Goal: Task Accomplishment & Management: Complete application form

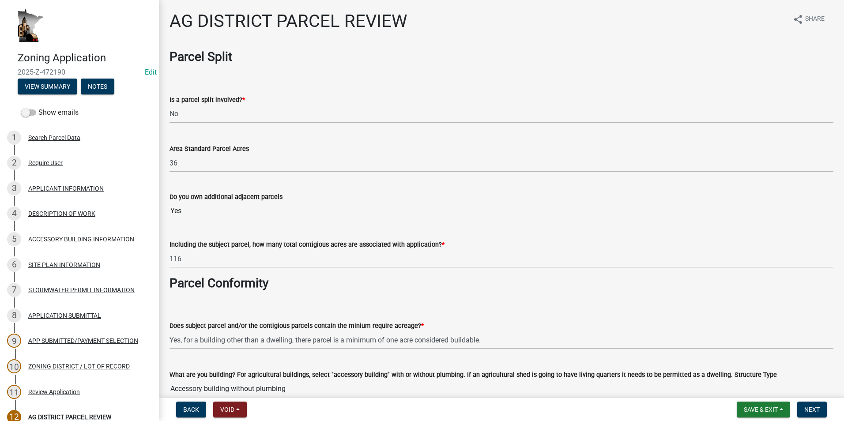
select select "fe23c68f-3976-40fb-92de-7ec6f88d0010"
select select "c27f3562-6487-48b9-bb79-d53cdb3b0a36"
select select "e720d887-05b7-48e7-b675-04570e4c9f75"
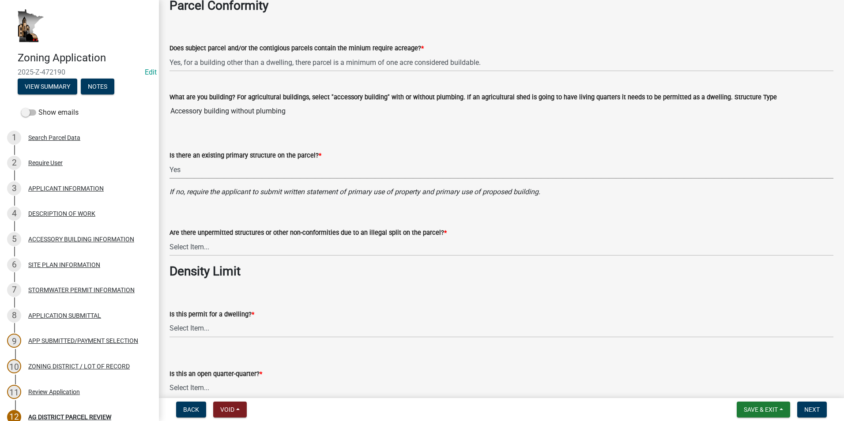
scroll to position [309, 0]
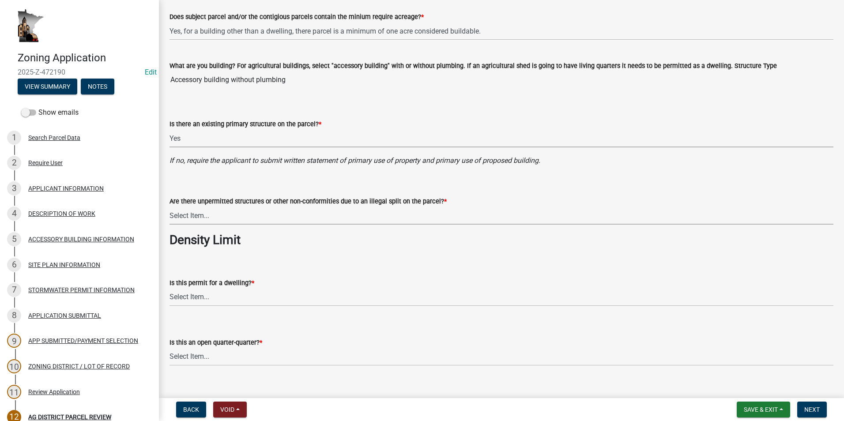
click at [232, 217] on select "Select Item... Yes No" at bounding box center [502, 216] width 664 height 18
click at [170, 207] on select "Select Item... Yes No" at bounding box center [502, 216] width 664 height 18
select select "3e342f75-9fb1-4b8c-bbeb-47cfa96347ca"
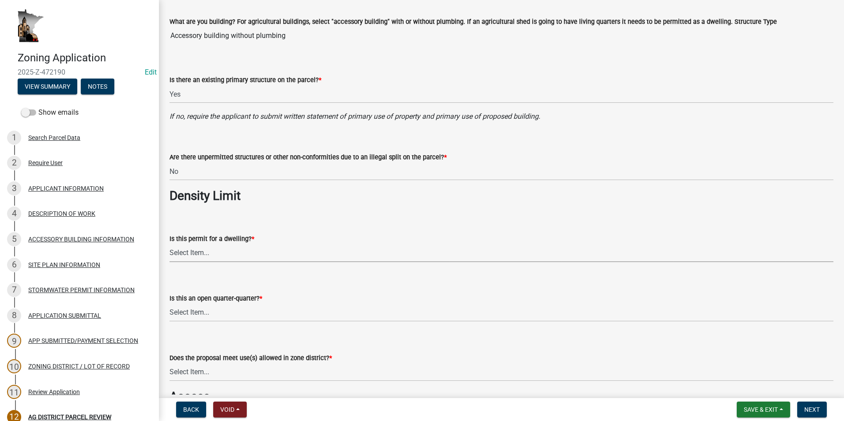
click at [243, 255] on select "Select Item... Yes No N/A" at bounding box center [502, 253] width 664 height 18
click at [170, 244] on select "Select Item... Yes No N/A" at bounding box center [502, 253] width 664 height 18
select select "c756e23e-ff22-4e58-8178-2621bc441b49"
click at [230, 311] on select "Select Item... Yes No NA" at bounding box center [502, 313] width 664 height 18
click at [170, 304] on select "Select Item... Yes No NA" at bounding box center [502, 313] width 664 height 18
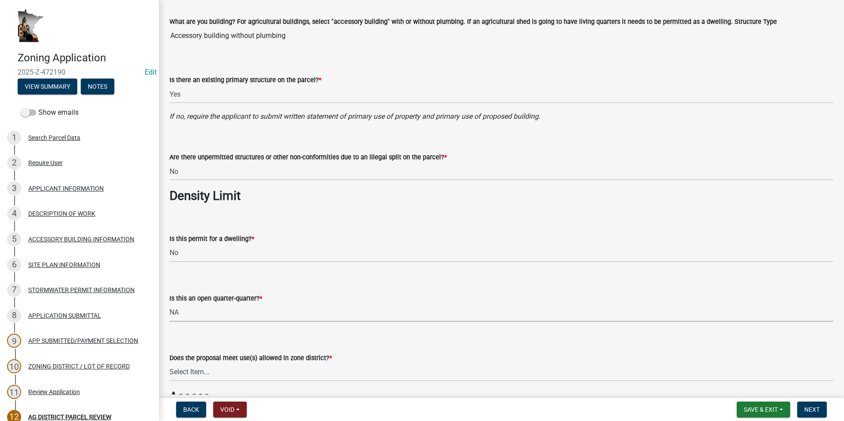
select select "93514e09-9993-4aea-b530-60a9708c3e74"
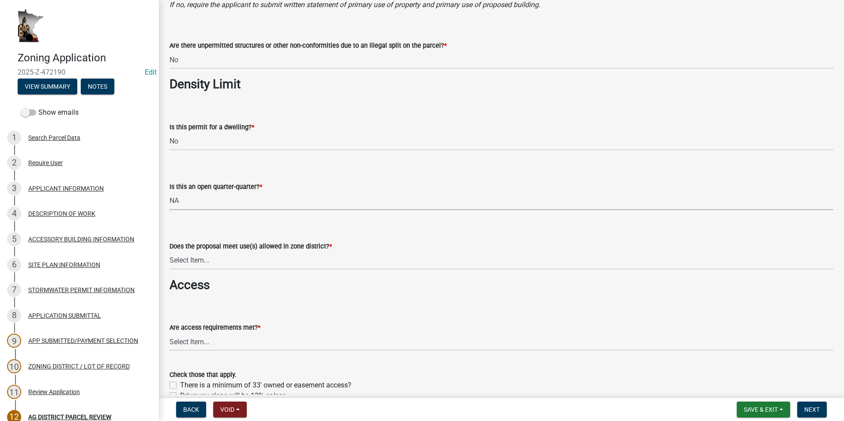
scroll to position [486, 0]
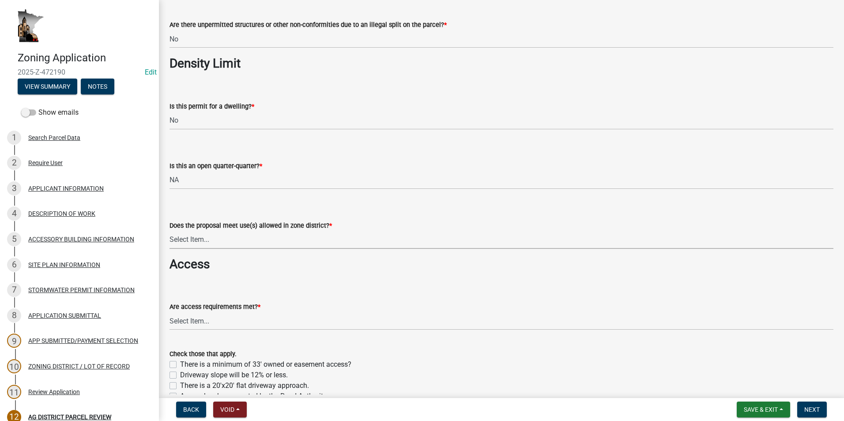
click at [262, 237] on select "Select Item... Yes, permitted use Yes, conditional use Yes, interim use Yes, ac…" at bounding box center [502, 240] width 664 height 18
click at [170, 231] on select "Select Item... Yes, permitted use Yes, conditional use Yes, interim use Yes, ac…" at bounding box center [502, 240] width 664 height 18
select select "a045efff-9645-47c6-b046-89cf1e905dd6"
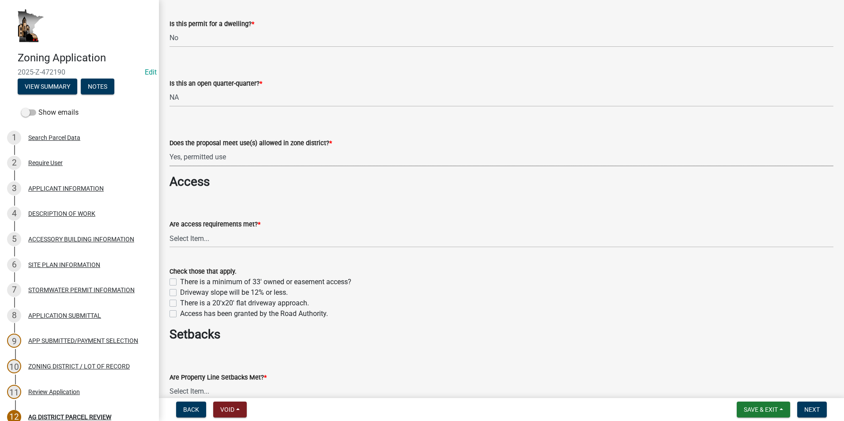
scroll to position [574, 0]
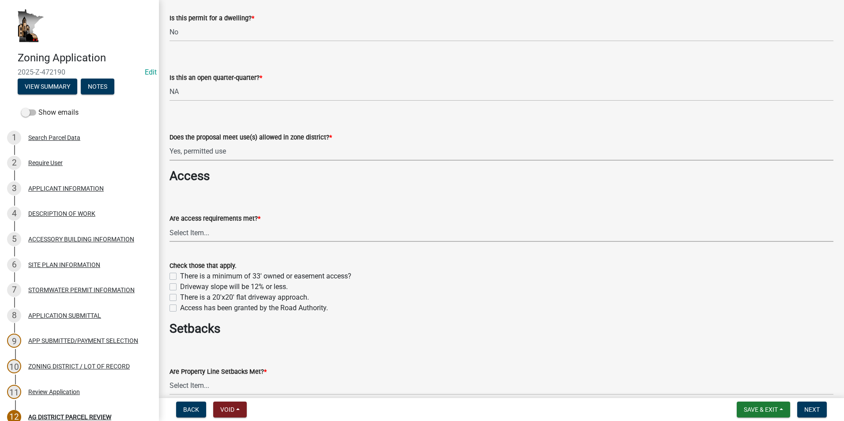
click at [239, 231] on select "Select Item... yes no N/A - No modifications to existing driveway are proposed." at bounding box center [502, 233] width 664 height 18
click at [170, 224] on select "Select Item... yes no N/A - No modifications to existing driveway are proposed." at bounding box center [502, 233] width 664 height 18
select select "aa1ca06f-8d34-4542-998d-1b6ccdc96445"
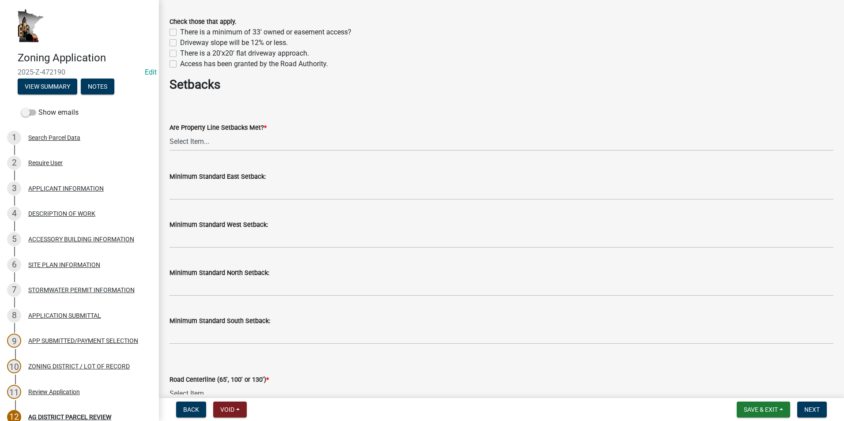
scroll to position [839, 0]
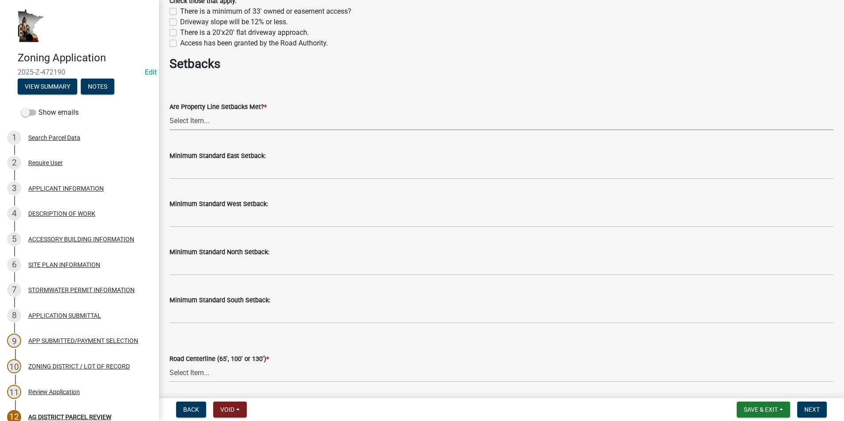
click at [200, 119] on select "Select Item... Yes No" at bounding box center [502, 121] width 664 height 18
click at [170, 112] on select "Select Item... Yes No" at bounding box center [502, 121] width 664 height 18
select select "f47993c2-143f-42b0-843f-88b20baa7a0f"
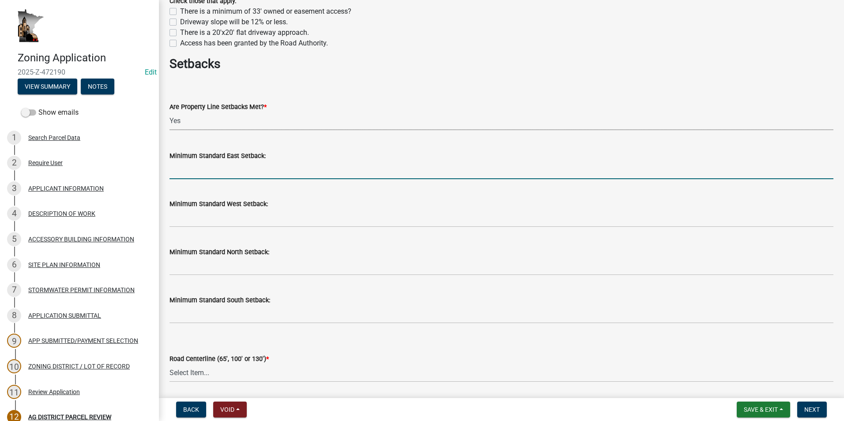
click at [251, 171] on input "Minimum Standard East Setback:" at bounding box center [502, 170] width 664 height 18
type input "50"
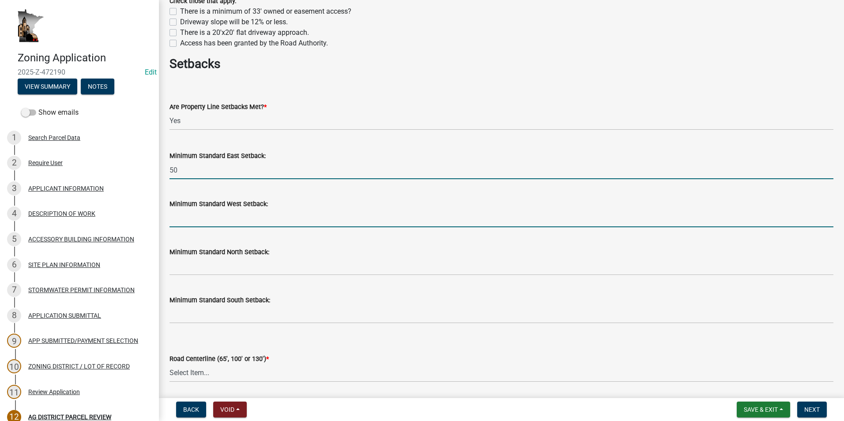
type input "50"
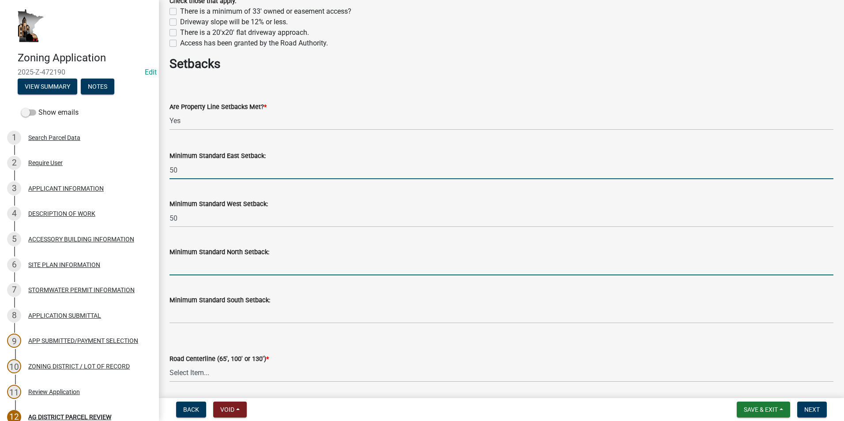
type input "50"
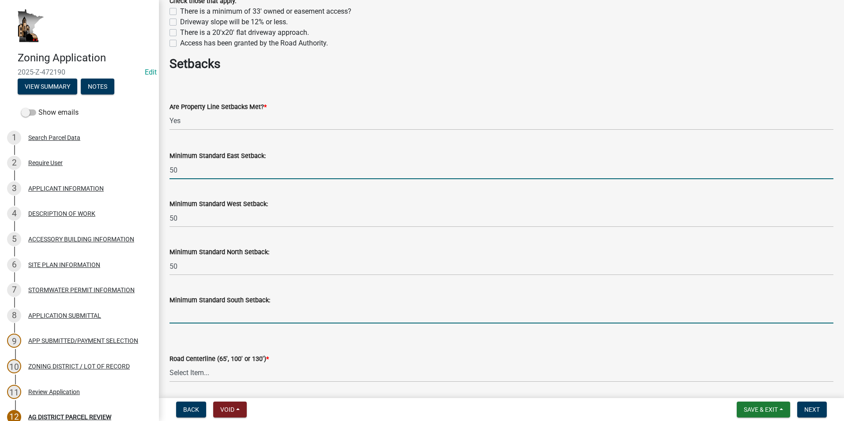
type input "50"
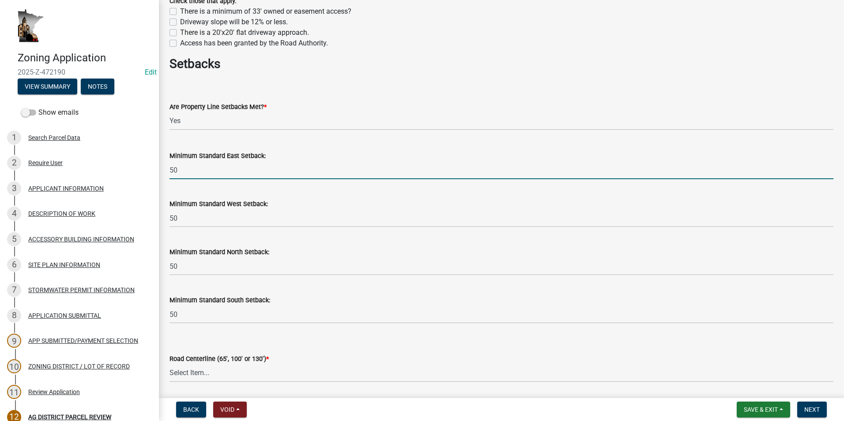
type input "65"
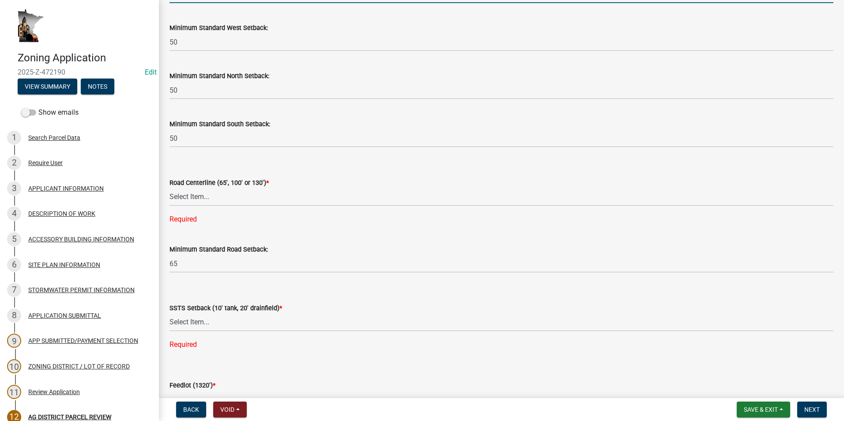
scroll to position [1016, 0]
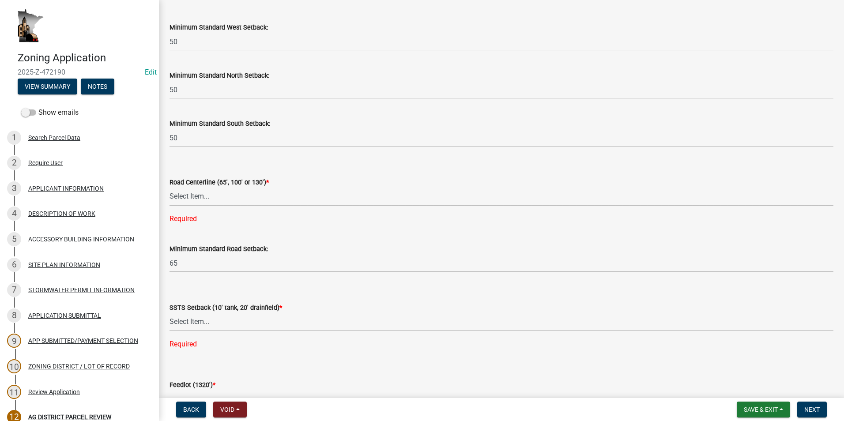
click at [222, 198] on select "Select Item... Yes No" at bounding box center [502, 197] width 664 height 18
click at [170, 188] on select "Select Item... Yes No" at bounding box center [502, 197] width 664 height 18
select select "010a36e8-78ab-47dd-88f8-ccc0edf139b8"
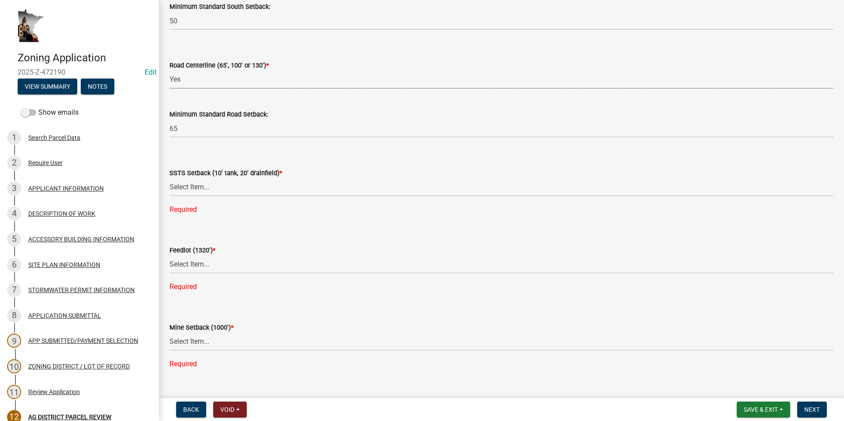
scroll to position [1192, 0]
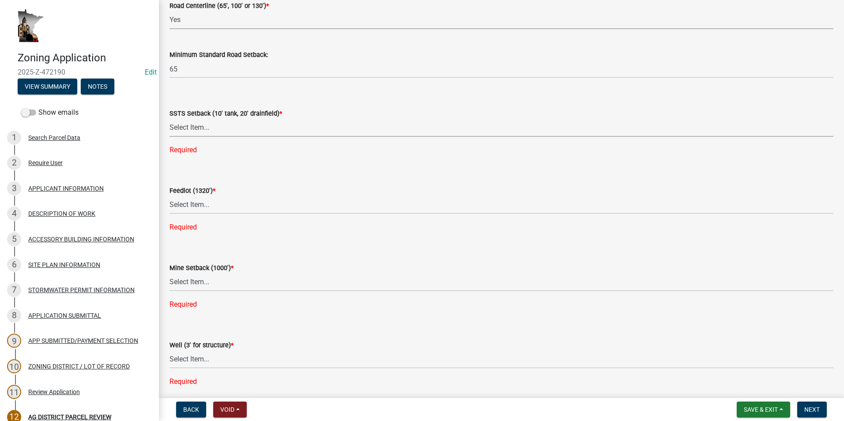
click at [212, 132] on select "Select Item... Yes No N/A" at bounding box center [502, 128] width 664 height 18
click at [170, 119] on select "Select Item... Yes No N/A" at bounding box center [502, 128] width 664 height 18
select select "617636dc-6122-45c9-991a-bd8b90cb2b24"
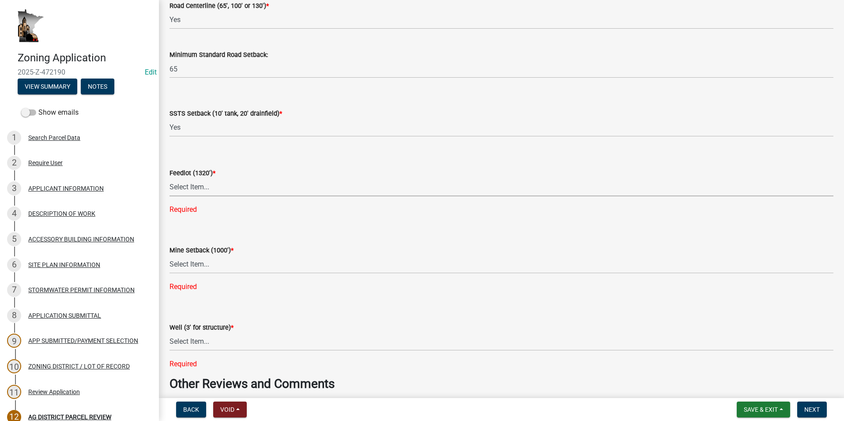
click at [200, 189] on select "Select Item... Yes No N/A" at bounding box center [502, 187] width 664 height 18
click at [170, 178] on select "Select Item... Yes No N/A" at bounding box center [502, 187] width 664 height 18
select select "2afcbc7a-ba70-4308-bdab-ed49491d43d0"
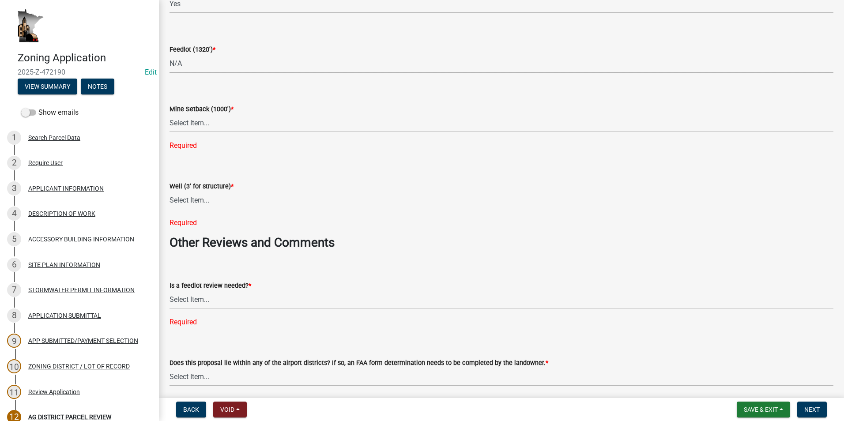
scroll to position [1325, 0]
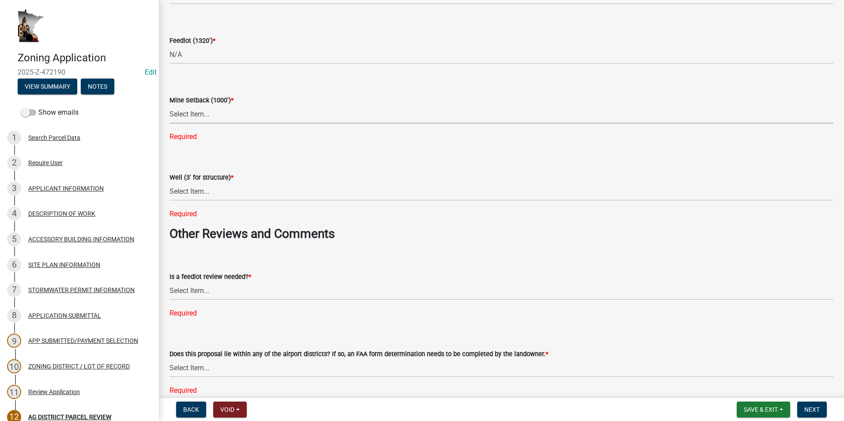
click at [230, 118] on select "Select Item... Yes No N/A" at bounding box center [502, 115] width 664 height 18
click at [170, 106] on select "Select Item... Yes No N/A" at bounding box center [502, 115] width 664 height 18
select select "2040f1b6-20ab-401b-9b6f-6f3fd46d4e8e"
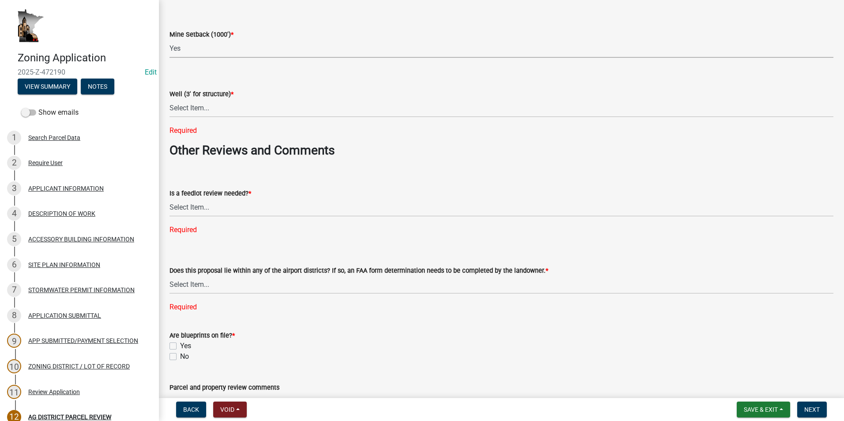
scroll to position [1413, 0]
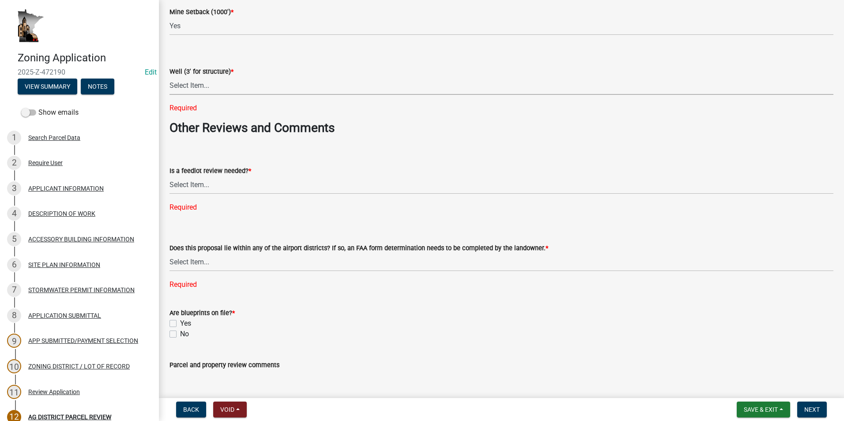
click at [219, 85] on select "Select Item... Yes No N/A" at bounding box center [502, 86] width 664 height 18
click at [170, 77] on select "Select Item... Yes No N/A" at bounding box center [502, 86] width 664 height 18
select select "6e389f70-961b-4b78-9c47-c422b69289d9"
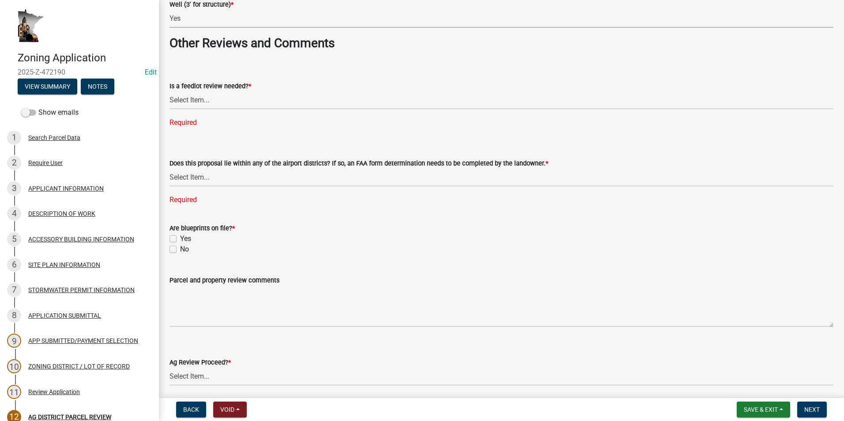
scroll to position [1501, 0]
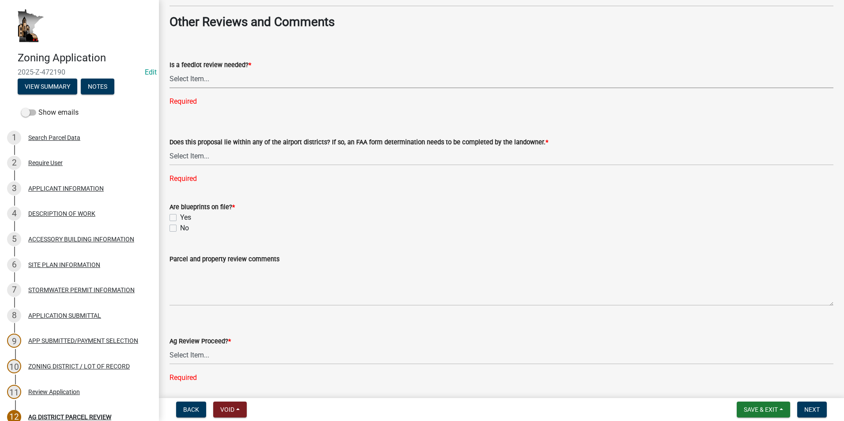
click at [226, 82] on select "Select Item... Yes No" at bounding box center [502, 79] width 664 height 18
click at [170, 70] on select "Select Item... Yes No" at bounding box center [502, 79] width 664 height 18
select select "1e0d970e-6746-4216-b065-d6933a69b3fa"
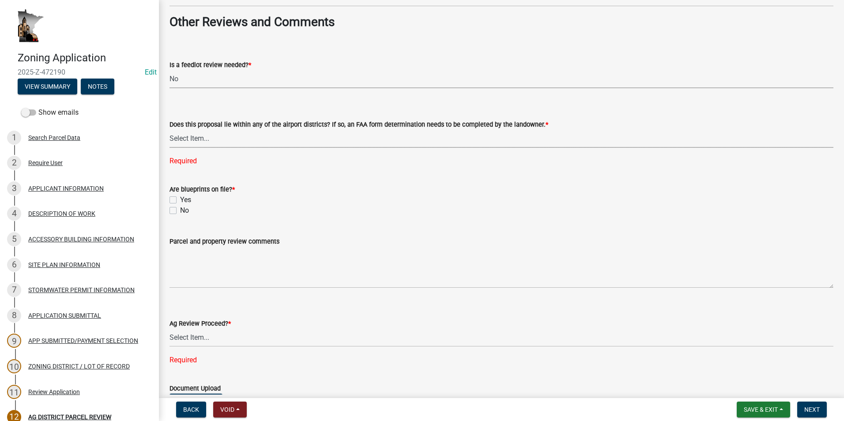
click at [233, 143] on select "Select Item... Yes No" at bounding box center [502, 139] width 664 height 18
click at [170, 130] on select "Select Item... Yes No" at bounding box center [502, 139] width 664 height 18
select select "44b75d30-e230-4ce0-8c0f-1ddadfe5cfb2"
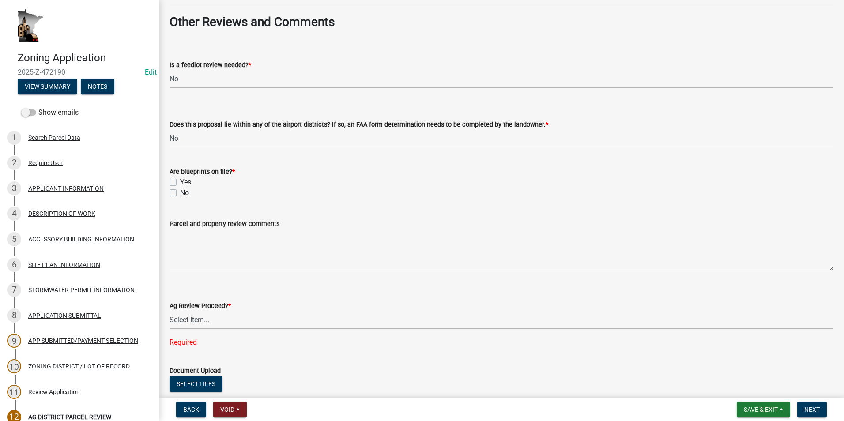
click at [180, 180] on label "Yes" at bounding box center [185, 182] width 11 height 11
click at [180, 180] on input "Yes" at bounding box center [183, 180] width 6 height 6
checkbox input "true"
checkbox input "false"
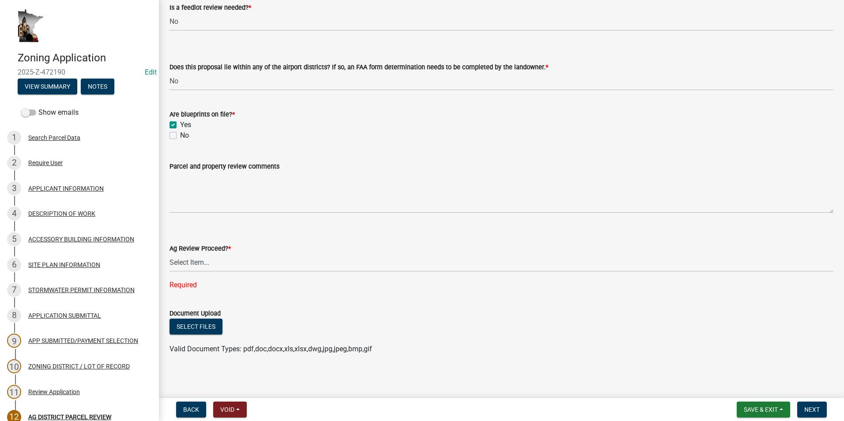
scroll to position [1561, 0]
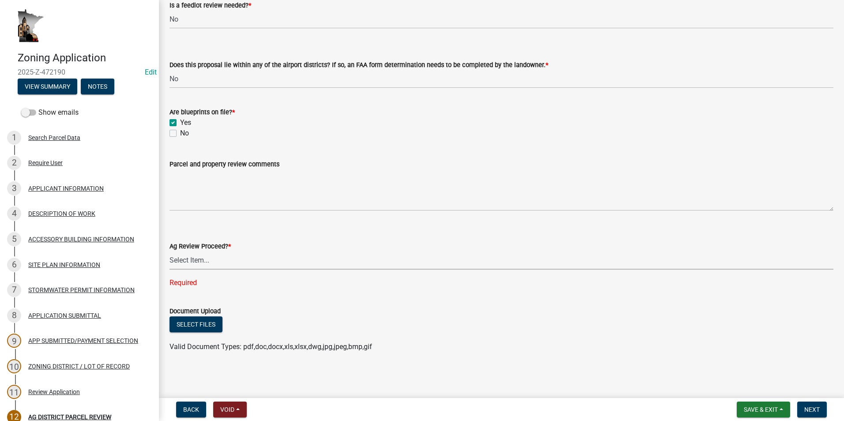
click at [220, 260] on select "Select Item... Proceed with review Deny permit at this time" at bounding box center [502, 261] width 664 height 18
click at [170, 269] on select "Select Item... Proceed with review Deny permit at this time" at bounding box center [502, 261] width 664 height 18
select select "6d223645-95f1-4b70-a074-2c09099ea196"
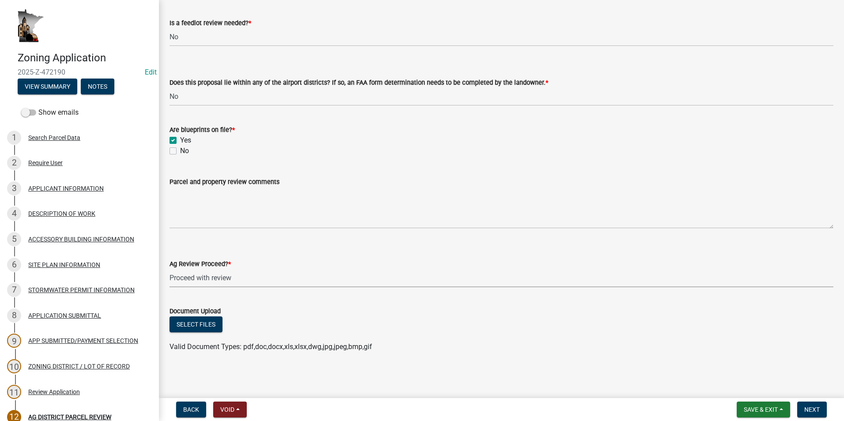
scroll to position [1543, 0]
click at [204, 325] on button "Select files" at bounding box center [196, 325] width 53 height 16
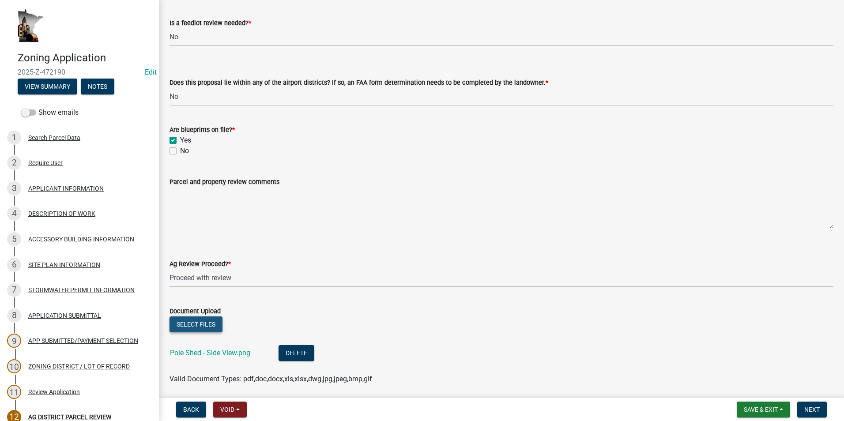
click at [195, 324] on button "Select files" at bounding box center [196, 325] width 53 height 16
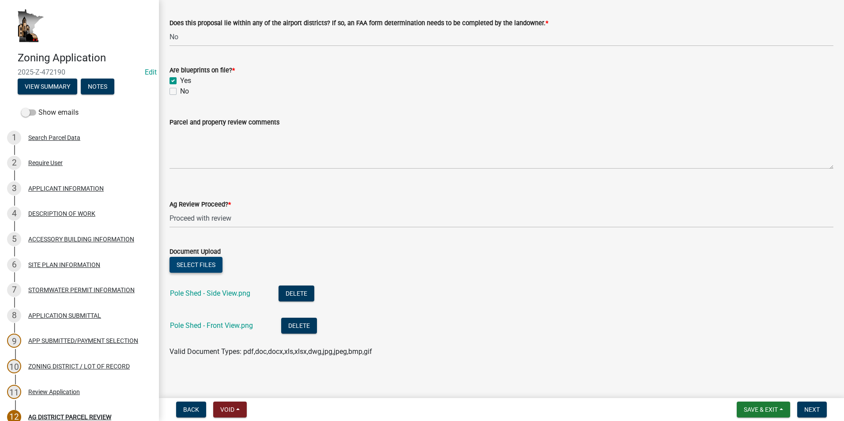
scroll to position [1608, 0]
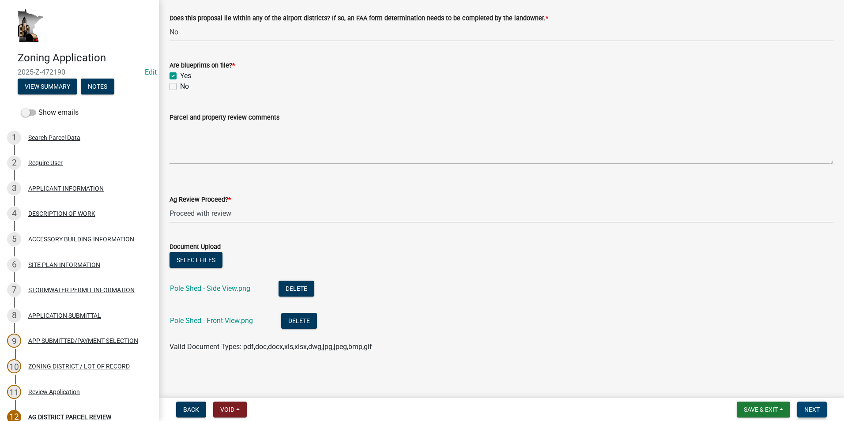
click at [814, 408] on span "Next" at bounding box center [811, 409] width 15 height 7
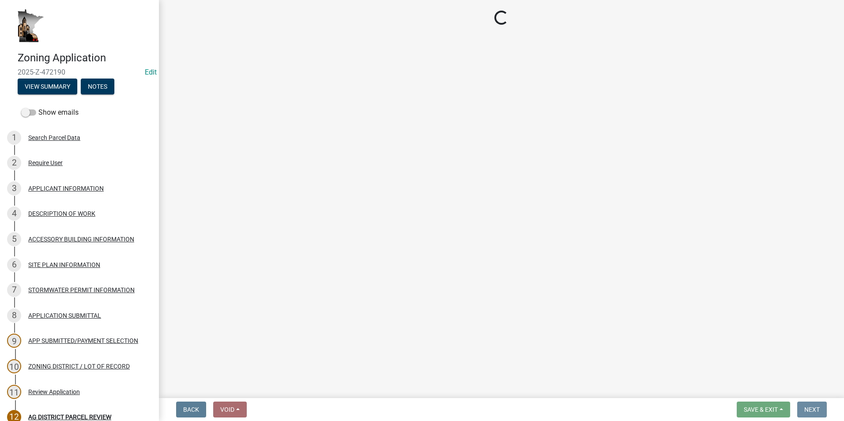
scroll to position [0, 0]
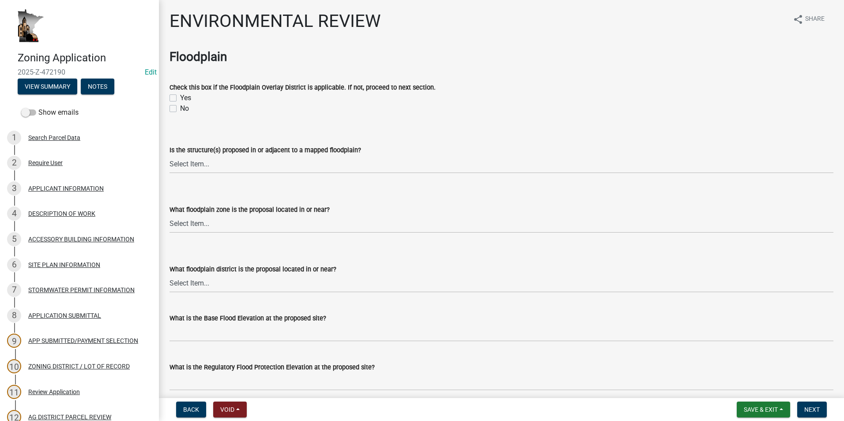
click at [180, 110] on label "No" at bounding box center [184, 108] width 9 height 11
click at [180, 109] on input "No" at bounding box center [183, 106] width 6 height 6
checkbox input "true"
checkbox input "false"
checkbox input "true"
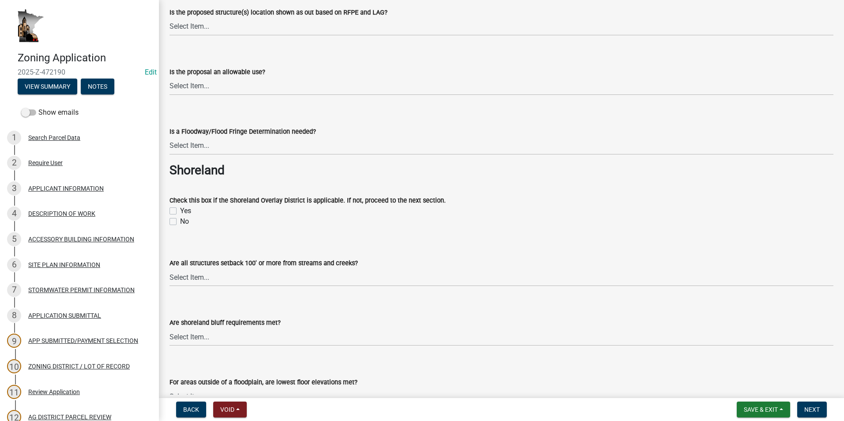
scroll to position [486, 0]
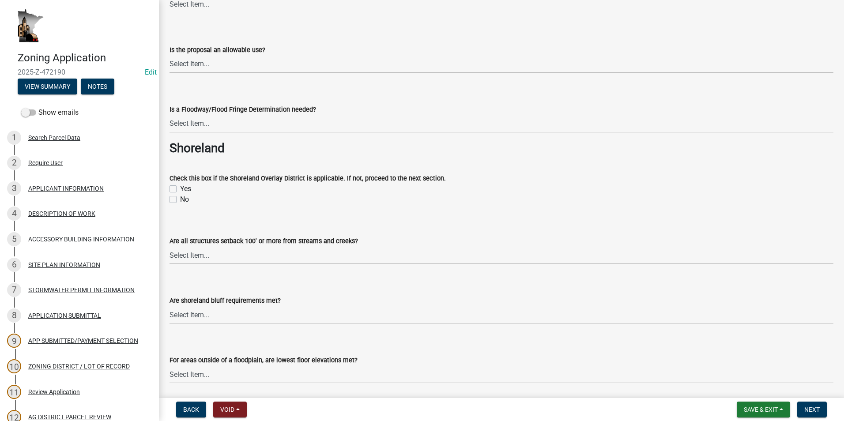
click at [180, 200] on label "No" at bounding box center [184, 199] width 9 height 11
click at [180, 200] on input "No" at bounding box center [183, 197] width 6 height 6
checkbox input "true"
checkbox input "false"
checkbox input "true"
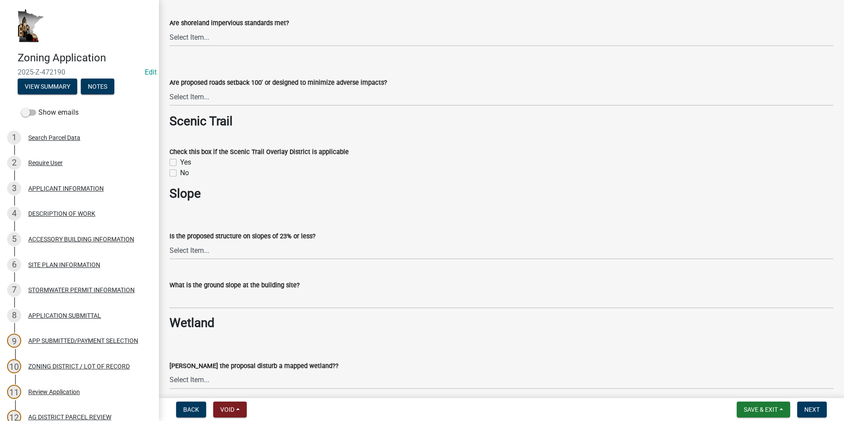
scroll to position [883, 0]
click at [180, 170] on label "No" at bounding box center [184, 172] width 9 height 11
click at [180, 170] on input "No" at bounding box center [183, 170] width 6 height 6
checkbox input "true"
checkbox input "false"
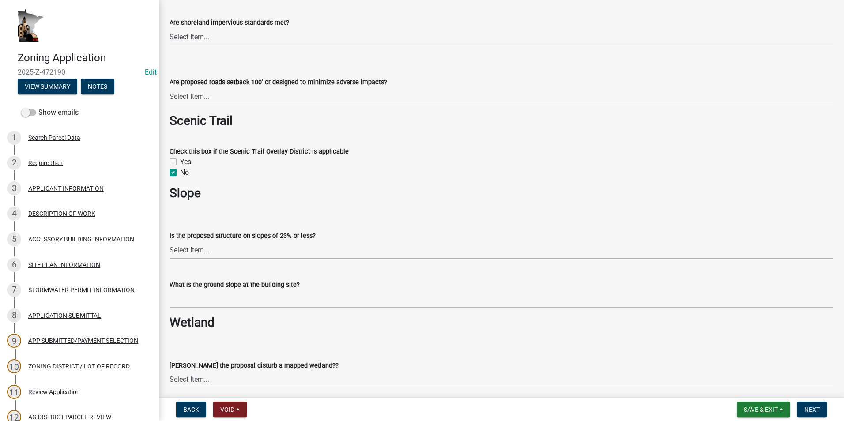
checkbox input "true"
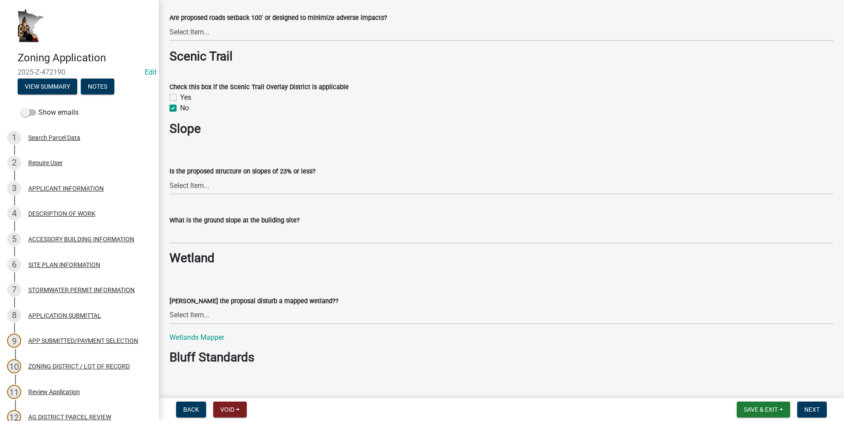
scroll to position [971, 0]
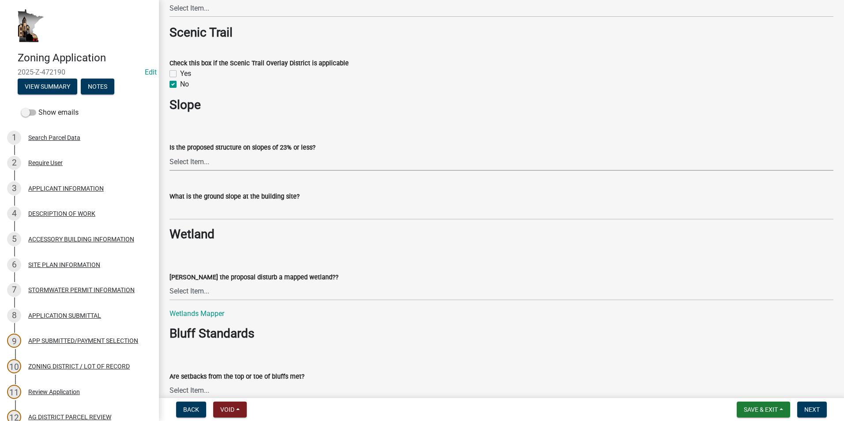
click at [210, 161] on select "Select Item... Yes No" at bounding box center [502, 162] width 664 height 18
click at [170, 153] on select "Select Item... Yes No" at bounding box center [502, 162] width 664 height 18
select select "294fbb0f-ef92-492d-a55d-6ae48f2d4023"
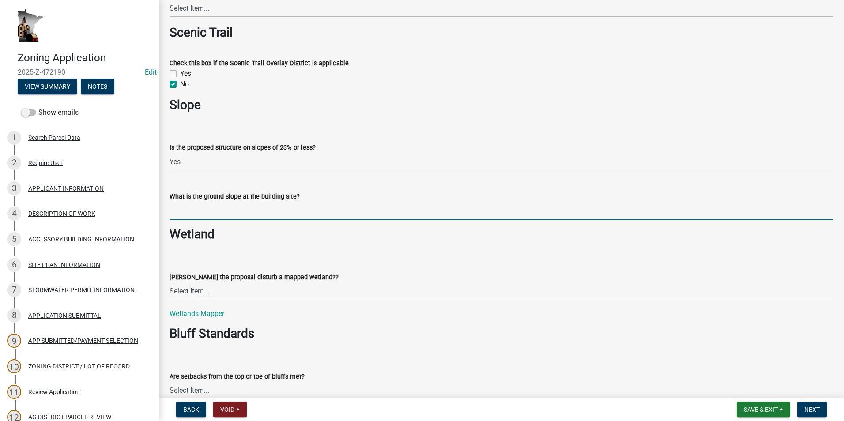
click at [248, 209] on input "What is the ground slope at the building site?" at bounding box center [502, 211] width 664 height 18
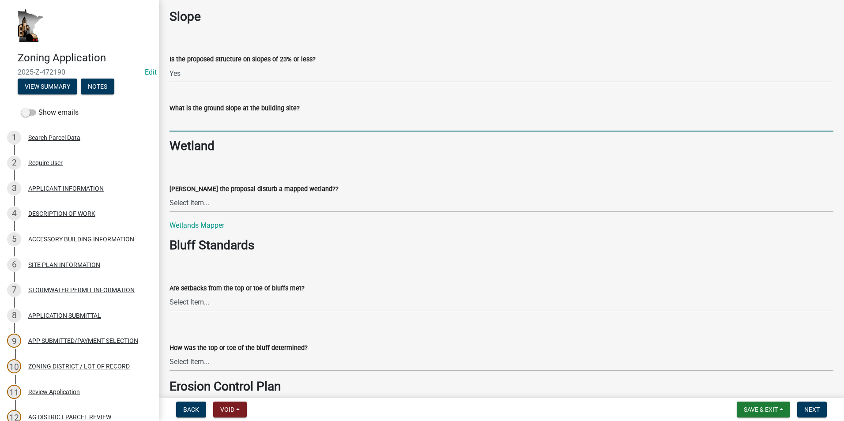
scroll to position [1104, 0]
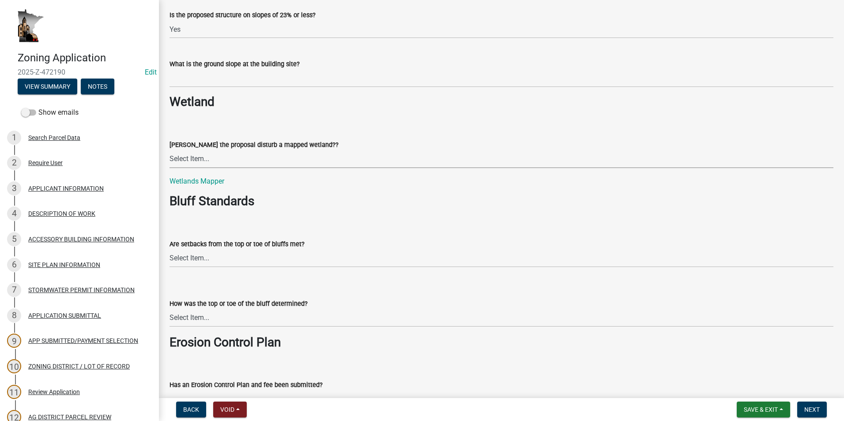
click at [247, 162] on select "Select Item... Yes No N/A" at bounding box center [502, 159] width 664 height 18
click at [170, 150] on select "Select Item... Yes No N/A" at bounding box center [502, 159] width 664 height 18
select select "5727336e-9a20-4bd2-a6f3-e7484509ff9a"
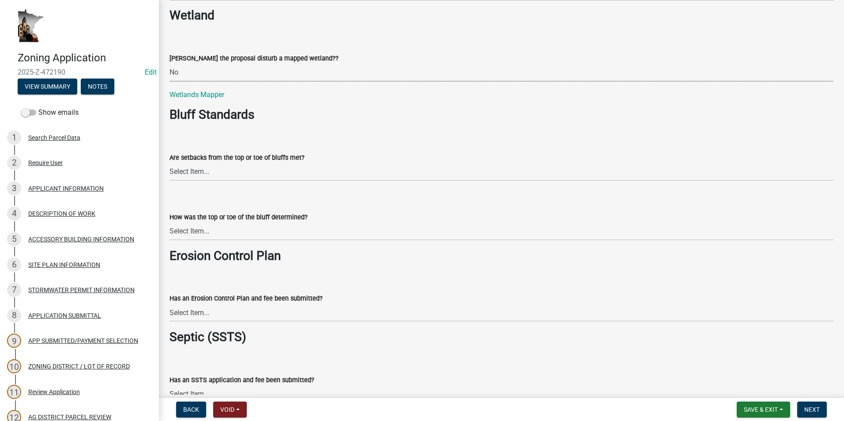
scroll to position [1192, 0]
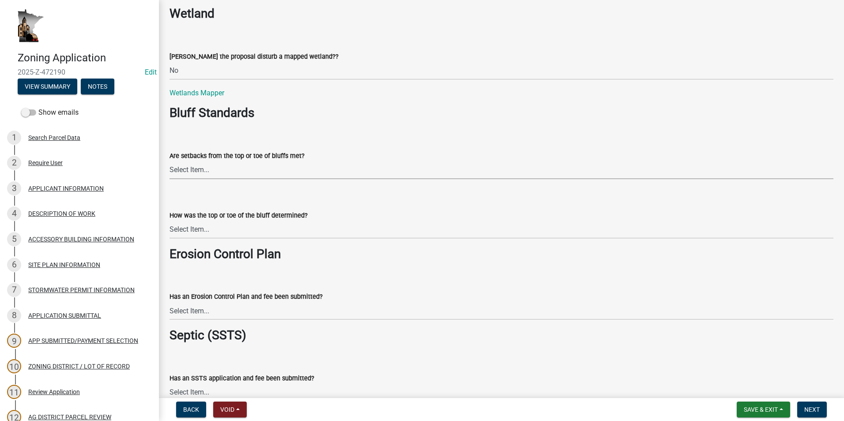
click at [244, 177] on select "Select Item... Yes No The proposal is not in the vicinity of a bluff" at bounding box center [502, 170] width 664 height 18
click at [170, 161] on select "Select Item... Yes No The proposal is not in the vicinity of a bluff" at bounding box center [502, 170] width 664 height 18
select select "92cce49e-9eda-4313-95a5-3dd445bd85bb"
click at [235, 232] on select "Select Item... A break in slope was visually observed A 50' line segment was us…" at bounding box center [502, 230] width 664 height 18
click at [170, 221] on select "Select Item... A break in slope was visually observed A 50' line segment was us…" at bounding box center [502, 230] width 664 height 18
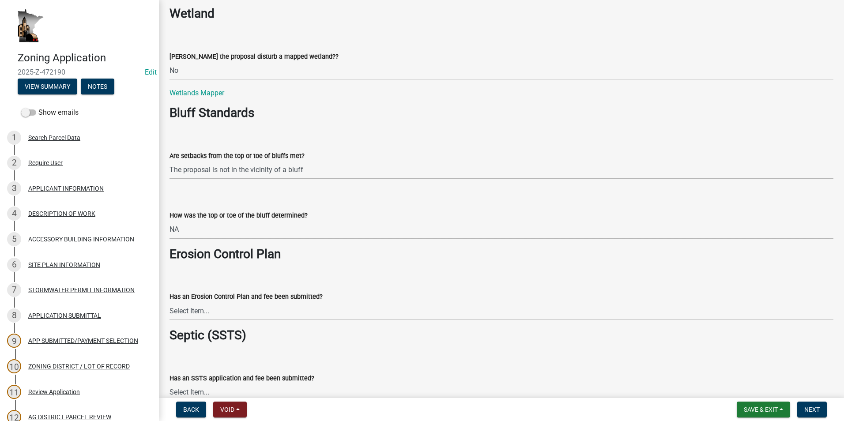
select select "32538aac-6b8c-4188-bd52-8c62054b7e7b"
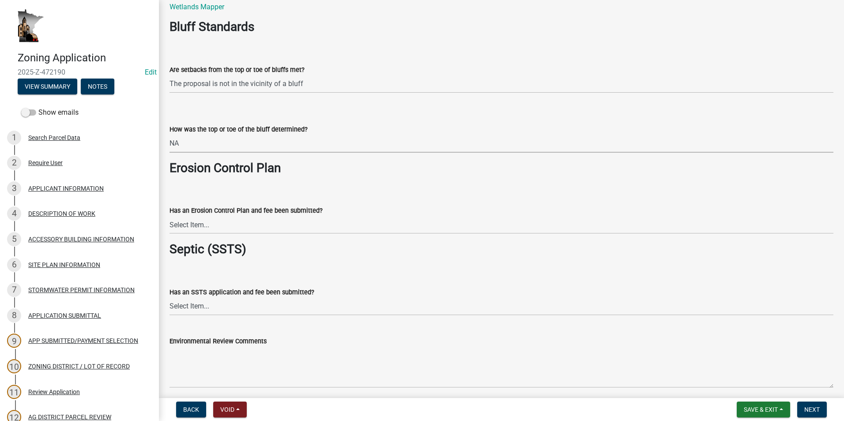
scroll to position [1280, 0]
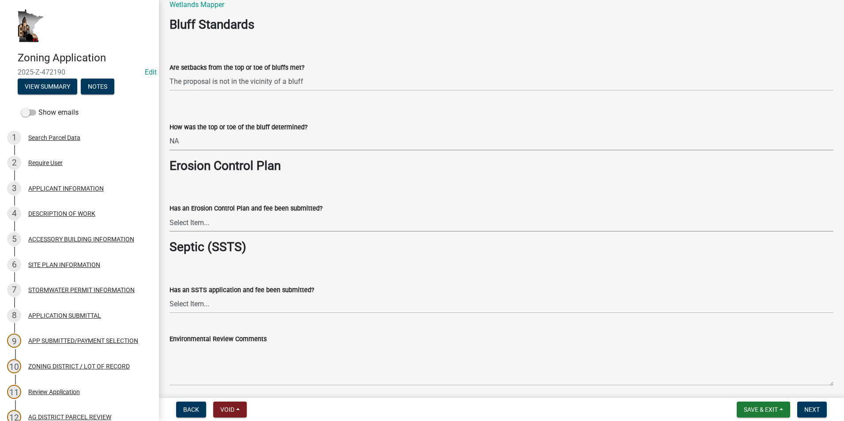
click at [226, 222] on select "Select Item... Yes No Application does not require an Erosion Control Plan" at bounding box center [502, 223] width 664 height 18
click at [170, 214] on select "Select Item... Yes No Application does not require an Erosion Control Plan" at bounding box center [502, 223] width 664 height 18
select select "c0fe89da-e6be-4440-b09b-6bf401eca5d4"
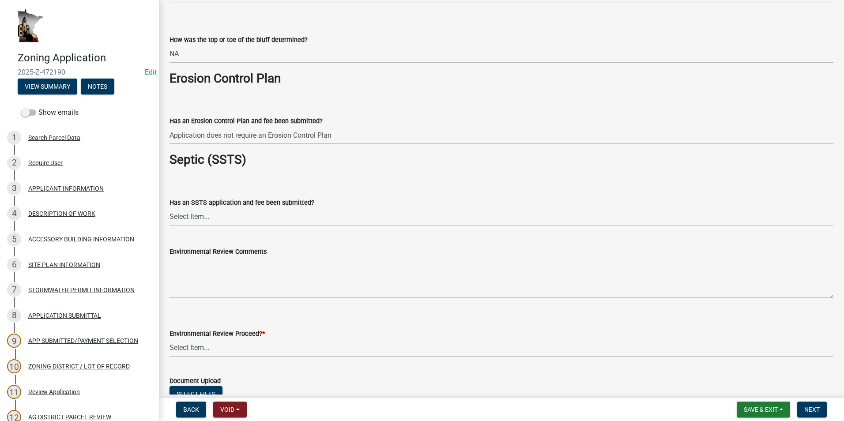
scroll to position [1369, 0]
click at [216, 220] on select "Select Item... Yes No This project does not require SSTS" at bounding box center [502, 216] width 664 height 18
click at [170, 207] on select "Select Item... Yes No This project does not require SSTS" at bounding box center [502, 216] width 664 height 18
select select "cc045de0-ead4-414c-a886-12e51f2bc4aa"
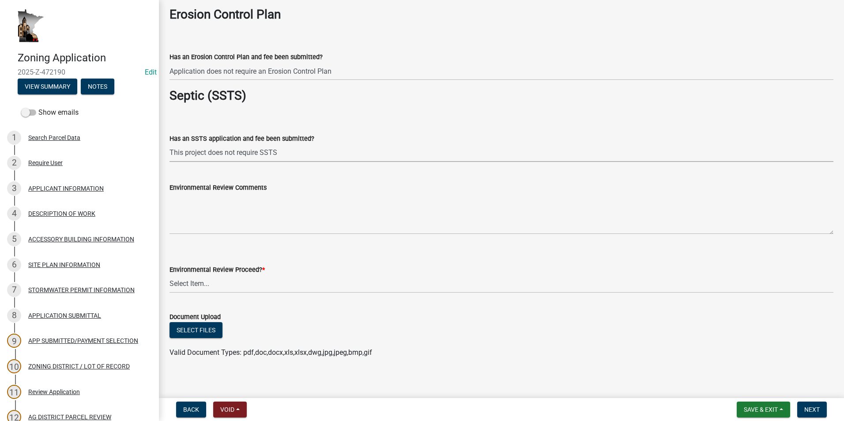
scroll to position [1438, 0]
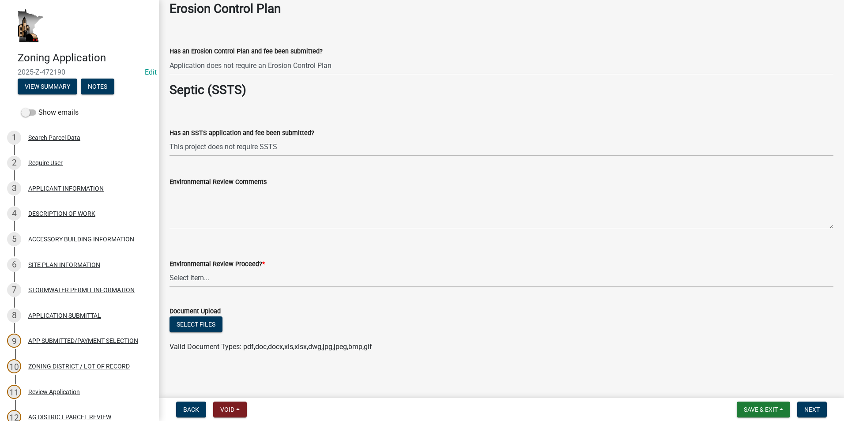
click at [189, 278] on select "Select Item... Proceed with review Deny permit at this time" at bounding box center [502, 278] width 664 height 18
click at [170, 269] on select "Select Item... Proceed with review Deny permit at this time" at bounding box center [502, 278] width 664 height 18
select select "c55ed237-4e75-4d9e-9e6e-534c544ae652"
click at [815, 411] on span "Next" at bounding box center [811, 409] width 15 height 7
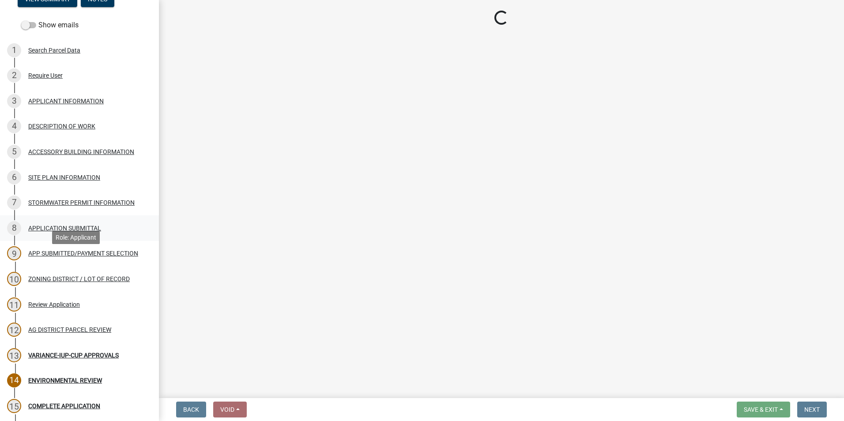
scroll to position [88, 0]
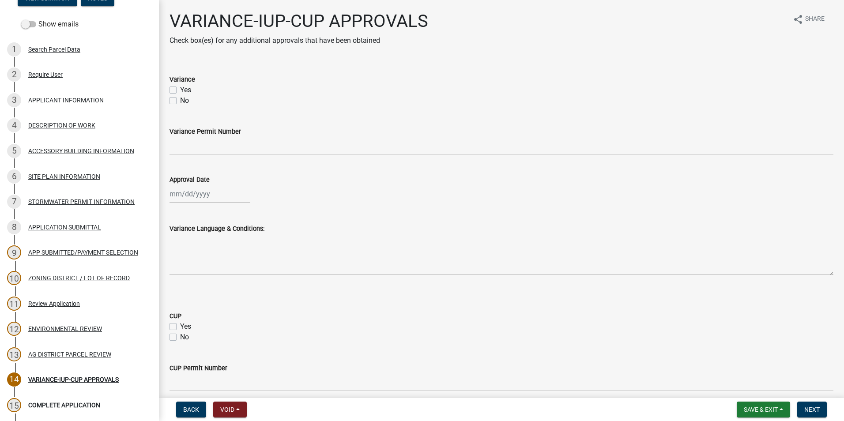
click at [180, 99] on label "No" at bounding box center [184, 100] width 9 height 11
click at [180, 99] on input "No" at bounding box center [183, 98] width 6 height 6
checkbox input "true"
checkbox input "false"
checkbox input "true"
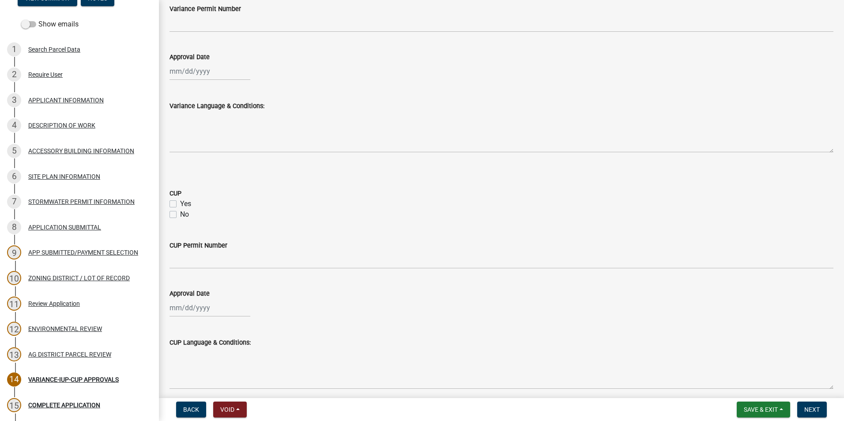
scroll to position [177, 0]
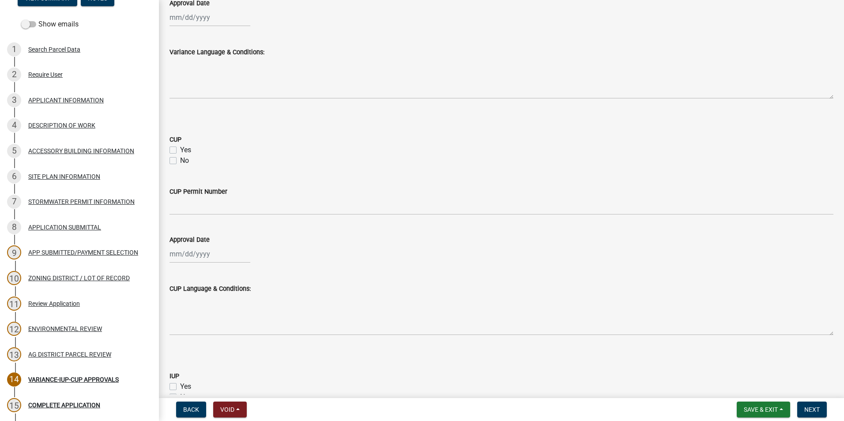
click at [180, 162] on label "No" at bounding box center [184, 160] width 9 height 11
click at [180, 161] on input "No" at bounding box center [183, 158] width 6 height 6
checkbox input "true"
checkbox input "false"
checkbox input "true"
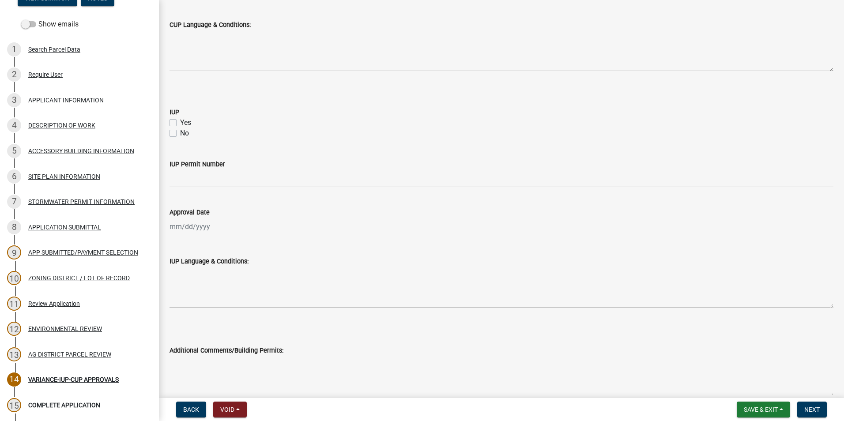
scroll to position [442, 0]
click at [180, 131] on label "No" at bounding box center [184, 132] width 9 height 11
click at [180, 131] on input "No" at bounding box center [183, 130] width 6 height 6
checkbox input "true"
checkbox input "false"
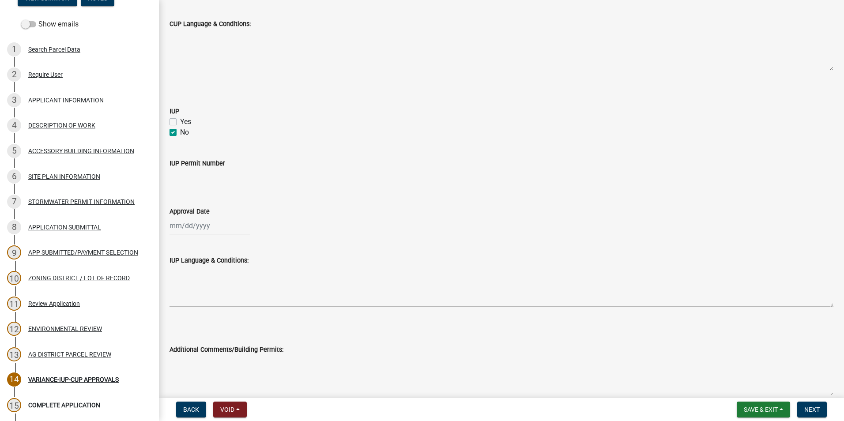
checkbox input "true"
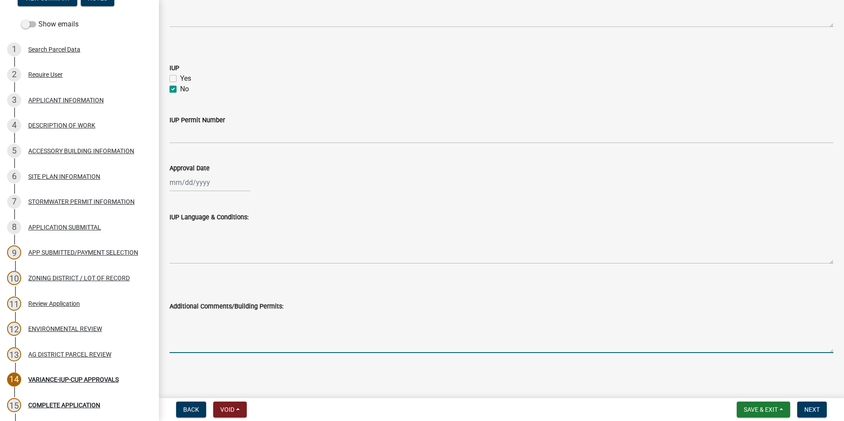
click at [209, 330] on textarea "Additional Comments/Building Permits:" at bounding box center [502, 333] width 664 height 42
type textarea "Permit #2023-Z-5305 To build non-bedroom addition. Permit #1457 To build house …"
click at [766, 412] on span "Save & Exit" at bounding box center [761, 409] width 34 height 7
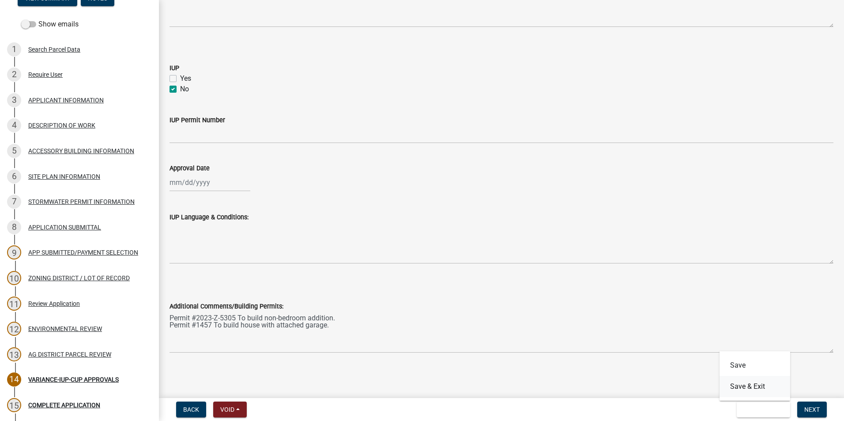
click at [755, 387] on button "Save & Exit" at bounding box center [755, 386] width 71 height 21
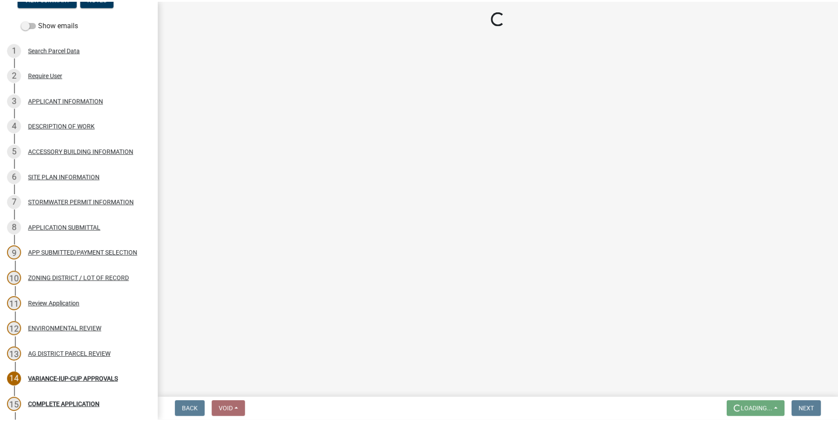
scroll to position [0, 0]
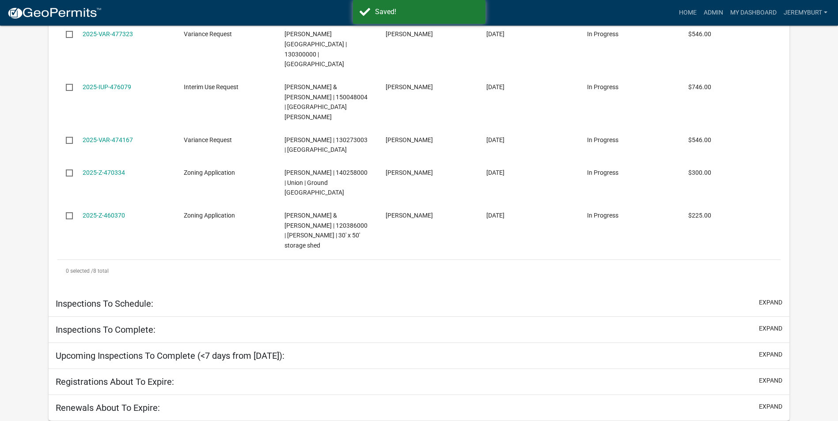
select select "2: 50"
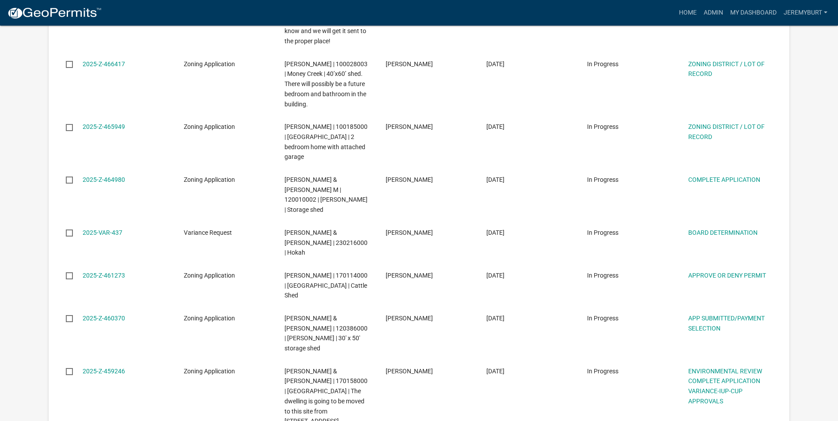
scroll to position [1629, 0]
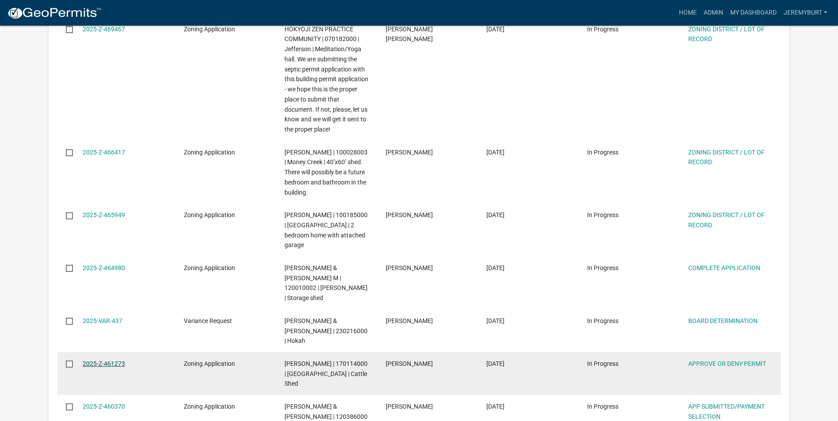
click at [111, 360] on link "2025-Z-461273" at bounding box center [104, 363] width 42 height 7
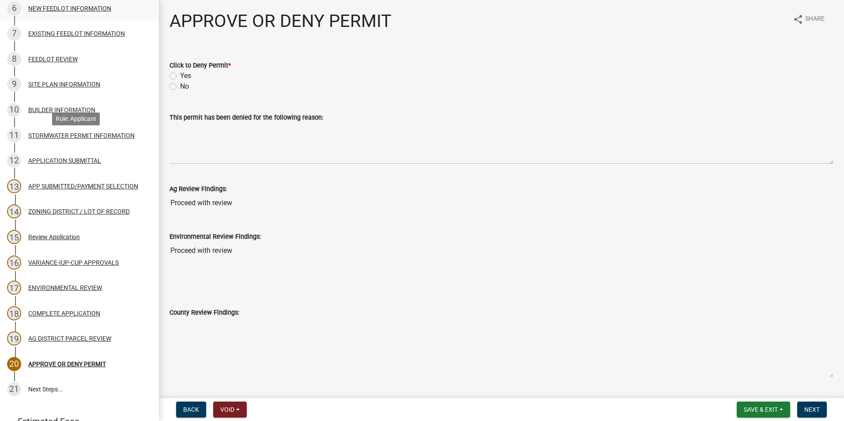
scroll to position [265, 0]
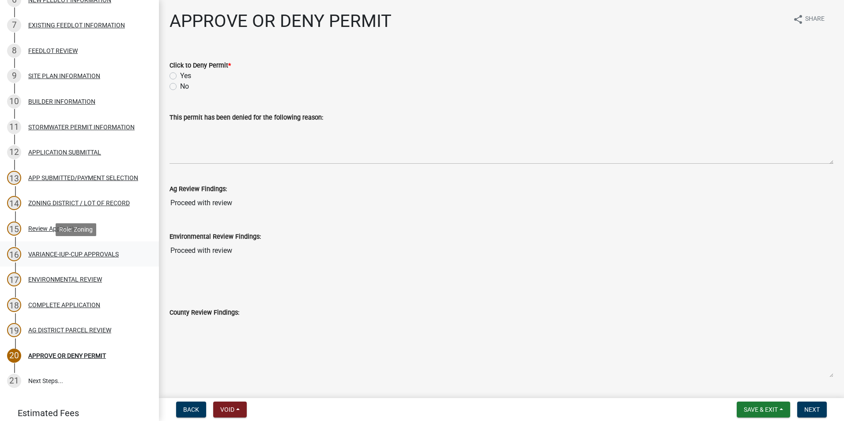
click at [74, 251] on div "VARIANCE-IUP-CUP APPROVALS" at bounding box center [73, 254] width 91 height 6
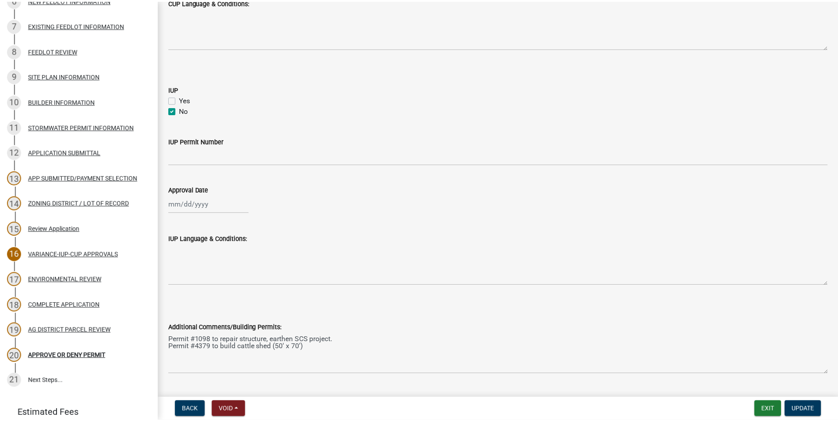
scroll to position [485, 0]
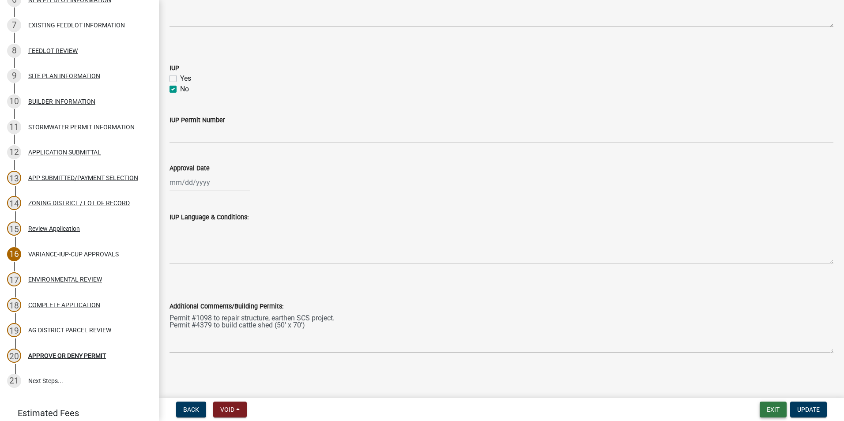
click at [778, 406] on button "Exit" at bounding box center [773, 410] width 27 height 16
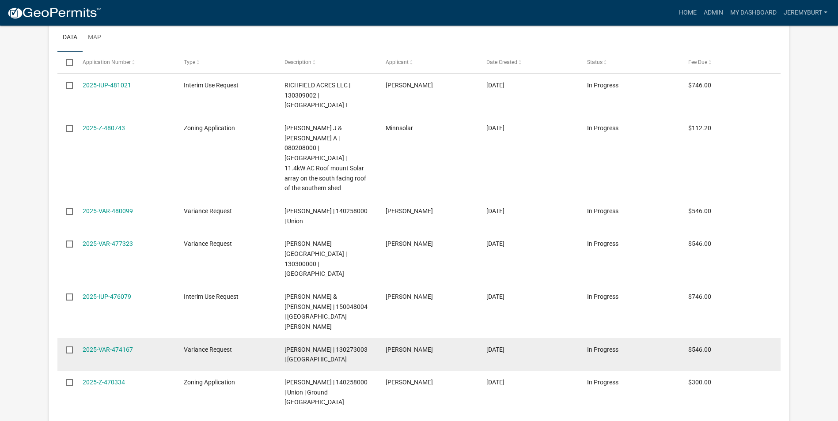
select select "2: 50"
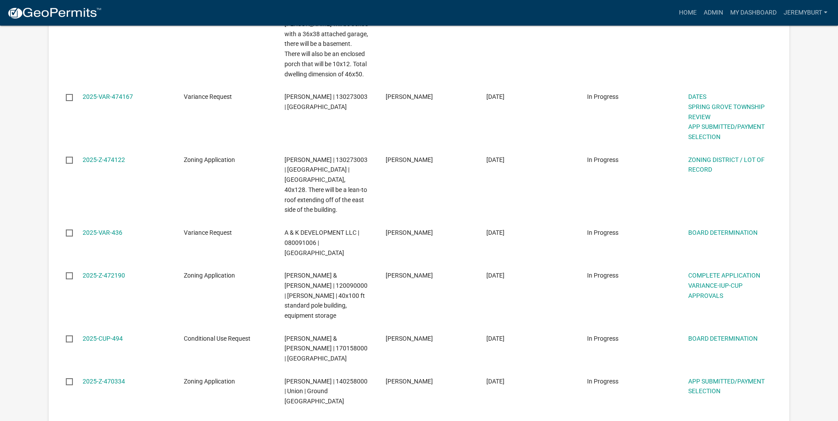
scroll to position [1167, 0]
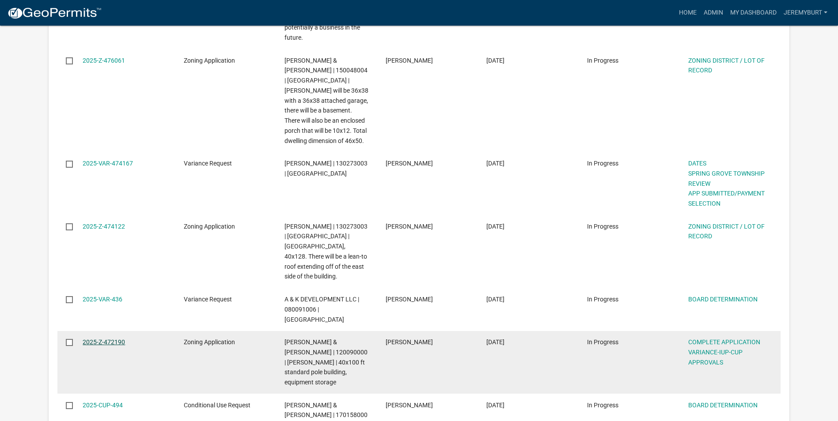
click at [95, 339] on link "2025-Z-472190" at bounding box center [104, 342] width 42 height 7
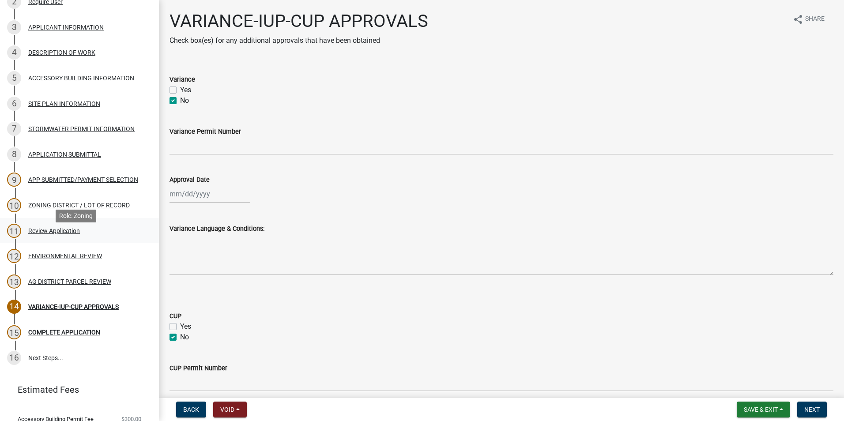
scroll to position [177, 0]
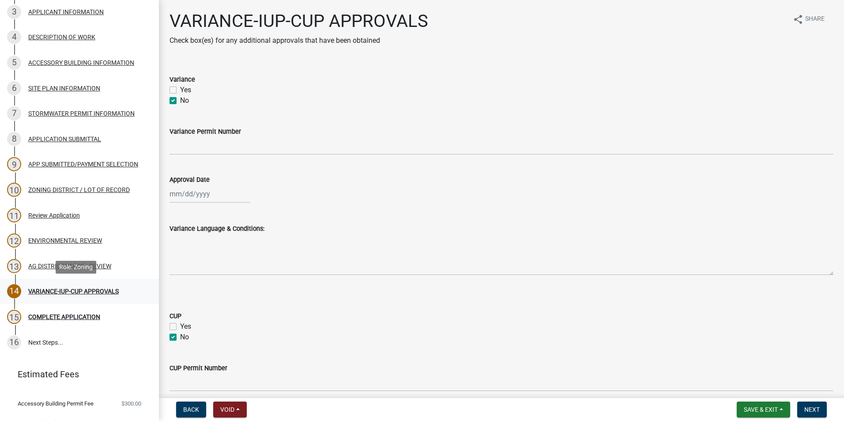
click at [91, 292] on div "VARIANCE-IUP-CUP APPROVALS" at bounding box center [73, 291] width 91 height 6
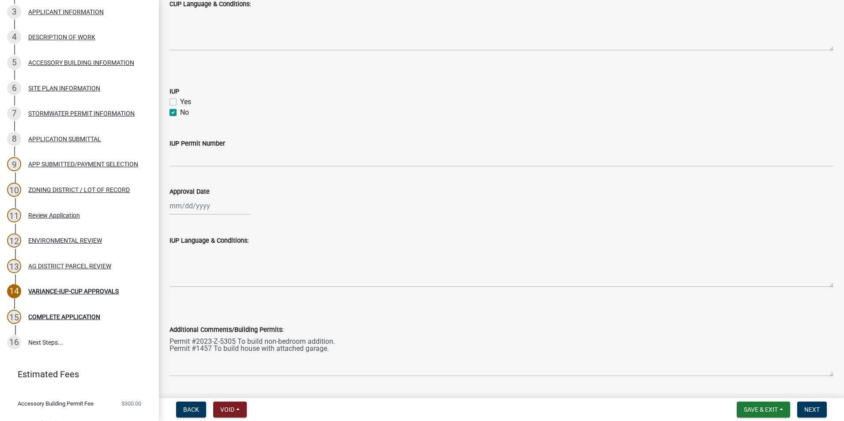
scroll to position [485, 0]
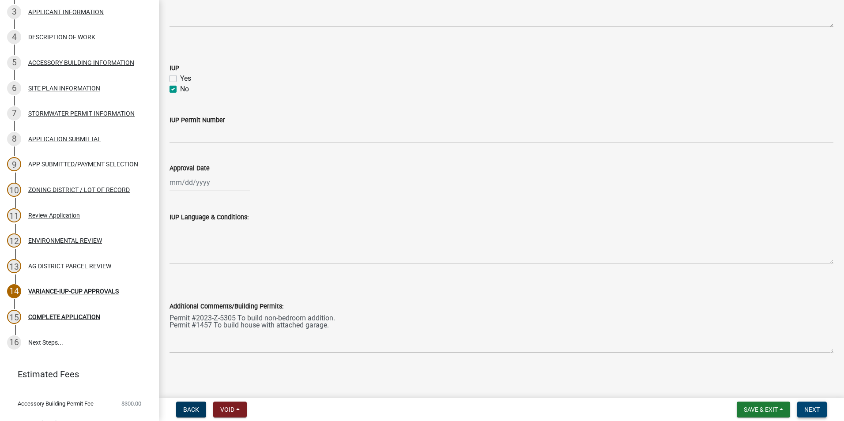
click at [810, 409] on span "Next" at bounding box center [811, 409] width 15 height 7
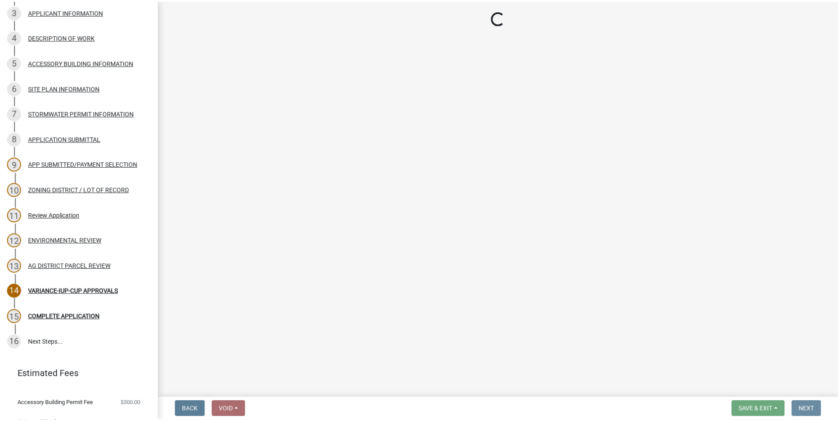
scroll to position [0, 0]
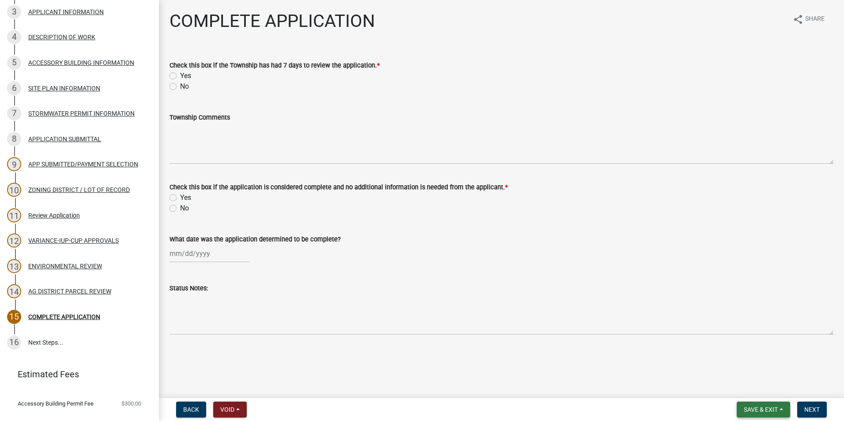
click at [774, 408] on span "Save & Exit" at bounding box center [761, 409] width 34 height 7
click at [763, 388] on button "Save & Exit" at bounding box center [755, 386] width 71 height 21
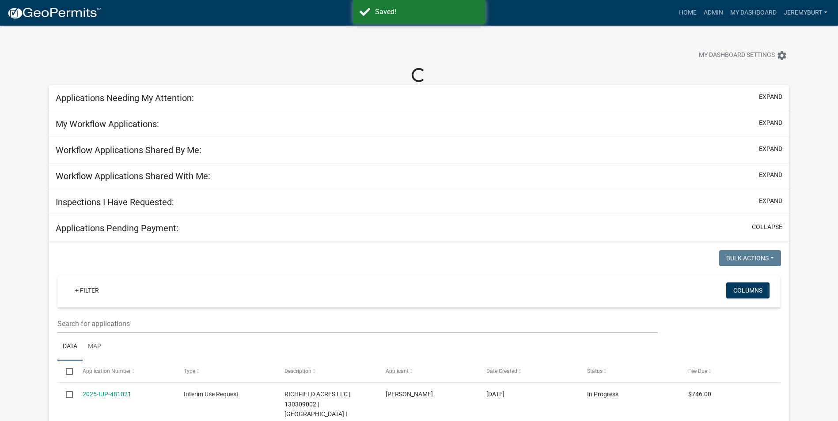
select select "2: 50"
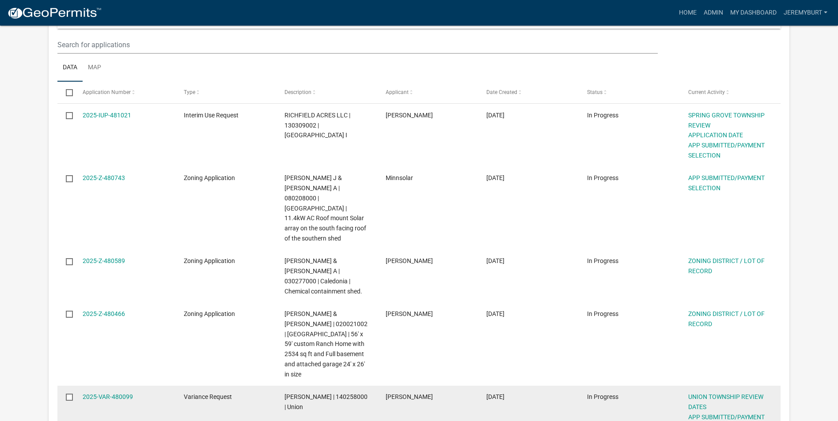
scroll to position [132, 0]
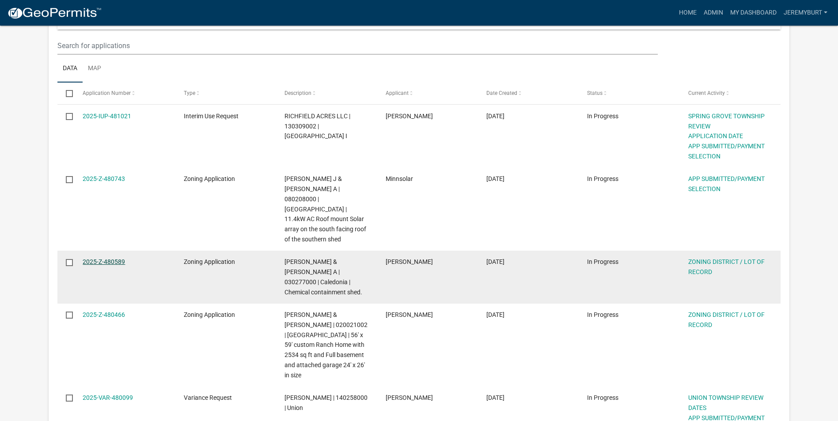
click at [116, 258] on link "2025-Z-480589" at bounding box center [104, 261] width 42 height 7
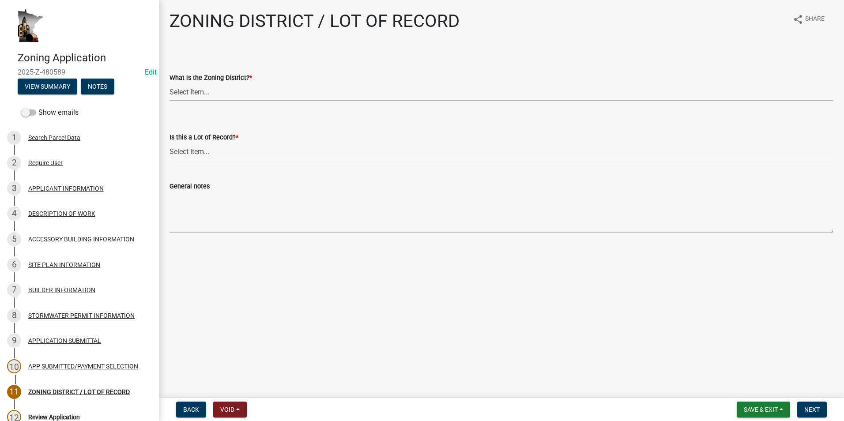
click at [213, 89] on select "Select Item... Agricultural Residential Other" at bounding box center [502, 92] width 664 height 18
click at [170, 83] on select "Select Item... Agricultural Residential Other" at bounding box center [502, 92] width 664 height 18
select select "4e40cecd-d56d-4d3a-a779-2c11c403f329"
click at [744, 409] on span "Save & Exit" at bounding box center [761, 409] width 34 height 7
click at [737, 367] on button "Save" at bounding box center [755, 365] width 71 height 21
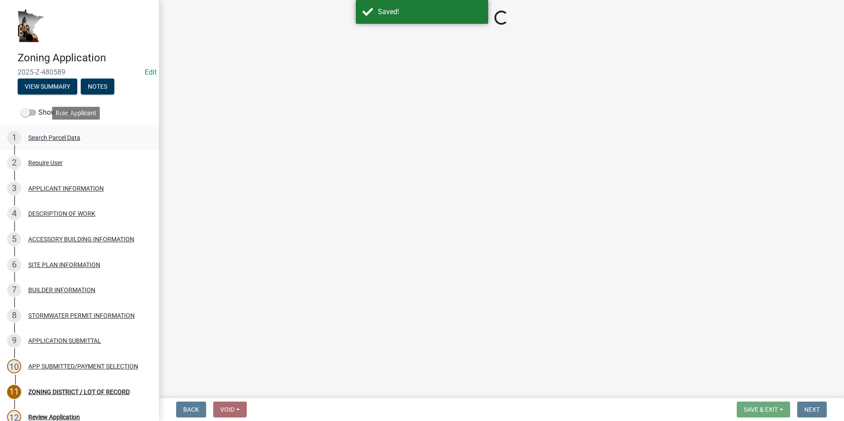
click at [59, 141] on div "1 Search Parcel Data" at bounding box center [76, 138] width 138 height 14
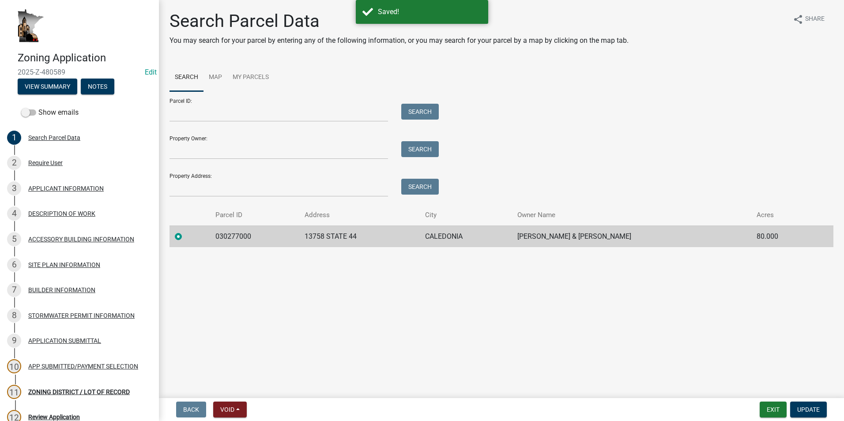
select select "4e40cecd-d56d-4d3a-a779-2c11c403f329"
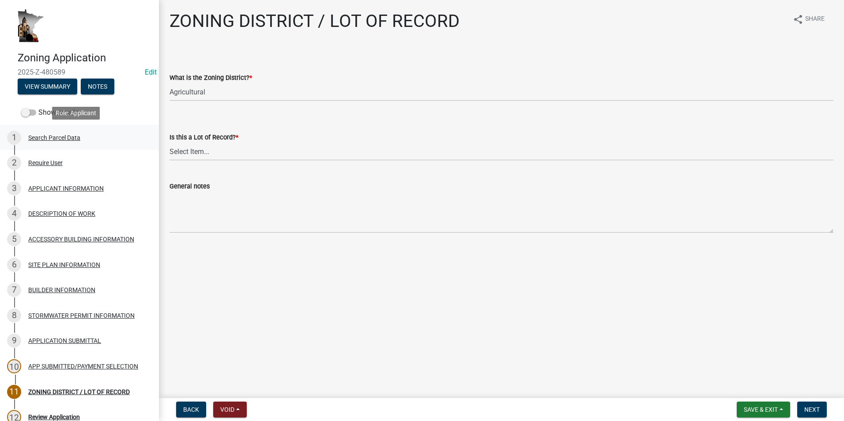
click at [51, 140] on div "Search Parcel Data" at bounding box center [54, 138] width 52 height 6
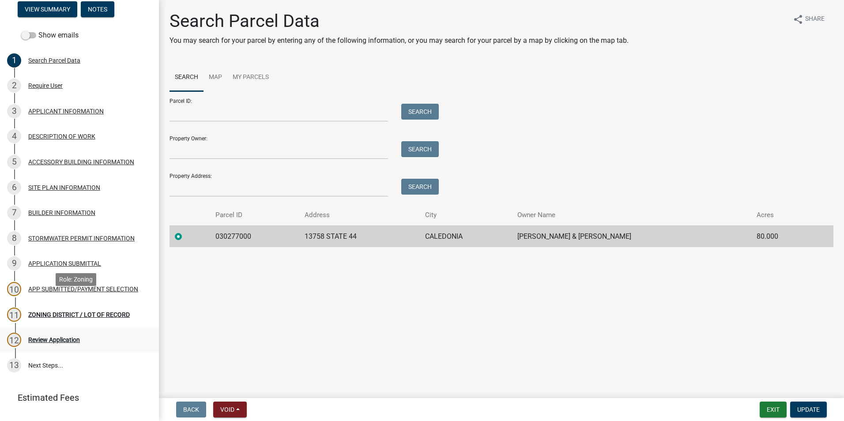
scroll to position [88, 0]
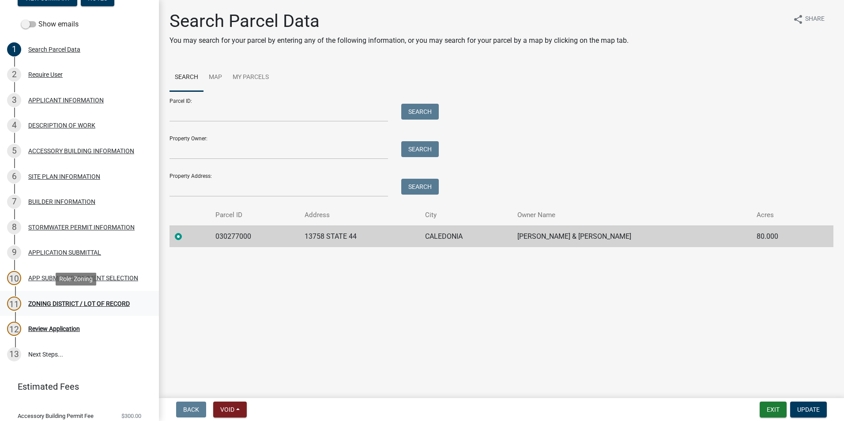
click at [85, 301] on div "ZONING DISTRICT / LOT OF RECORD" at bounding box center [79, 304] width 102 height 6
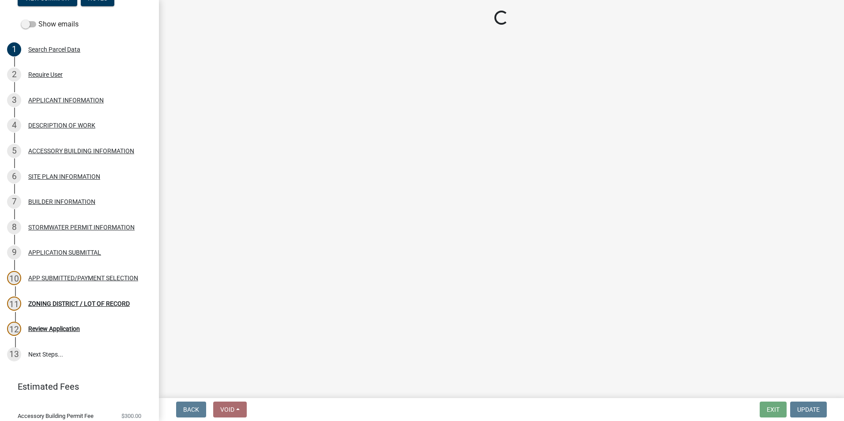
select select "4e40cecd-d56d-4d3a-a779-2c11c403f329"
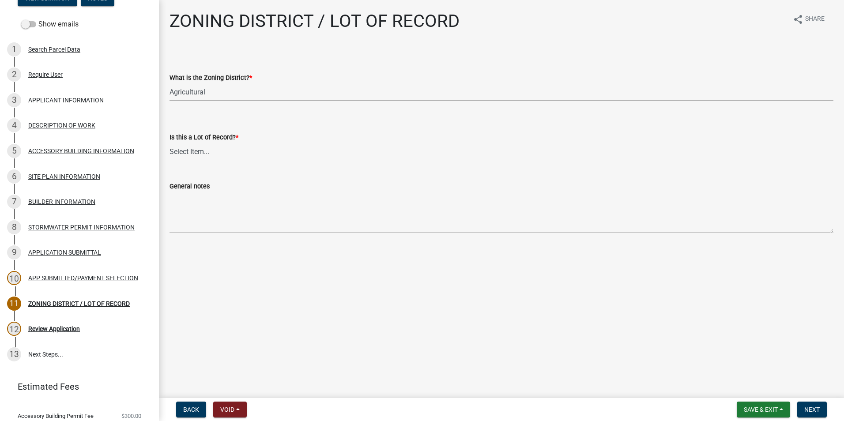
click at [212, 90] on select "Select Item... Agricultural Residential Other" at bounding box center [502, 92] width 664 height 18
click at [213, 148] on select "Select Item... Yes No, or cannot be determined" at bounding box center [502, 152] width 664 height 18
click at [170, 143] on select "Select Item... Yes No, or cannot be determined" at bounding box center [502, 152] width 664 height 18
select select "8fe8ed3e-c0e1-408b-96fc-f68303b4ae81"
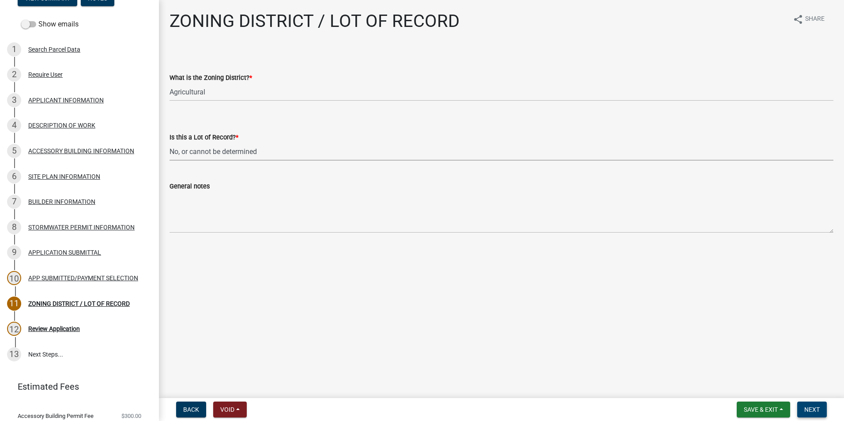
click at [806, 409] on span "Next" at bounding box center [811, 409] width 15 height 7
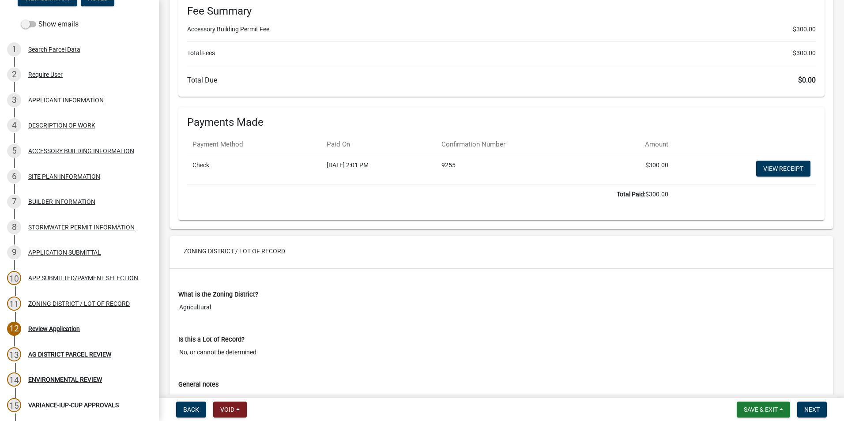
scroll to position [3832, 0]
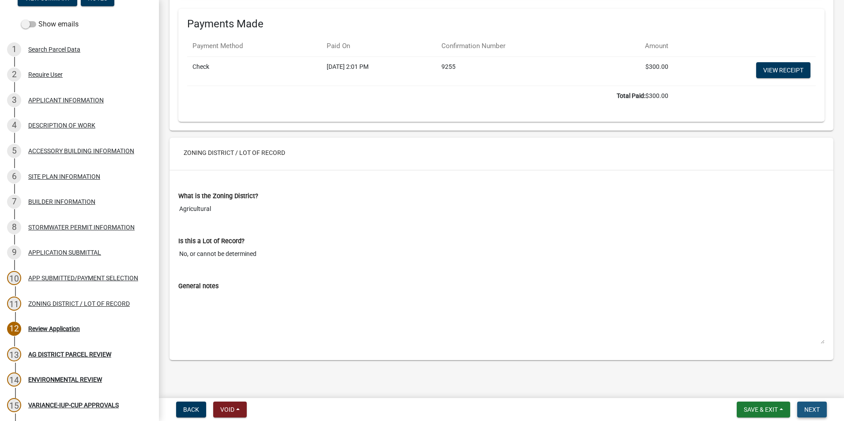
click at [805, 408] on span "Next" at bounding box center [811, 409] width 15 height 7
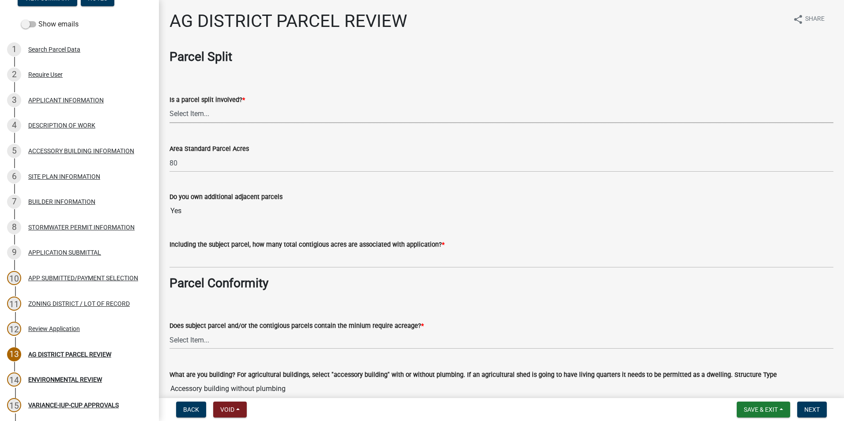
click at [236, 112] on select "Select Item... Yes No" at bounding box center [502, 114] width 664 height 18
click at [170, 105] on select "Select Item... Yes No" at bounding box center [502, 114] width 664 height 18
select select "fe23c68f-3976-40fb-92de-7ec6f88d0010"
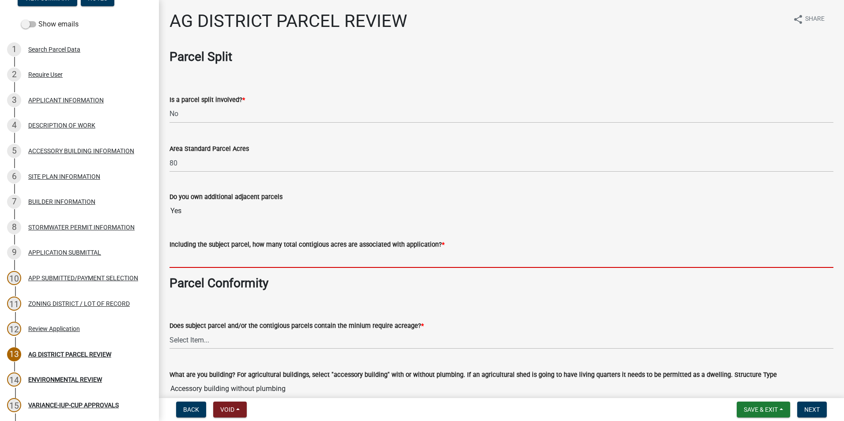
click at [234, 260] on input "text" at bounding box center [502, 259] width 664 height 18
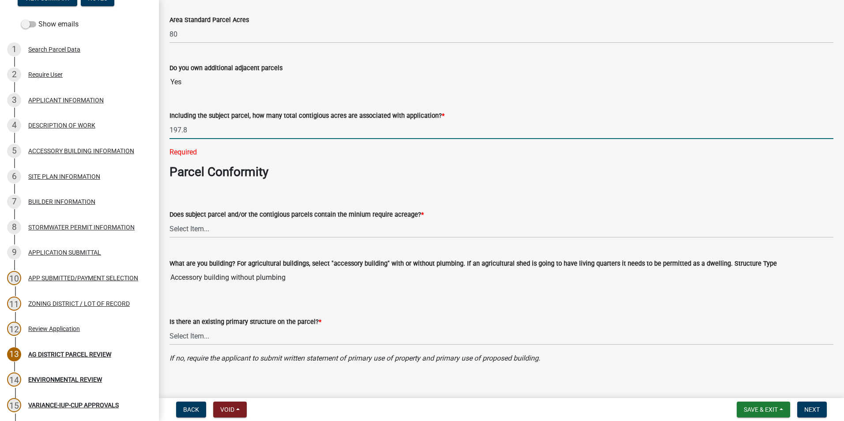
scroll to position [132, 0]
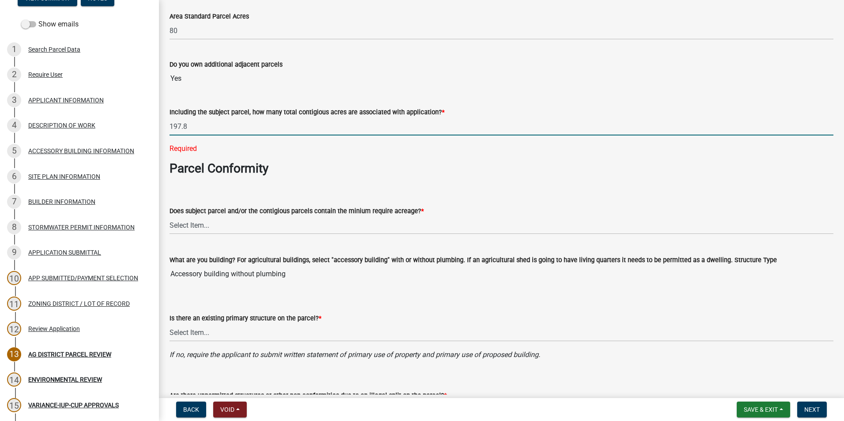
type input "197.8"
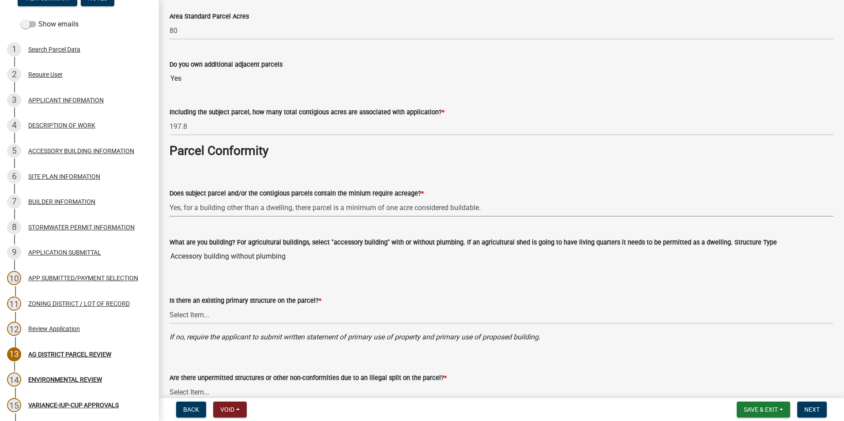
click at [170, 199] on select "Select Item... Yes, for a dwelling, 40 or more acres with one or more acres con…" at bounding box center [502, 208] width 664 height 18
select select "c27f3562-6487-48b9-bb79-d53cdb3b0a36"
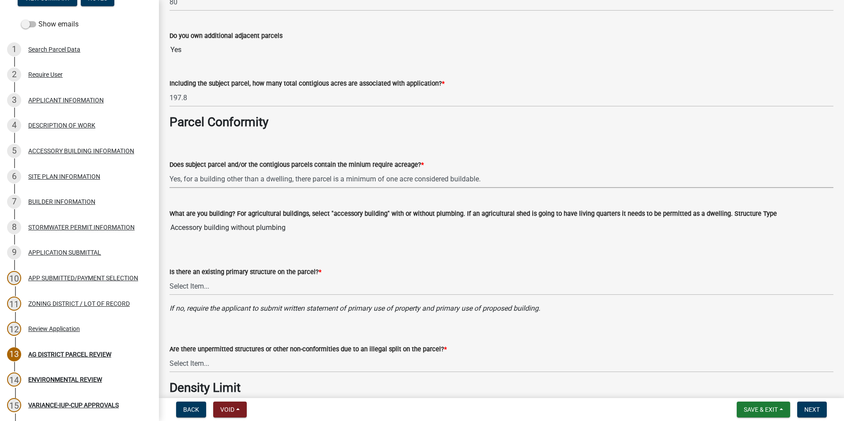
scroll to position [177, 0]
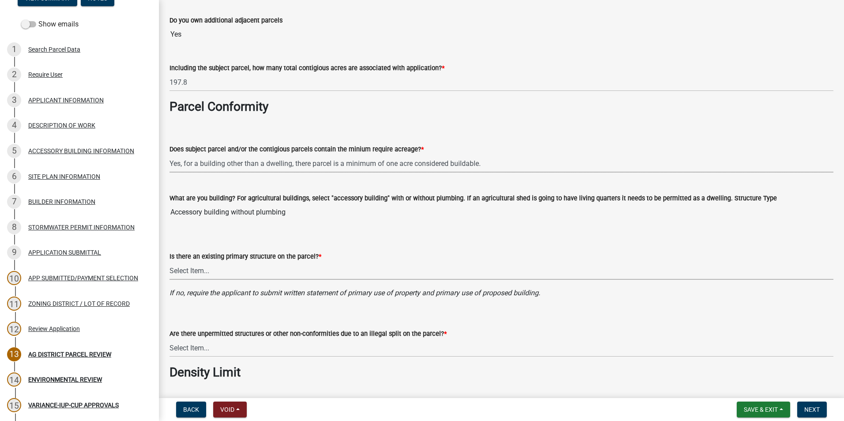
click at [238, 267] on select "Select Item... Yes No" at bounding box center [502, 271] width 664 height 18
click at [170, 262] on select "Select Item... Yes No" at bounding box center [502, 271] width 664 height 18
select select "e720d887-05b7-48e7-b675-04570e4c9f75"
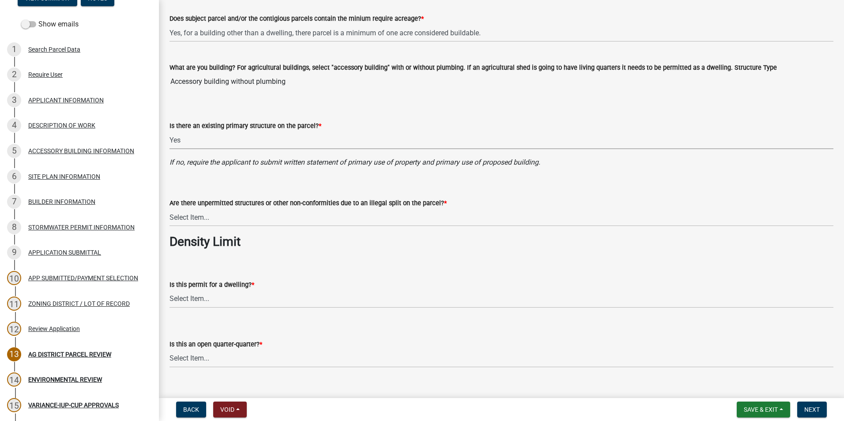
scroll to position [309, 0]
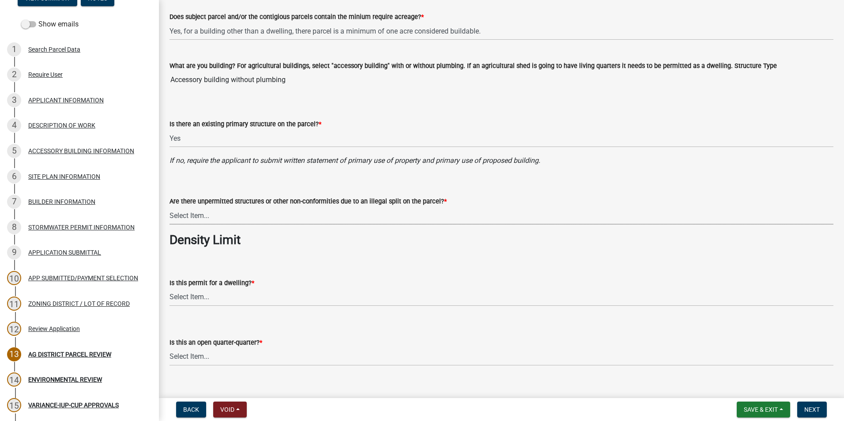
click at [244, 215] on select "Select Item... Yes No" at bounding box center [502, 216] width 664 height 18
click at [170, 207] on select "Select Item... Yes No" at bounding box center [502, 216] width 664 height 18
select select "3e342f75-9fb1-4b8c-bbeb-47cfa96347ca"
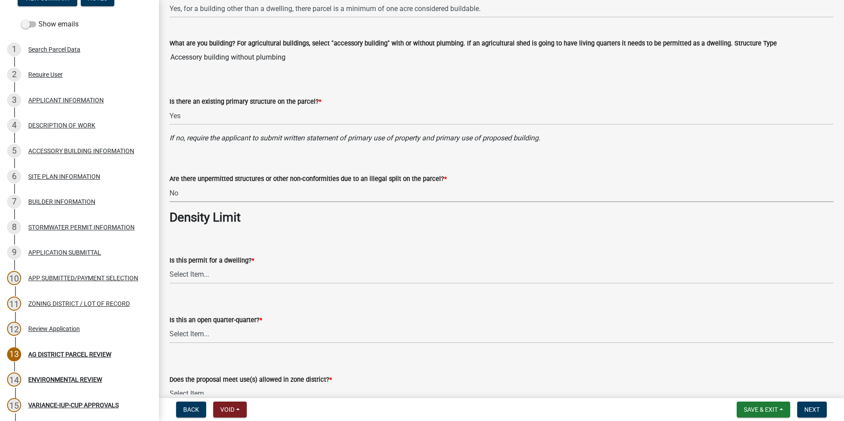
scroll to position [397, 0]
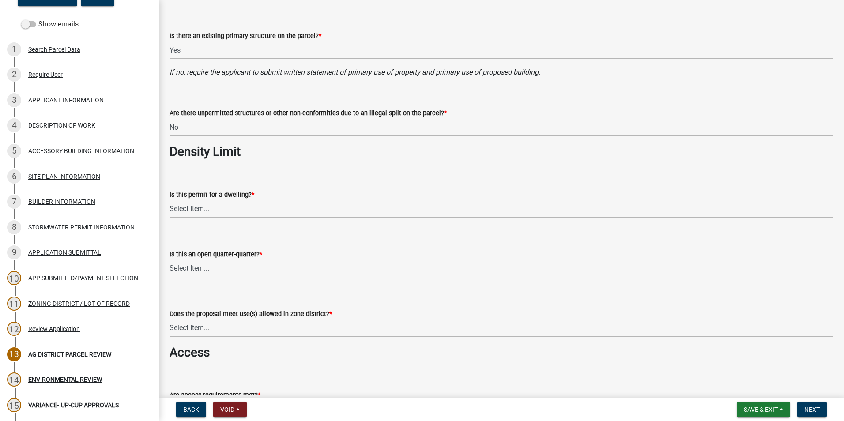
click at [236, 212] on select "Select Item... Yes No N/A" at bounding box center [502, 209] width 664 height 18
click at [170, 200] on select "Select Item... Yes No N/A" at bounding box center [502, 209] width 664 height 18
select select "c756e23e-ff22-4e58-8178-2621bc441b49"
click at [262, 270] on select "Select Item... Yes No NA" at bounding box center [502, 269] width 664 height 18
click at [170, 260] on select "Select Item... Yes No NA" at bounding box center [502, 269] width 664 height 18
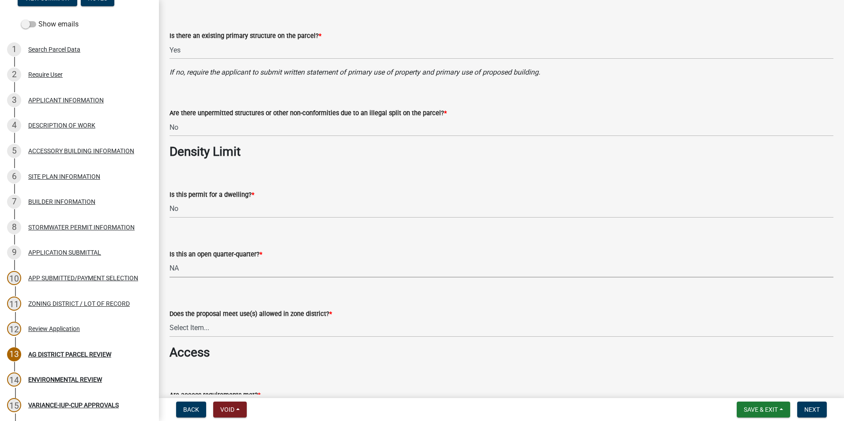
select select "93514e09-9993-4aea-b530-60a9708c3e74"
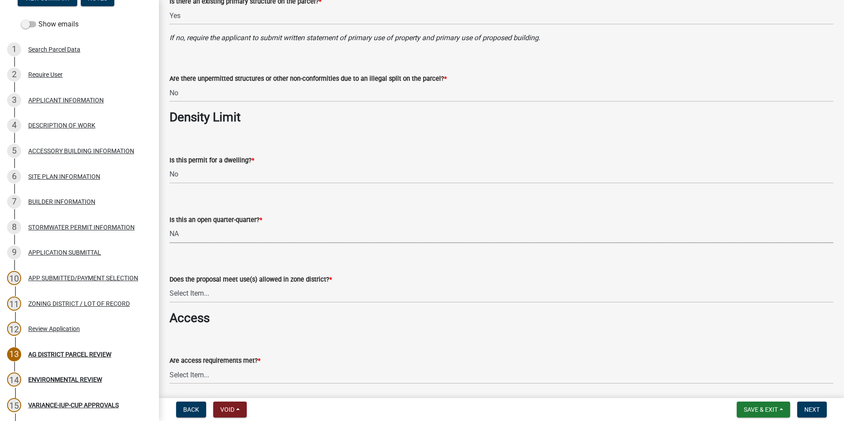
scroll to position [486, 0]
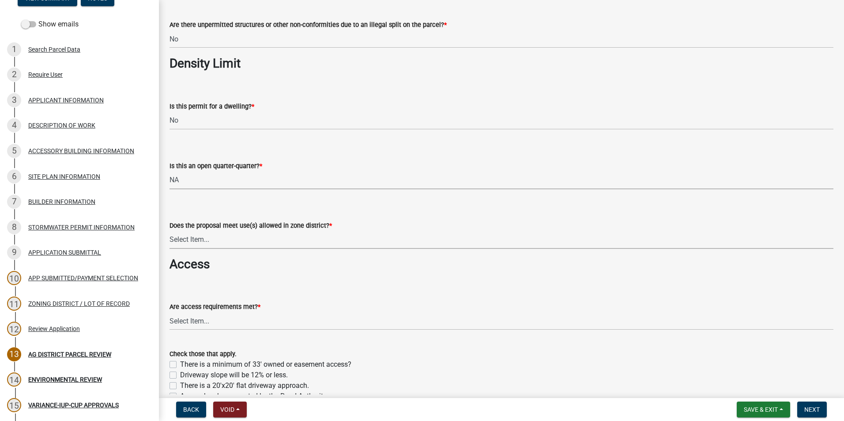
click at [238, 242] on select "Select Item... Yes, permitted use Yes, conditional use Yes, interim use Yes, ac…" at bounding box center [502, 240] width 664 height 18
click at [170, 231] on select "Select Item... Yes, permitted use Yes, conditional use Yes, interim use Yes, ac…" at bounding box center [502, 240] width 664 height 18
select select "a045efff-9645-47c6-b046-89cf1e905dd6"
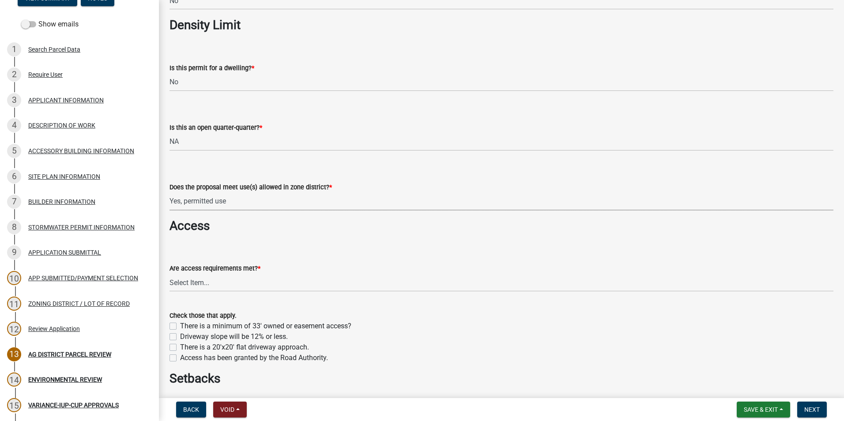
scroll to position [574, 0]
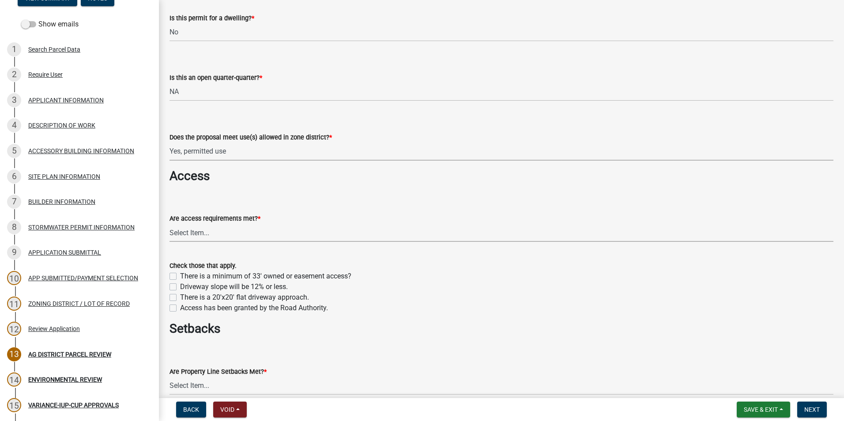
click at [208, 232] on select "Select Item... yes no N/A - No modifications to existing driveway are proposed." at bounding box center [502, 233] width 664 height 18
click at [170, 224] on select "Select Item... yes no N/A - No modifications to existing driveway are proposed." at bounding box center [502, 233] width 664 height 18
select select "aa1ca06f-8d34-4542-998d-1b6ccdc96445"
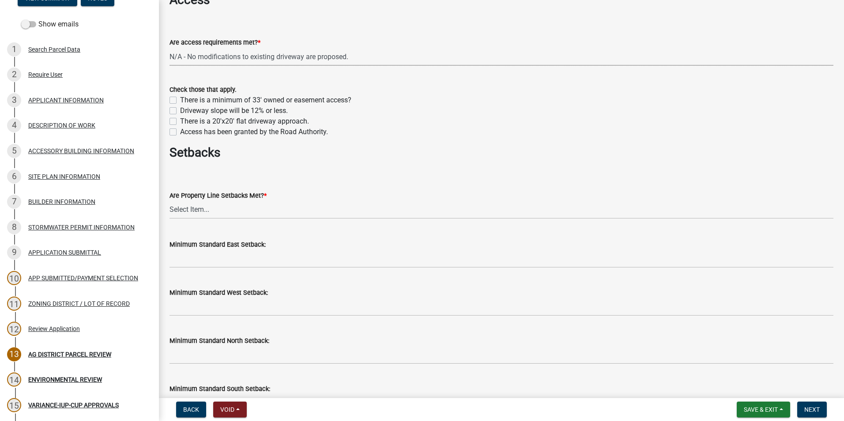
scroll to position [751, 0]
click at [211, 211] on select "Select Item... Yes No" at bounding box center [502, 209] width 664 height 18
click at [170, 200] on select "Select Item... Yes No" at bounding box center [502, 209] width 664 height 18
select select "f47993c2-143f-42b0-843f-88b20baa7a0f"
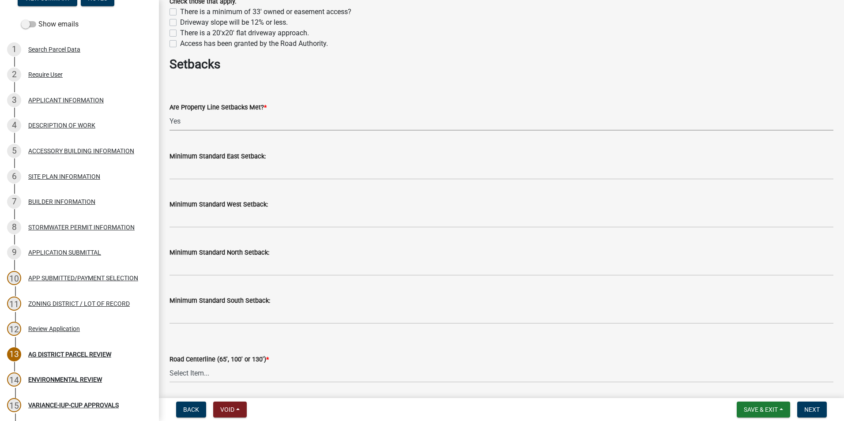
scroll to position [839, 0]
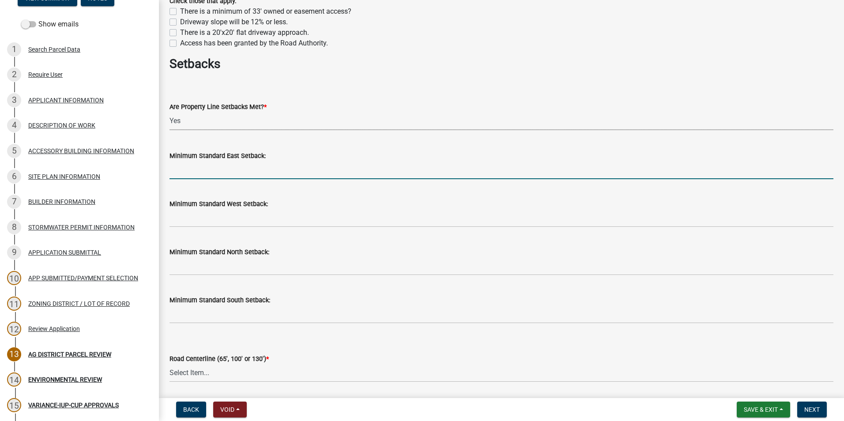
click at [244, 170] on input "Minimum Standard East Setback:" at bounding box center [502, 170] width 664 height 18
type input "50"
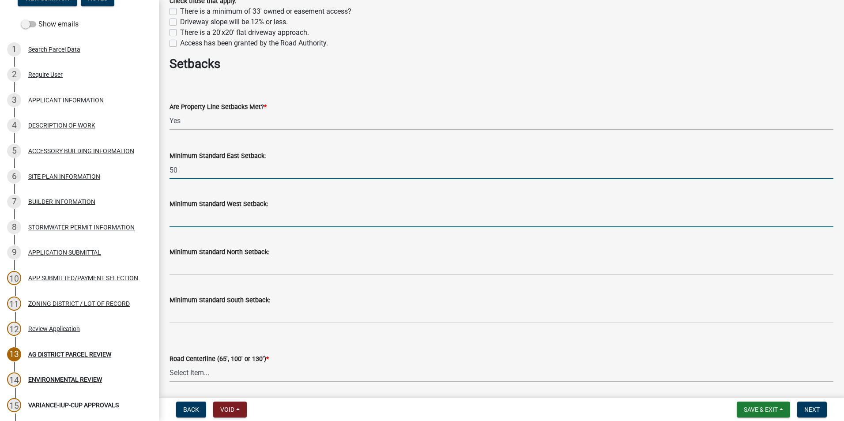
type input "50"
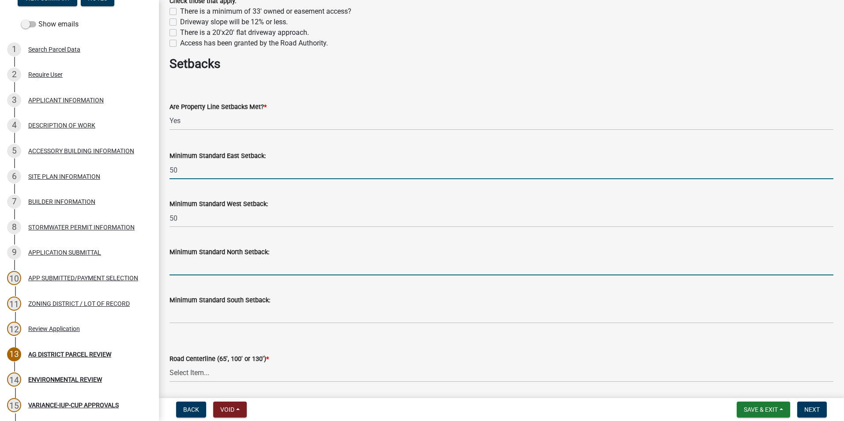
type input "50"
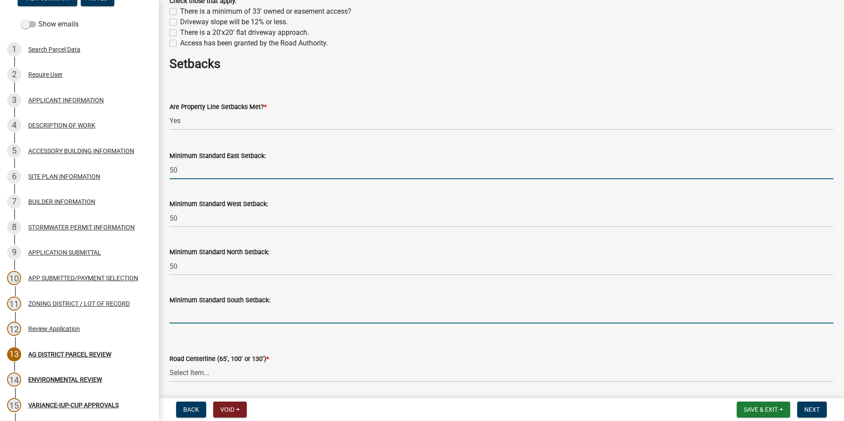
type input "50"
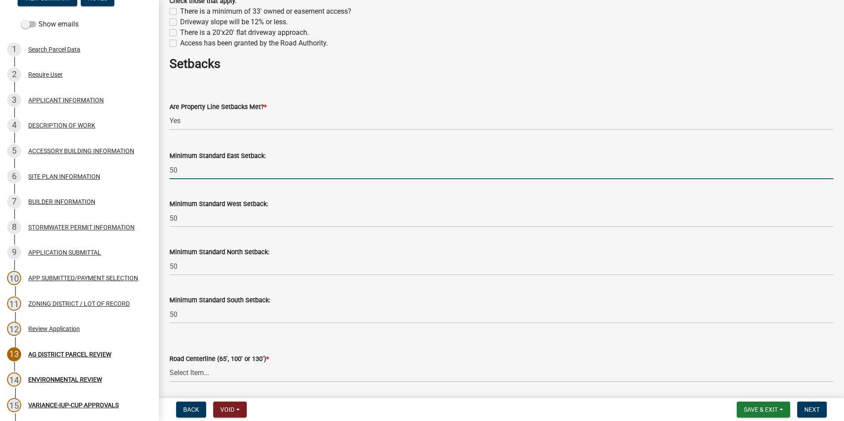
type input "65"
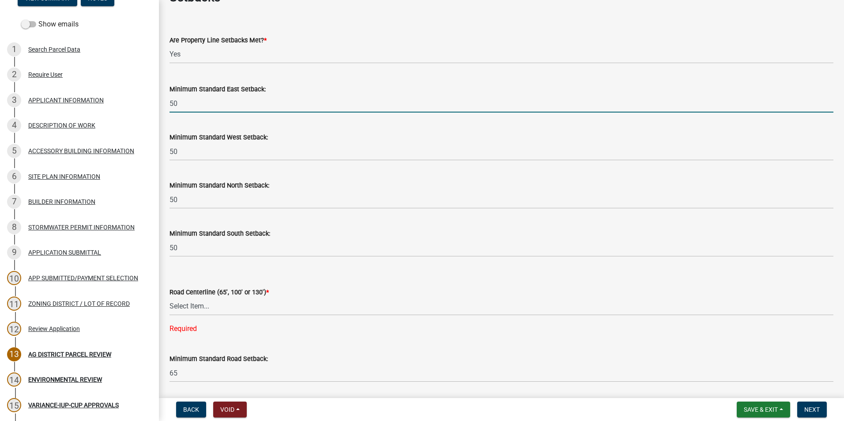
scroll to position [927, 0]
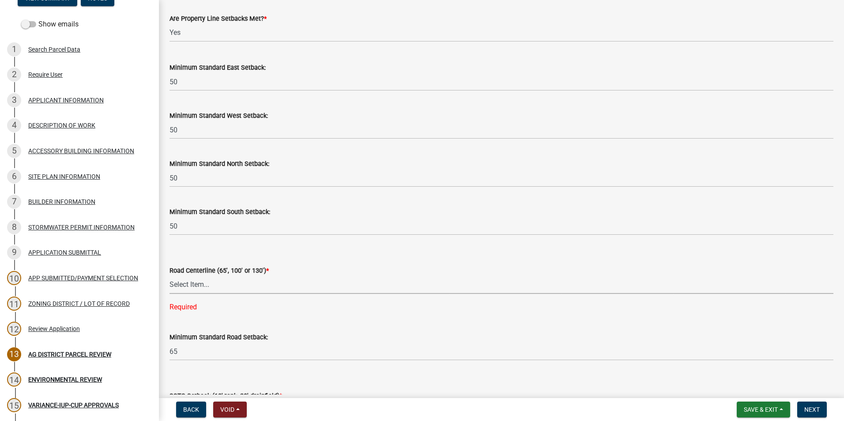
click at [261, 283] on select "Select Item... Yes No" at bounding box center [502, 285] width 664 height 18
click at [170, 276] on select "Select Item... Yes No" at bounding box center [502, 285] width 664 height 18
select select "010a36e8-78ab-47dd-88f8-ccc0edf139b8"
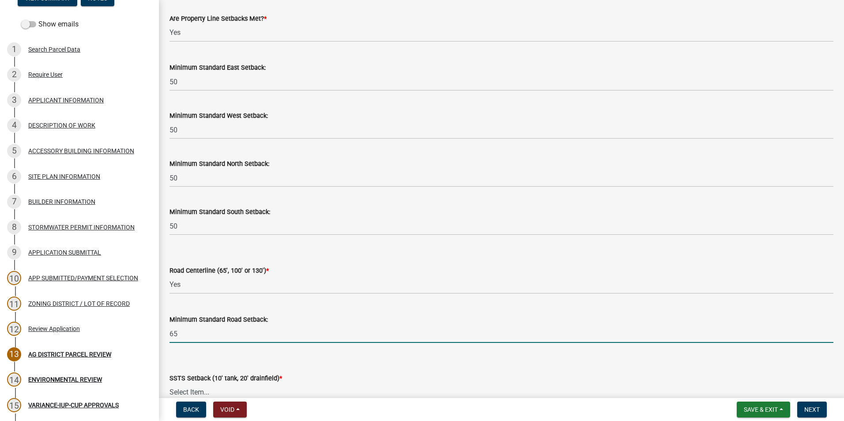
click at [216, 335] on input "65" at bounding box center [502, 334] width 664 height 18
type input "6"
type input "130"
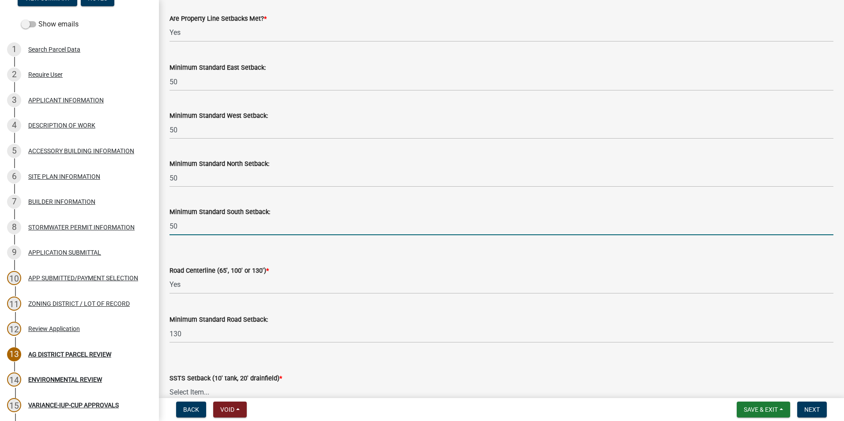
click at [180, 227] on input "50" at bounding box center [502, 226] width 664 height 18
type input "5"
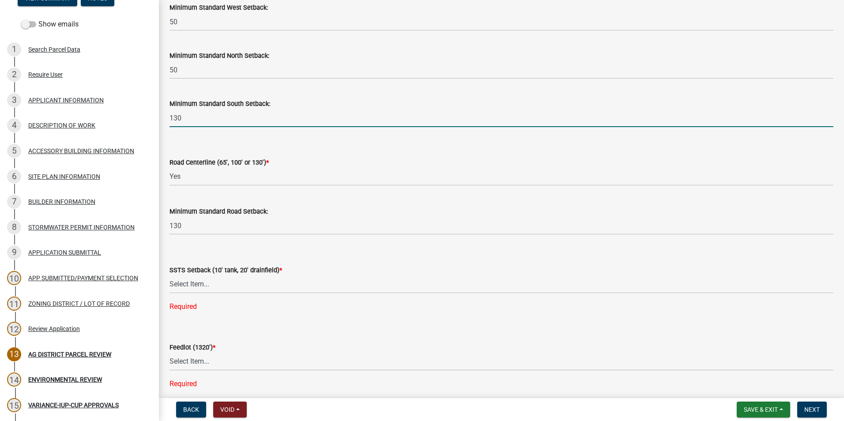
scroll to position [1060, 0]
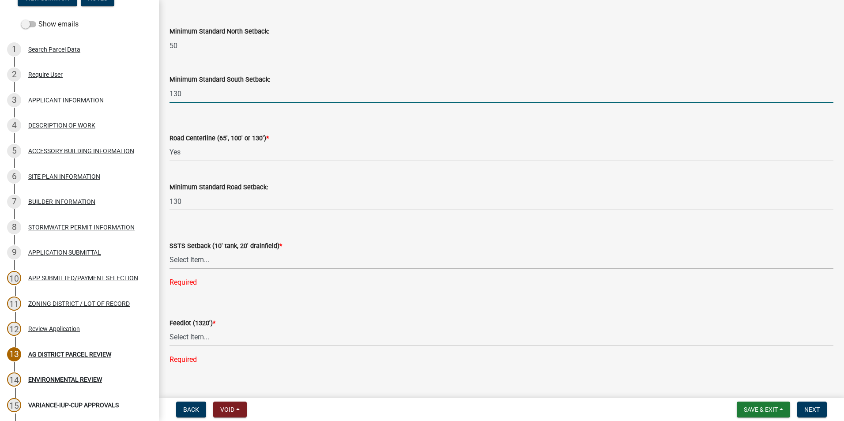
type input "130"
click at [203, 262] on select "Select Item... Yes No N/A" at bounding box center [502, 260] width 664 height 18
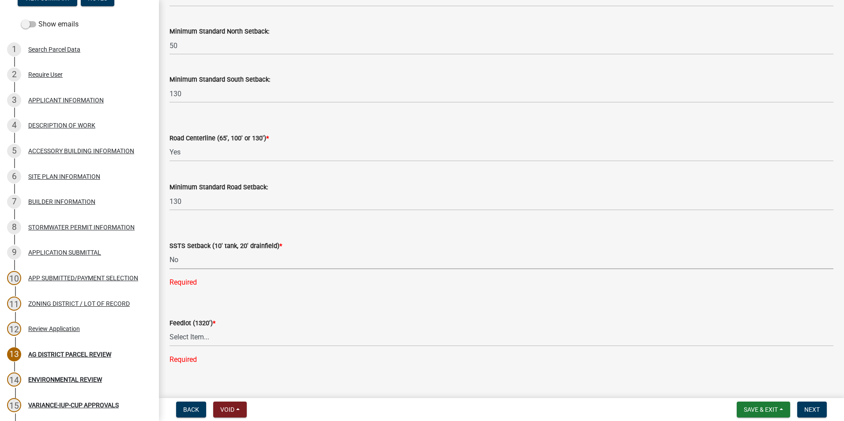
click at [170, 251] on select "Select Item... Yes No N/A" at bounding box center [502, 260] width 664 height 18
click at [200, 260] on select "Select Item... Yes No N/A" at bounding box center [502, 260] width 664 height 18
click at [170, 251] on select "Select Item... Yes No N/A" at bounding box center [502, 260] width 664 height 18
select select "617636dc-6122-45c9-991a-bd8b90cb2b24"
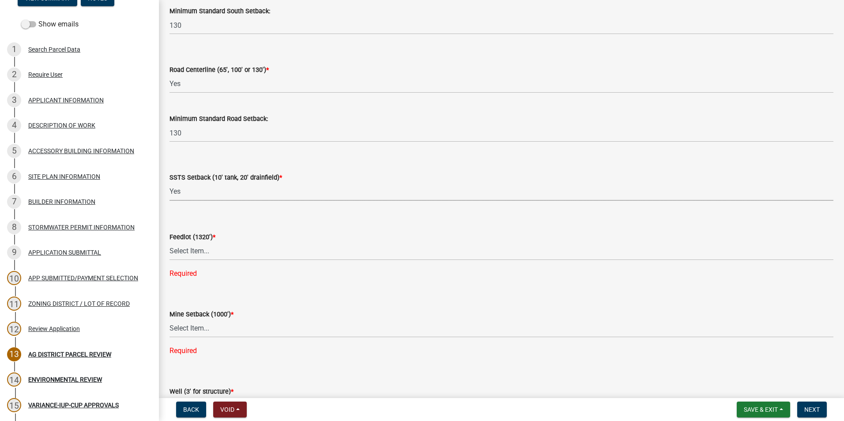
scroll to position [1148, 0]
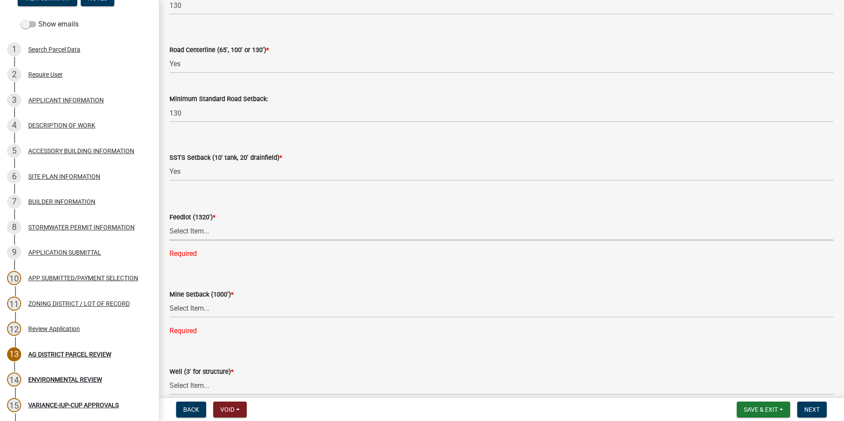
click at [208, 234] on select "Select Item... Yes No N/A" at bounding box center [502, 232] width 664 height 18
click at [170, 223] on select "Select Item... Yes No N/A" at bounding box center [502, 232] width 664 height 18
select select "2afcbc7a-ba70-4308-bdab-ed49491d43d0"
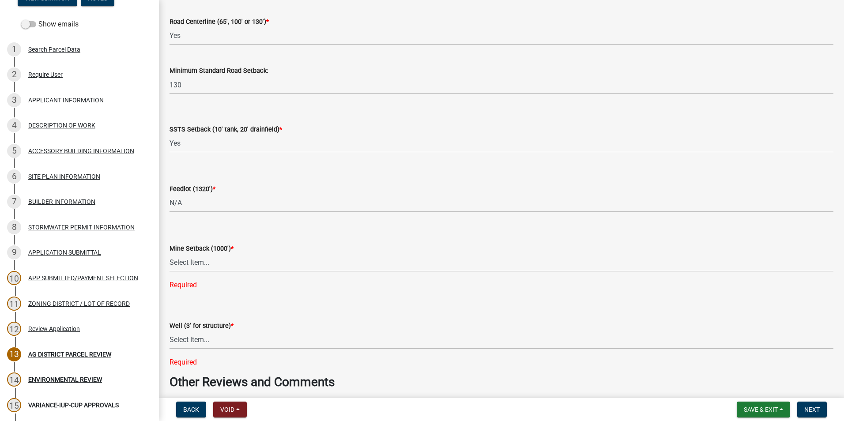
scroll to position [1192, 0]
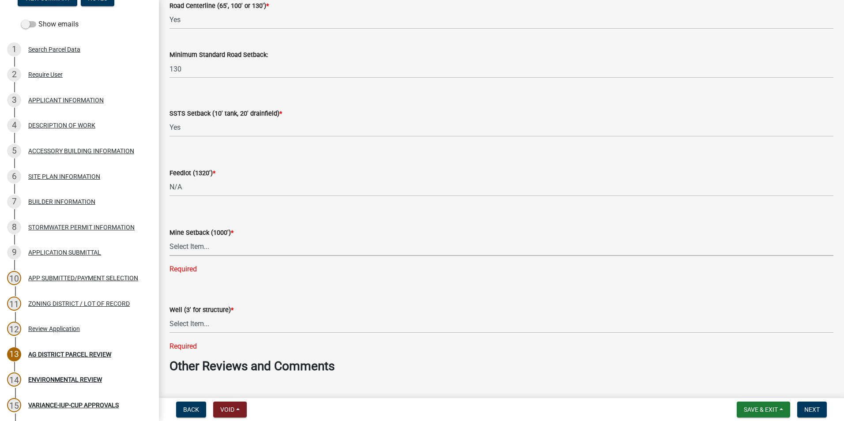
click at [208, 252] on select "Select Item... Yes No N/A" at bounding box center [502, 247] width 664 height 18
click at [170, 238] on select "Select Item... Yes No N/A" at bounding box center [502, 247] width 664 height 18
select select "2040f1b6-20ab-401b-9b6f-6f3fd46d4e8e"
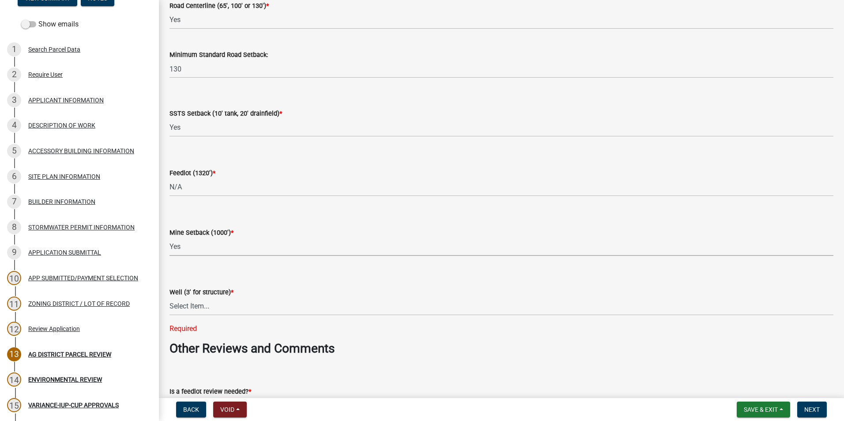
scroll to position [1236, 0]
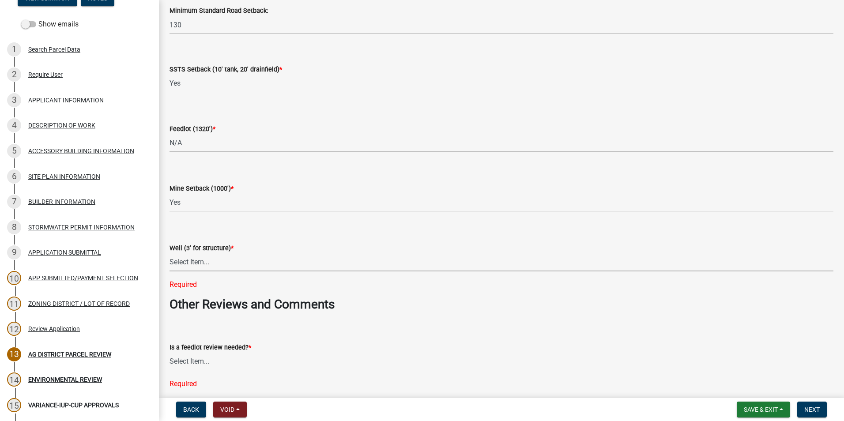
click at [197, 264] on select "Select Item... Yes No N/A" at bounding box center [502, 262] width 664 height 18
click at [170, 253] on select "Select Item... Yes No N/A" at bounding box center [502, 262] width 664 height 18
select select "6e389f70-961b-4b78-9c47-c422b69289d9"
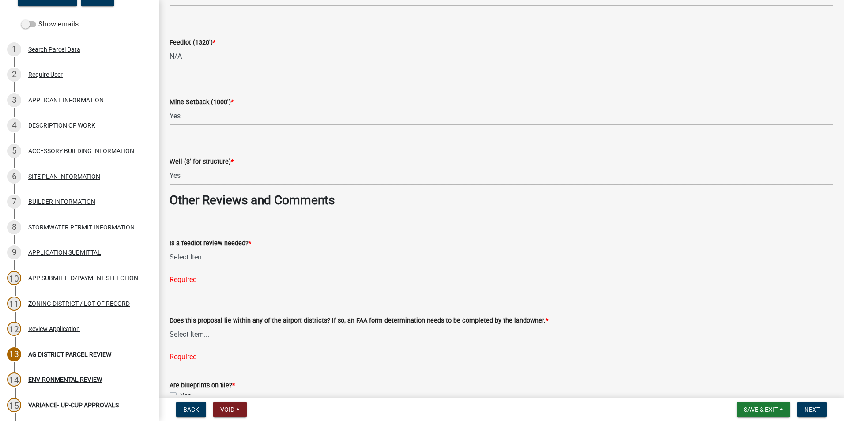
scroll to position [1325, 0]
click at [236, 259] on select "Select Item... Yes No" at bounding box center [502, 256] width 664 height 18
click at [170, 247] on select "Select Item... Yes No" at bounding box center [502, 256] width 664 height 18
select select "1e0d970e-6746-4216-b065-d6933a69b3fa"
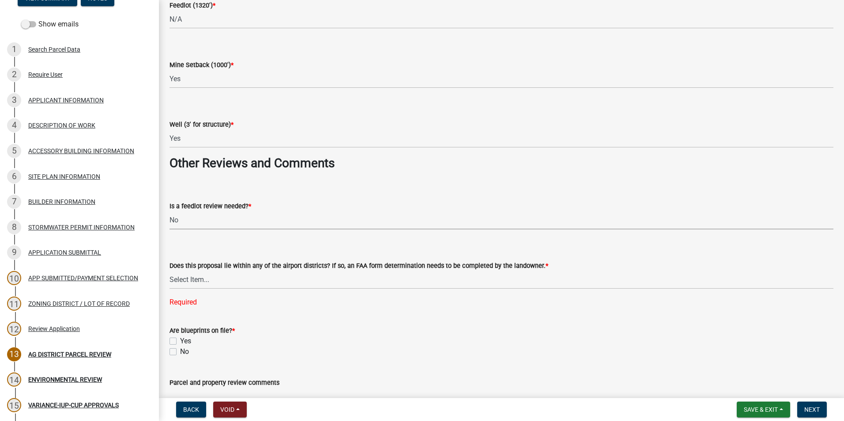
scroll to position [1413, 0]
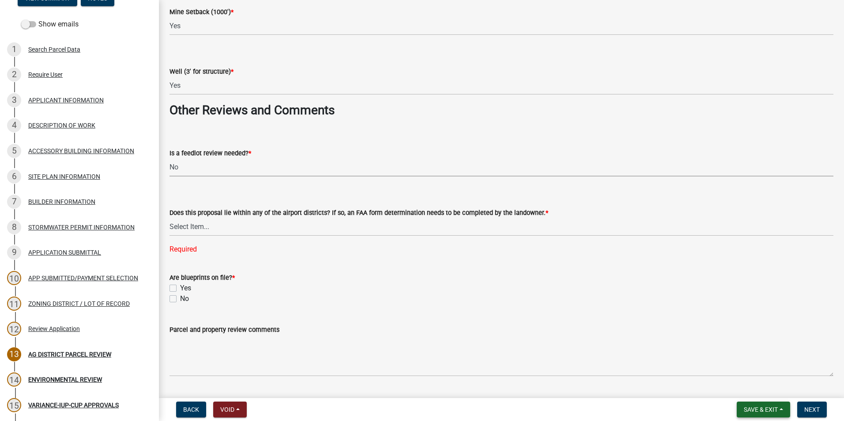
click at [780, 411] on button "Save & Exit" at bounding box center [763, 410] width 53 height 16
click at [744, 363] on button "Save" at bounding box center [755, 365] width 71 height 21
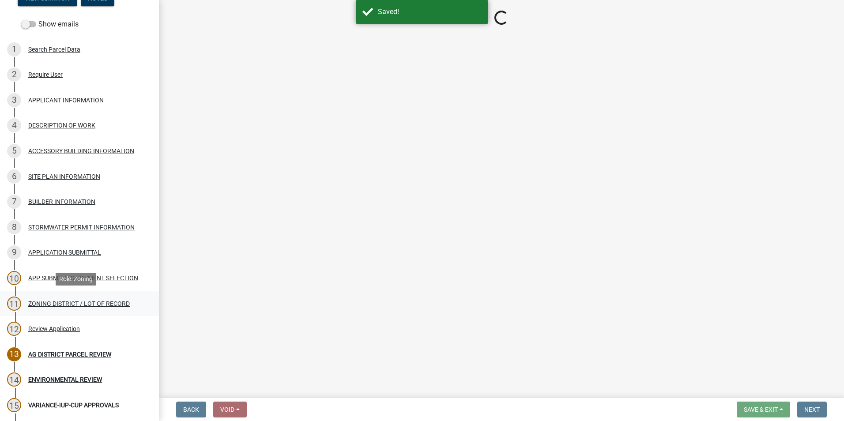
select select "fe23c68f-3976-40fb-92de-7ec6f88d0010"
select select "c27f3562-6487-48b9-bb79-d53cdb3b0a36"
select select "e720d887-05b7-48e7-b675-04570e4c9f75"
select select "3e342f75-9fb1-4b8c-bbeb-47cfa96347ca"
select select "c756e23e-ff22-4e58-8178-2621bc441b49"
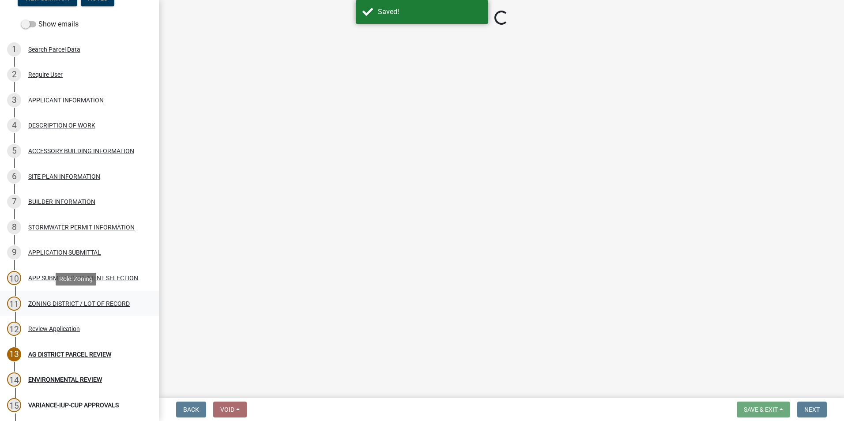
select select "93514e09-9993-4aea-b530-60a9708c3e74"
select select "a045efff-9645-47c6-b046-89cf1e905dd6"
select select "aa1ca06f-8d34-4542-998d-1b6ccdc96445"
select select "f47993c2-143f-42b0-843f-88b20baa7a0f"
select select "010a36e8-78ab-47dd-88f8-ccc0edf139b8"
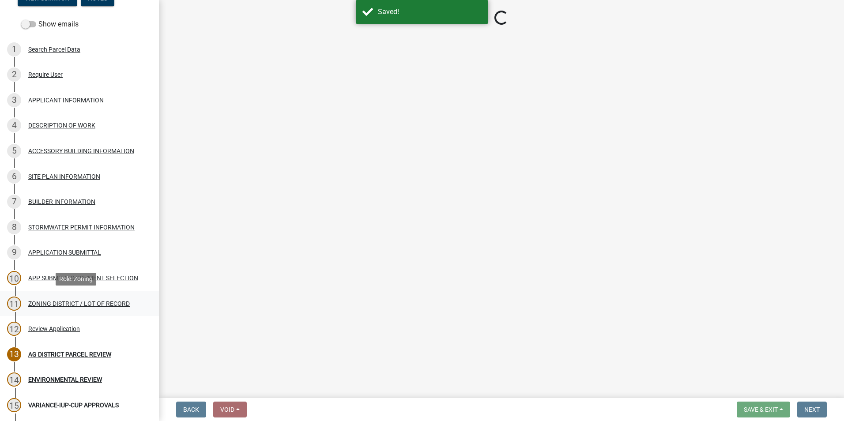
select select "617636dc-6122-45c9-991a-bd8b90cb2b24"
select select "2afcbc7a-ba70-4308-bdab-ed49491d43d0"
select select "2040f1b6-20ab-401b-9b6f-6f3fd46d4e8e"
select select "6e389f70-961b-4b78-9c47-c422b69289d9"
select select "1e0d970e-6746-4216-b065-d6933a69b3fa"
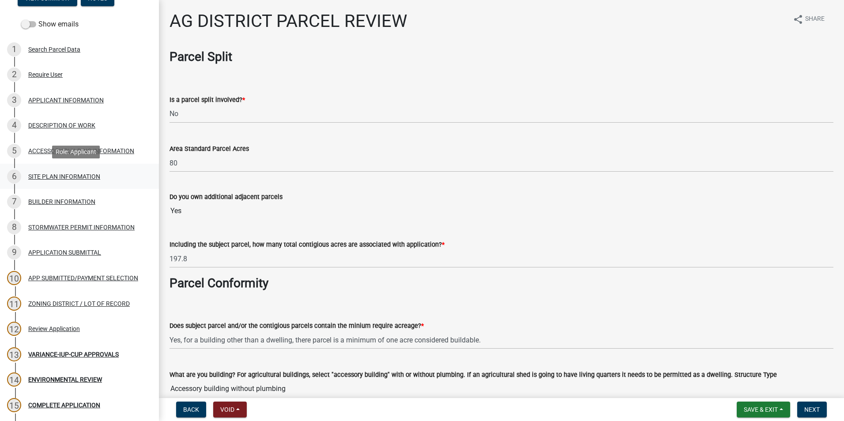
click at [66, 174] on div "SITE PLAN INFORMATION" at bounding box center [64, 177] width 72 height 6
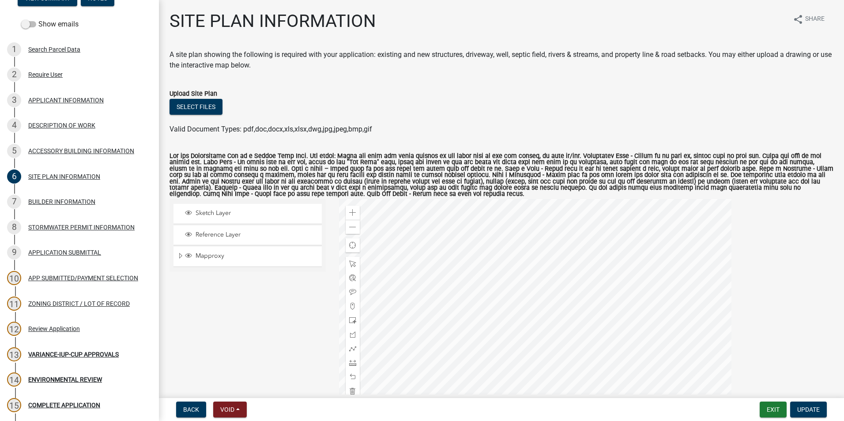
click at [564, 290] on div at bounding box center [535, 309] width 393 height 221
click at [556, 297] on div at bounding box center [535, 309] width 393 height 221
click at [559, 298] on div at bounding box center [535, 309] width 393 height 221
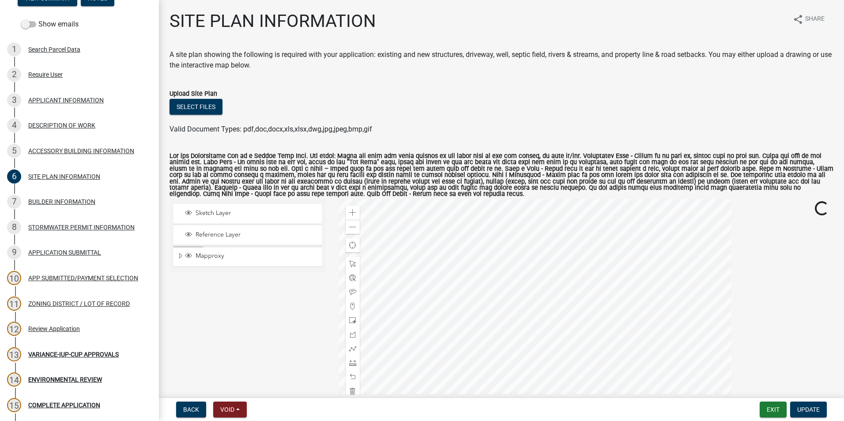
click at [559, 298] on div at bounding box center [535, 309] width 393 height 221
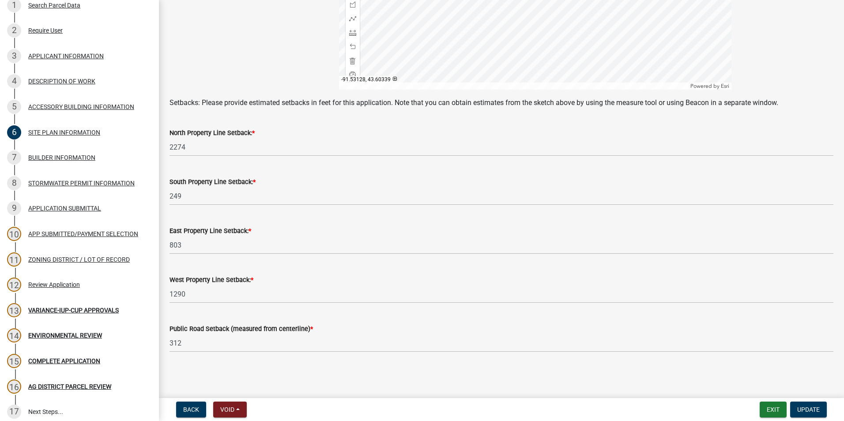
scroll to position [331, 0]
click at [61, 101] on div "5 ACCESSORY BUILDING INFORMATION" at bounding box center [76, 107] width 138 height 14
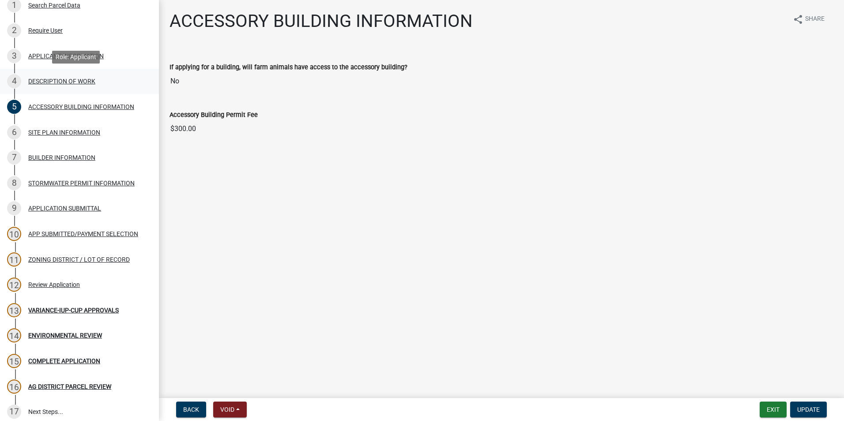
click at [79, 79] on div "DESCRIPTION OF WORK" at bounding box center [61, 81] width 67 height 6
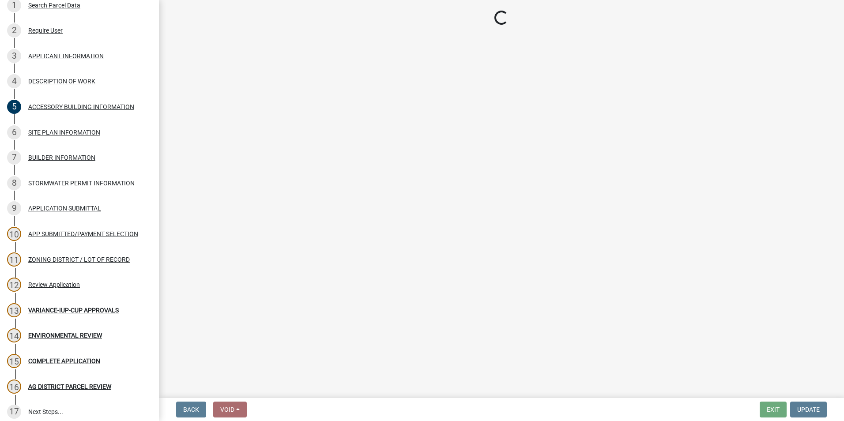
select select "8a50126a-ac8f-44d1-8890-2a914b053a60"
select select "6fa3780f-5db1-4692-8b38-e5e5a086efc1"
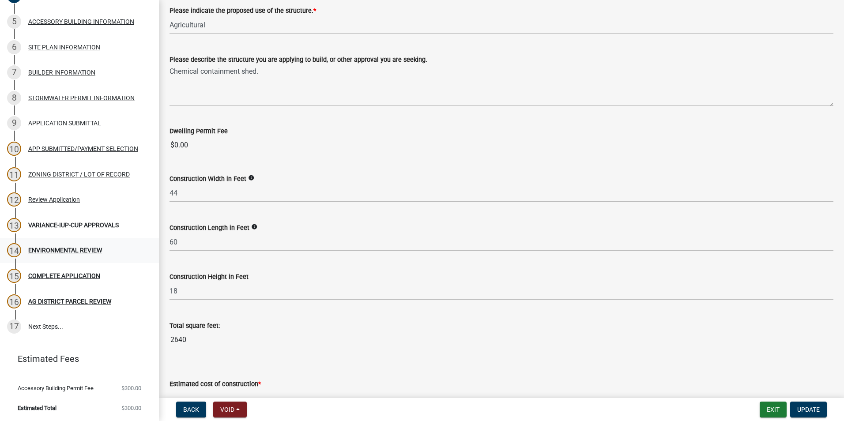
scroll to position [218, 0]
click at [59, 198] on div "Review Application" at bounding box center [54, 199] width 52 height 6
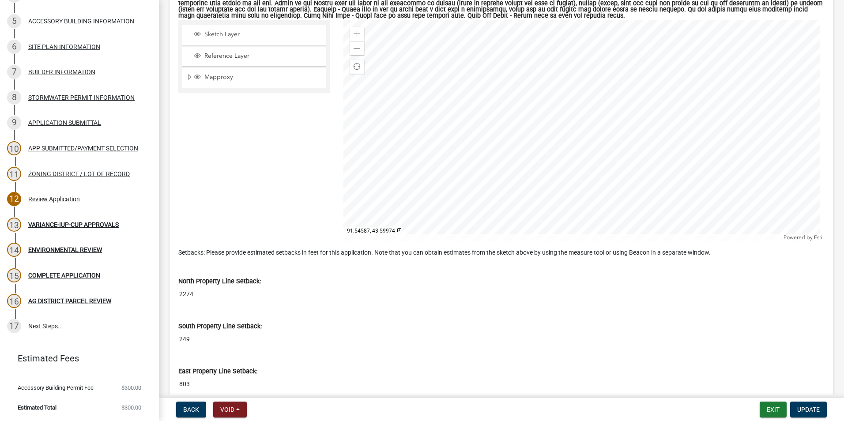
scroll to position [2473, 0]
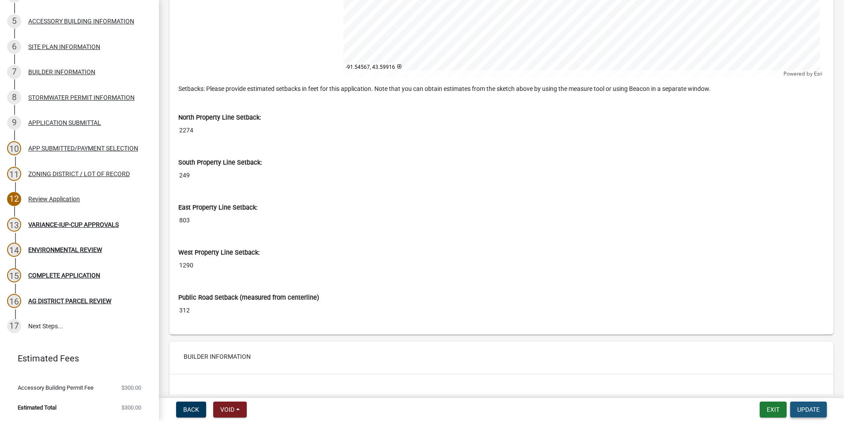
click at [810, 412] on span "Update" at bounding box center [808, 409] width 23 height 7
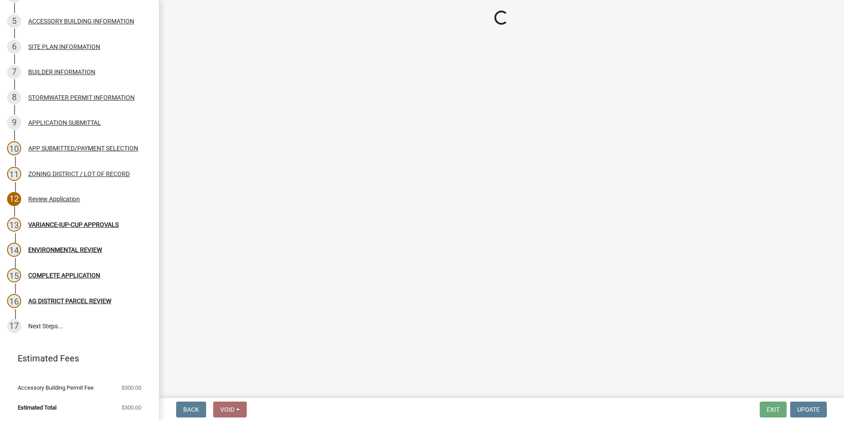
select select "fe23c68f-3976-40fb-92de-7ec6f88d0010"
select select "c27f3562-6487-48b9-bb79-d53cdb3b0a36"
select select "e720d887-05b7-48e7-b675-04570e4c9f75"
select select "3e342f75-9fb1-4b8c-bbeb-47cfa96347ca"
select select "c756e23e-ff22-4e58-8178-2621bc441b49"
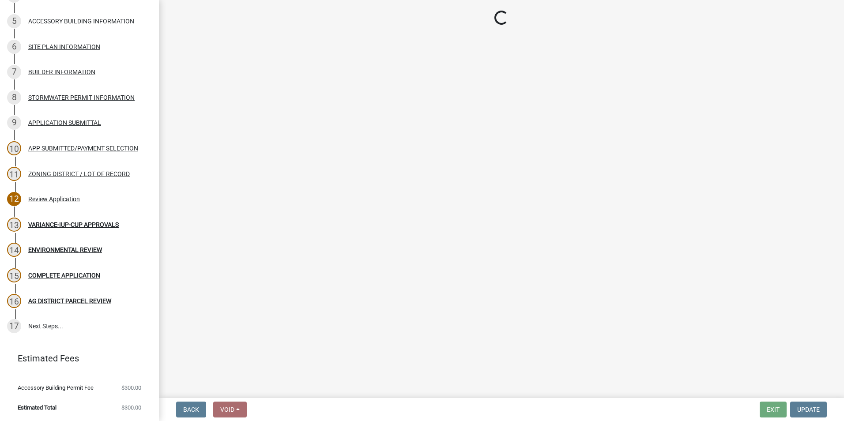
select select "93514e09-9993-4aea-b530-60a9708c3e74"
select select "a045efff-9645-47c6-b046-89cf1e905dd6"
select select "aa1ca06f-8d34-4542-998d-1b6ccdc96445"
select select "f47993c2-143f-42b0-843f-88b20baa7a0f"
select select "010a36e8-78ab-47dd-88f8-ccc0edf139b8"
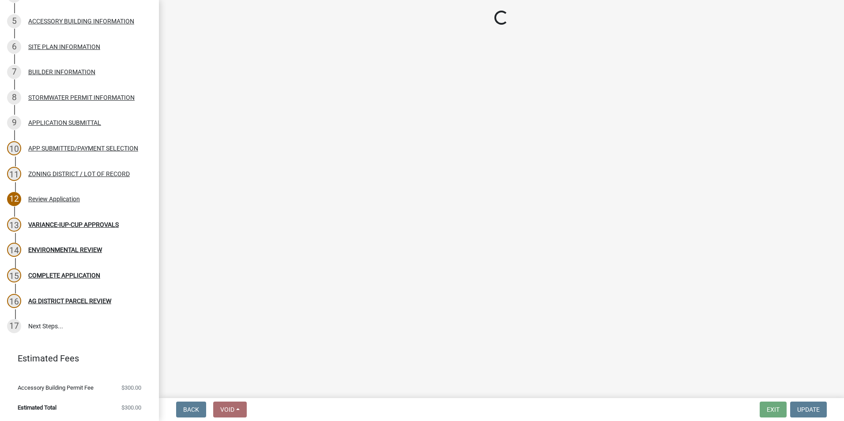
select select "617636dc-6122-45c9-991a-bd8b90cb2b24"
select select "2afcbc7a-ba70-4308-bdab-ed49491d43d0"
select select "2040f1b6-20ab-401b-9b6f-6f3fd46d4e8e"
select select "6e389f70-961b-4b78-9c47-c422b69289d9"
select select "1e0d970e-6746-4216-b065-d6933a69b3fa"
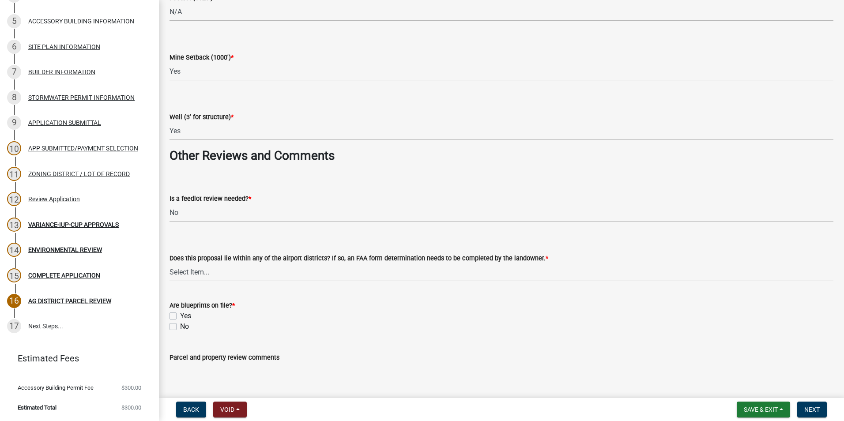
scroll to position [1367, 0]
click at [204, 276] on select "Select Item... Yes No" at bounding box center [502, 273] width 664 height 18
click at [170, 264] on select "Select Item... Yes No" at bounding box center [502, 273] width 664 height 18
select select "f9e60a57-9da4-493f-90a2-3ae155cde219"
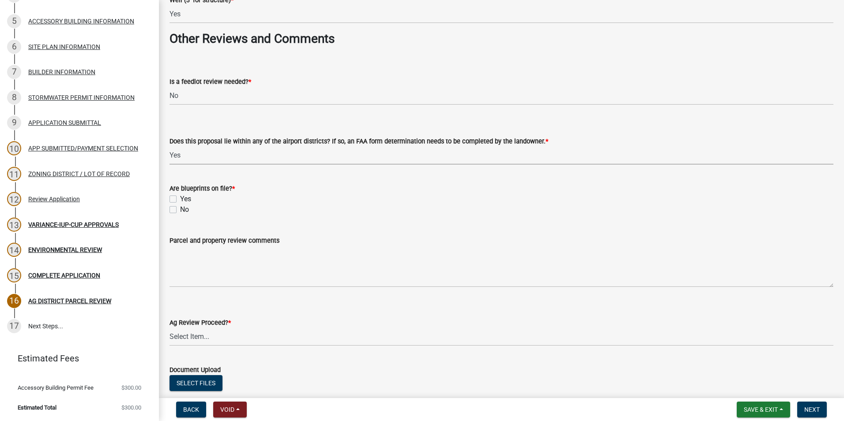
scroll to position [1543, 0]
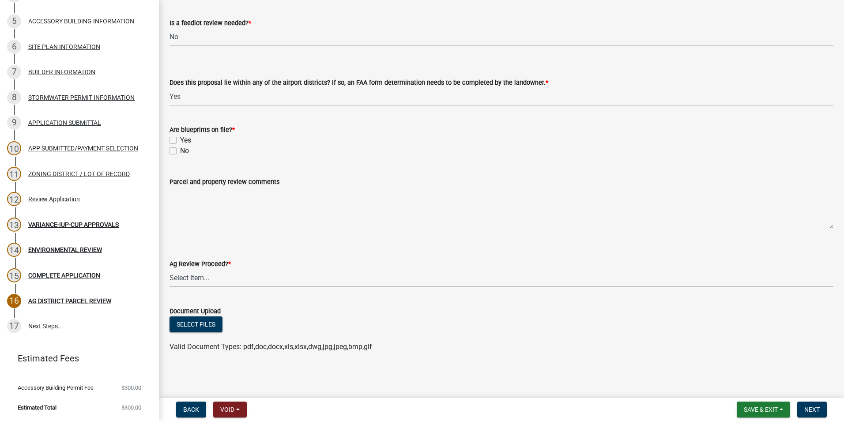
click at [180, 138] on label "Yes" at bounding box center [185, 140] width 11 height 11
click at [180, 138] on input "Yes" at bounding box center [183, 138] width 6 height 6
checkbox input "true"
checkbox input "false"
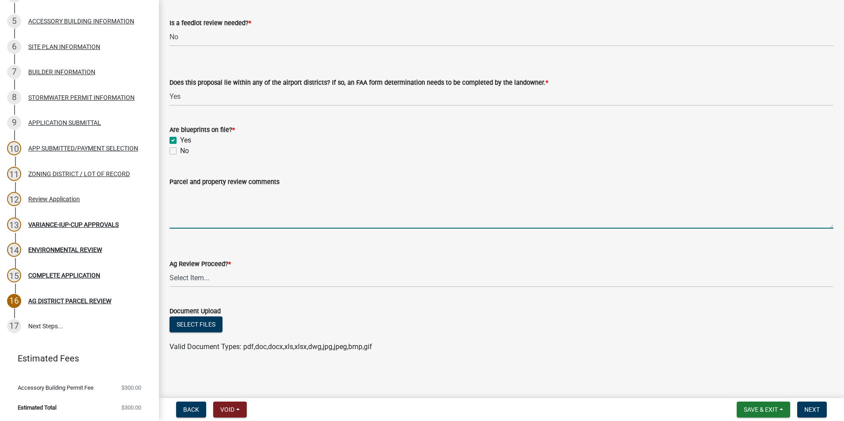
click at [209, 220] on textarea "Parcel and property review comments" at bounding box center [502, 208] width 664 height 42
type textarea "Will need FAA form."
click at [212, 281] on select "Select Item... Proceed with review Deny permit at this time" at bounding box center [502, 278] width 664 height 18
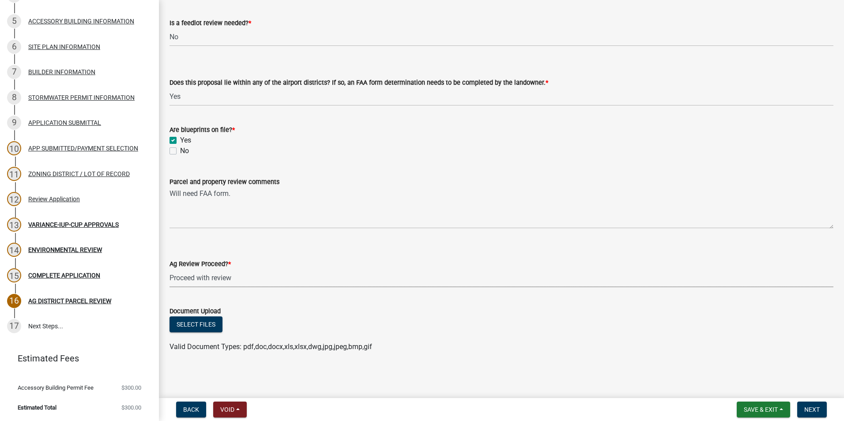
click at [170, 269] on select "Select Item... Proceed with review Deny permit at this time" at bounding box center [502, 278] width 664 height 18
select select "6d223645-95f1-4b70-a074-2c09099ea196"
click at [195, 326] on button "Select files" at bounding box center [196, 325] width 53 height 16
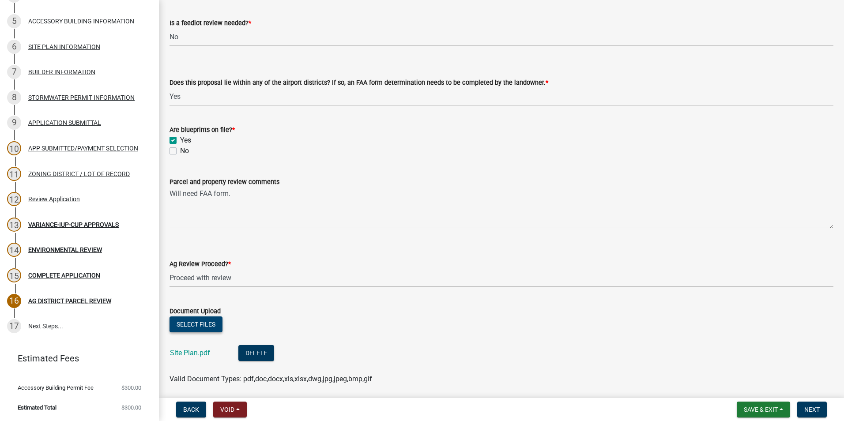
click at [187, 320] on button "Select files" at bounding box center [196, 325] width 53 height 16
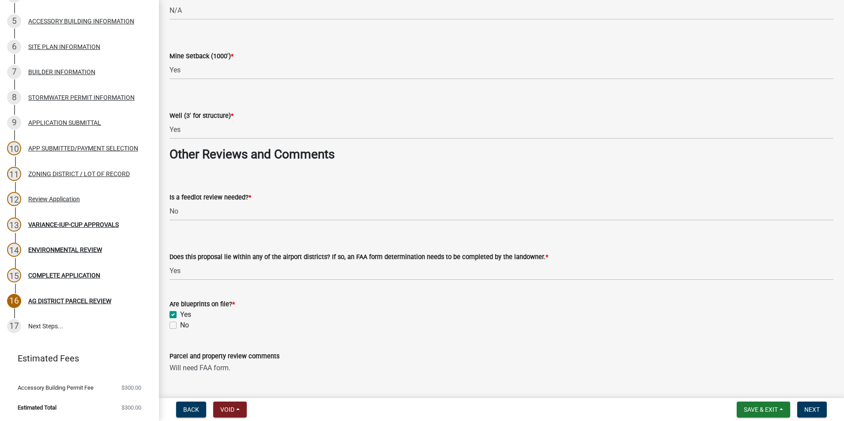
scroll to position [1457, 0]
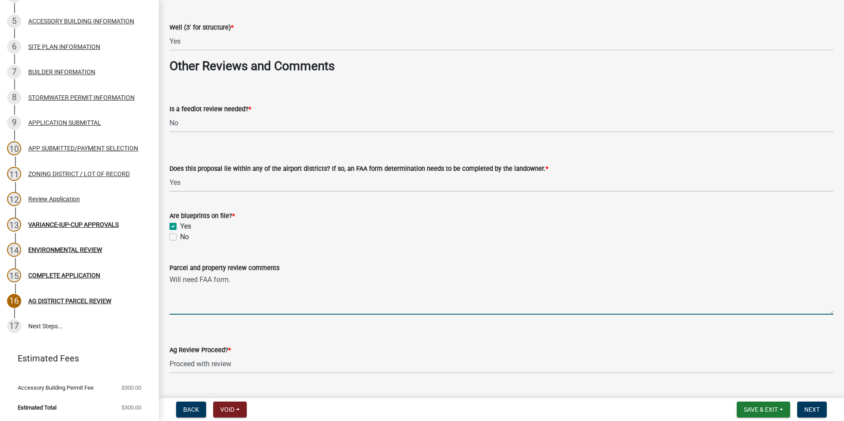
click at [241, 279] on textarea "Will need FAA form." at bounding box center [502, 294] width 664 height 42
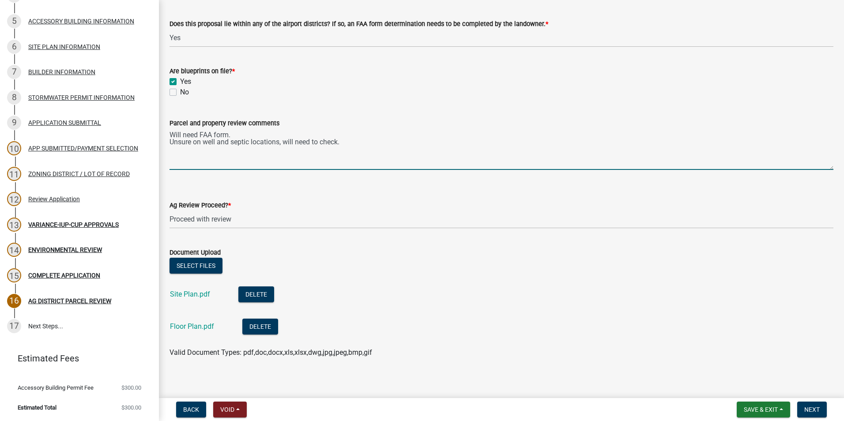
scroll to position [1608, 0]
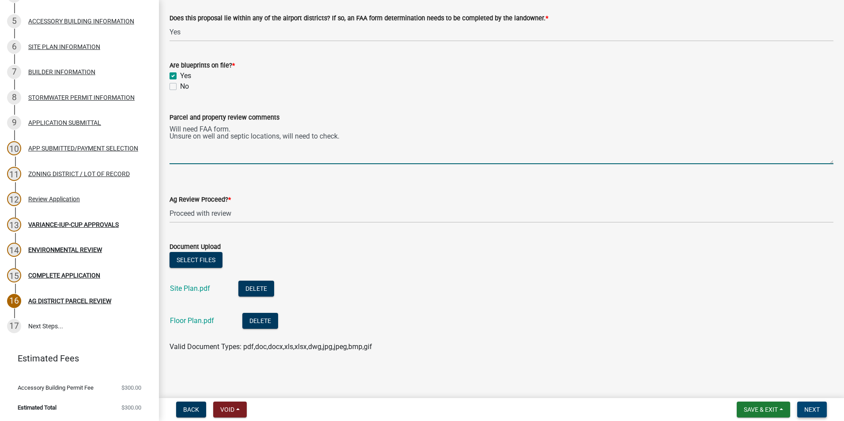
type textarea "Will need FAA form. Unsure on well and septic locations, will need to check."
click at [808, 410] on span "Next" at bounding box center [811, 409] width 15 height 7
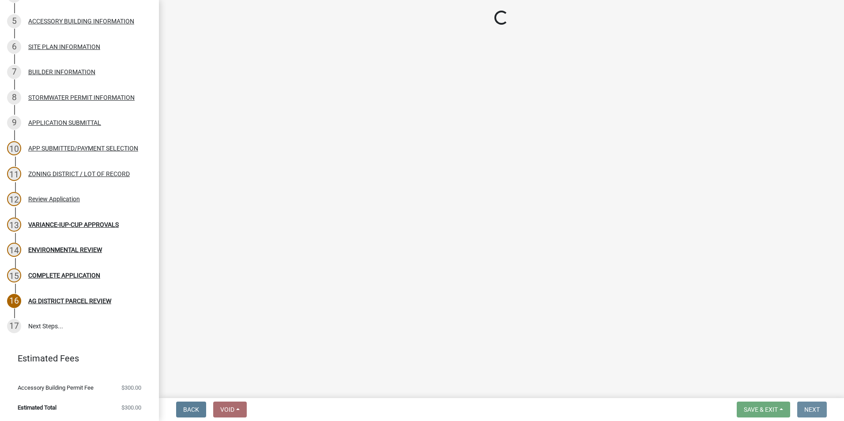
scroll to position [0, 0]
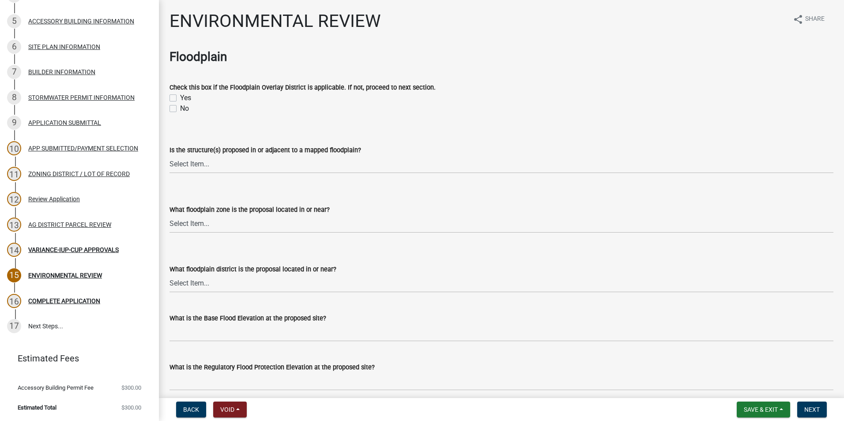
click at [180, 108] on label "No" at bounding box center [184, 108] width 9 height 11
click at [180, 108] on input "No" at bounding box center [183, 106] width 6 height 6
checkbox input "true"
checkbox input "false"
checkbox input "true"
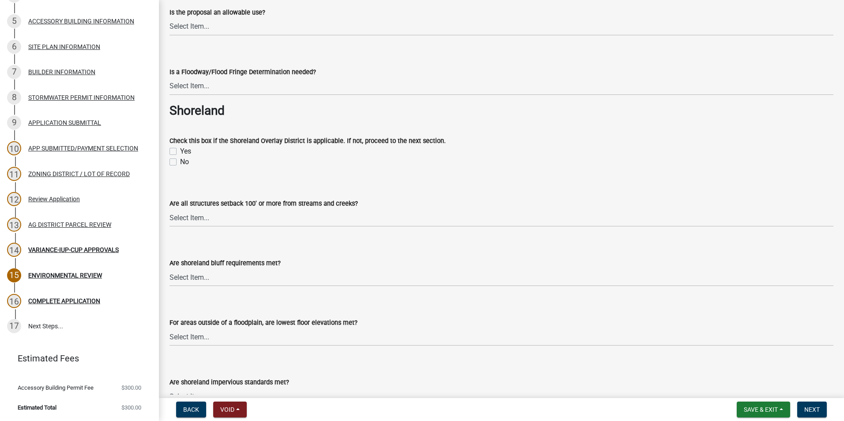
scroll to position [530, 0]
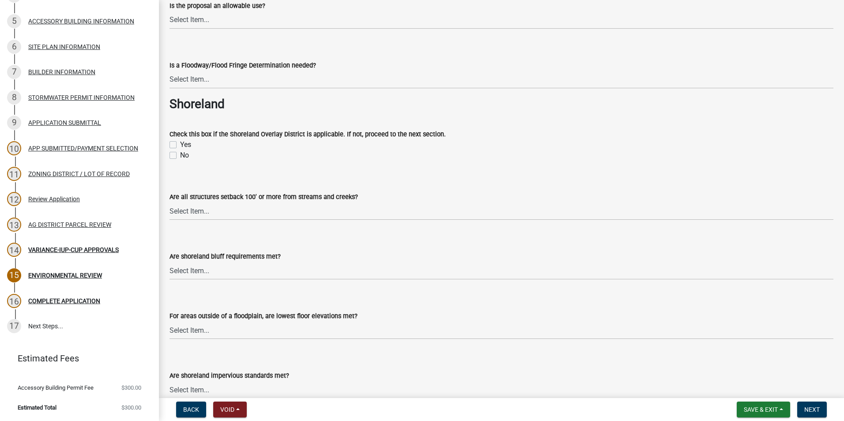
click at [180, 155] on label "No" at bounding box center [184, 155] width 9 height 11
click at [180, 155] on input "No" at bounding box center [183, 153] width 6 height 6
checkbox input "true"
checkbox input "false"
checkbox input "true"
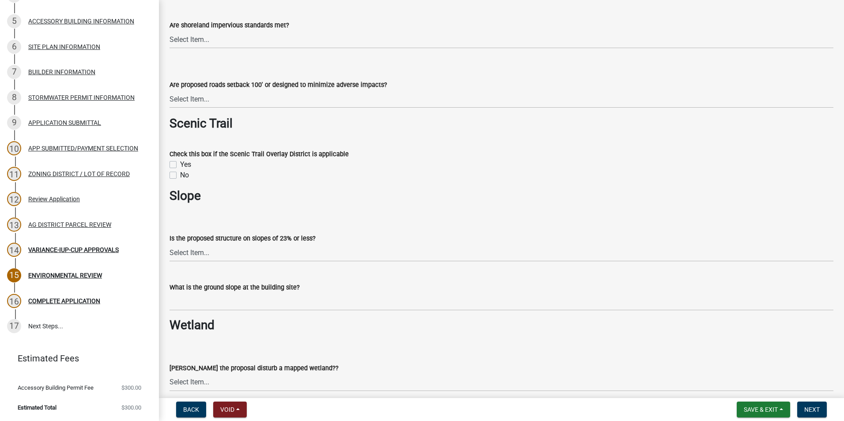
scroll to position [883, 0]
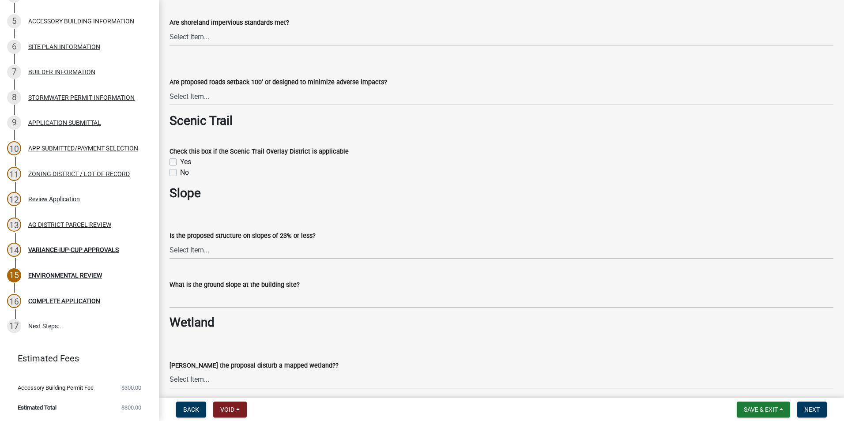
click at [180, 171] on label "No" at bounding box center [184, 172] width 9 height 11
click at [180, 171] on input "No" at bounding box center [183, 170] width 6 height 6
checkbox input "true"
checkbox input "false"
checkbox input "true"
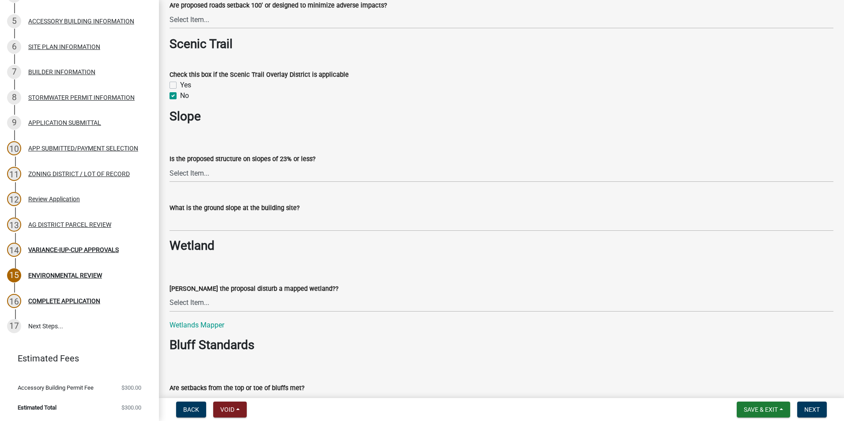
scroll to position [971, 0]
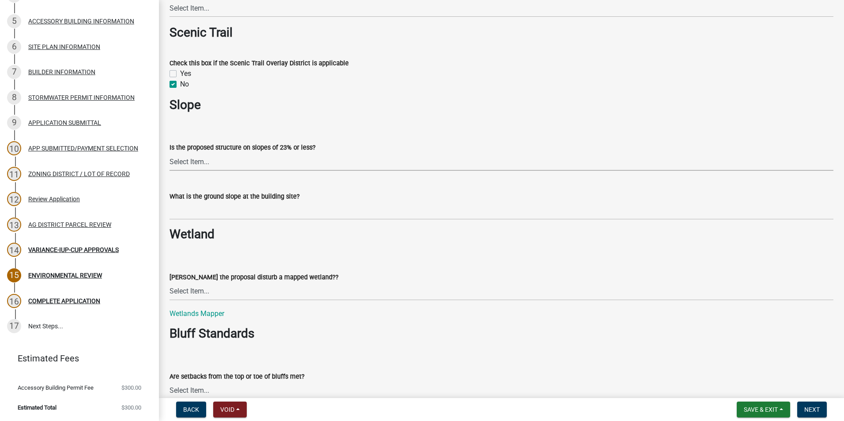
click at [217, 167] on select "Select Item... Yes No" at bounding box center [502, 162] width 664 height 18
click at [170, 153] on select "Select Item... Yes No" at bounding box center [502, 162] width 664 height 18
select select "294fbb0f-ef92-492d-a55d-6ae48f2d4023"
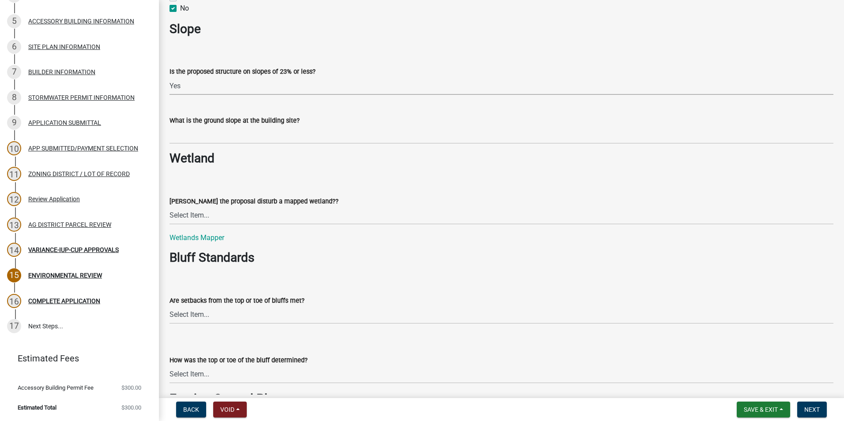
scroll to position [1060, 0]
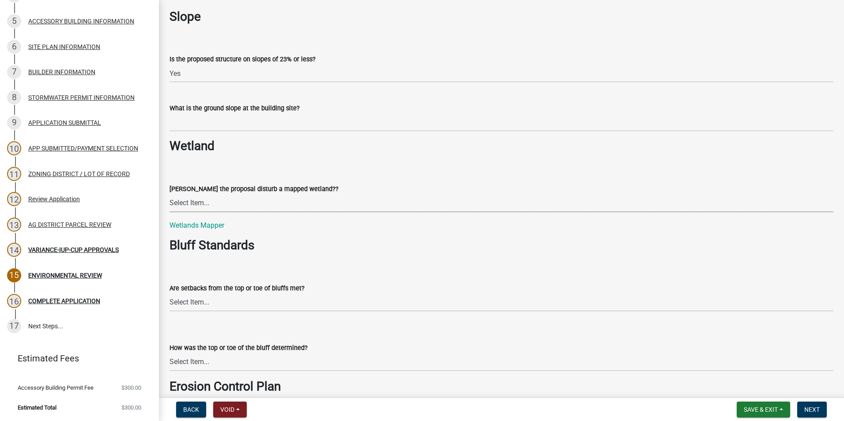
click at [260, 200] on select "Select Item... Yes No N/A" at bounding box center [502, 203] width 664 height 18
click at [170, 194] on select "Select Item... Yes No N/A" at bounding box center [502, 203] width 664 height 18
select select "5727336e-9a20-4bd2-a6f3-e7484509ff9a"
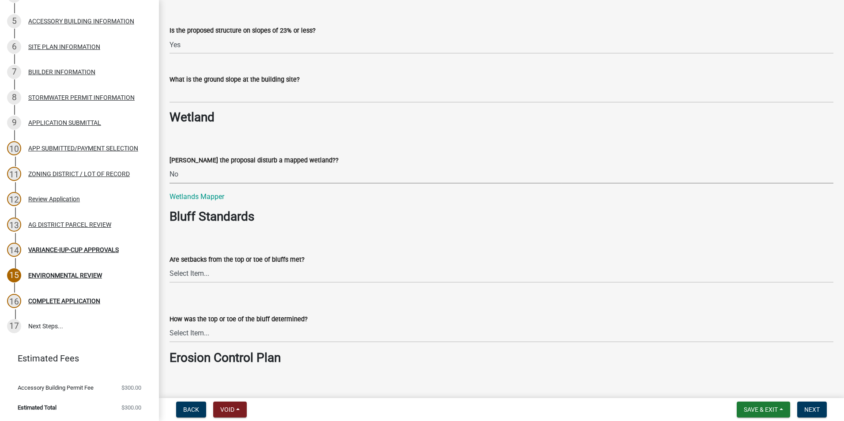
scroll to position [1104, 0]
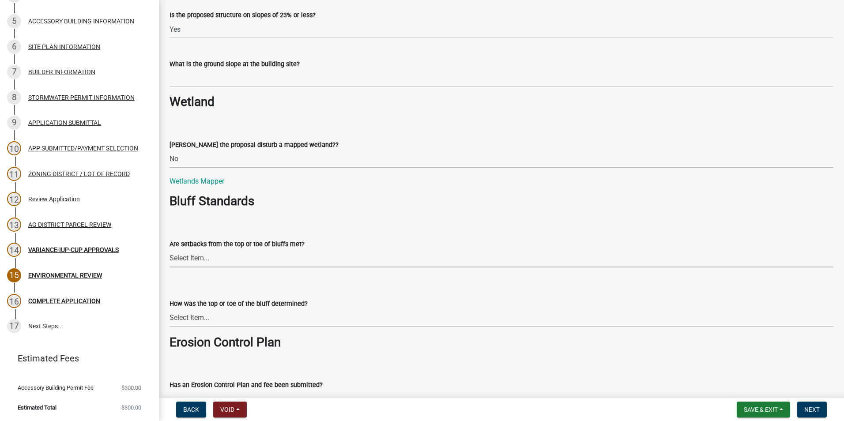
click at [227, 258] on select "Select Item... Yes No The proposal is not in the vicinity of a bluff" at bounding box center [502, 258] width 664 height 18
click at [170, 249] on select "Select Item... Yes No The proposal is not in the vicinity of a bluff" at bounding box center [502, 258] width 664 height 18
select select "92cce49e-9eda-4313-95a5-3dd445bd85bb"
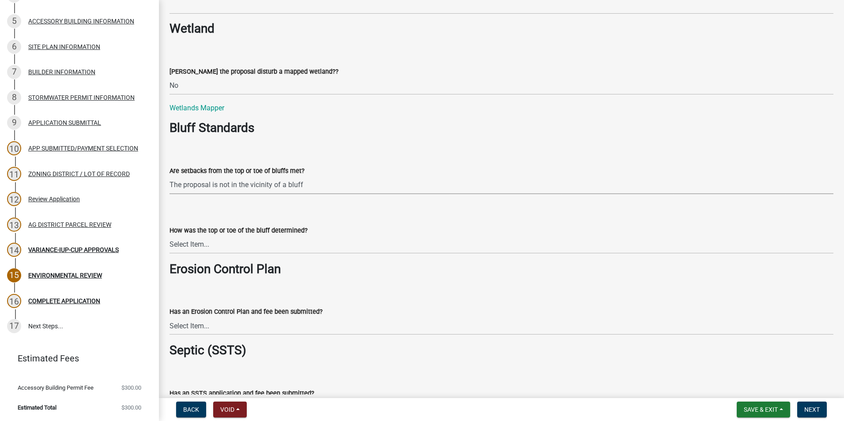
scroll to position [1192, 0]
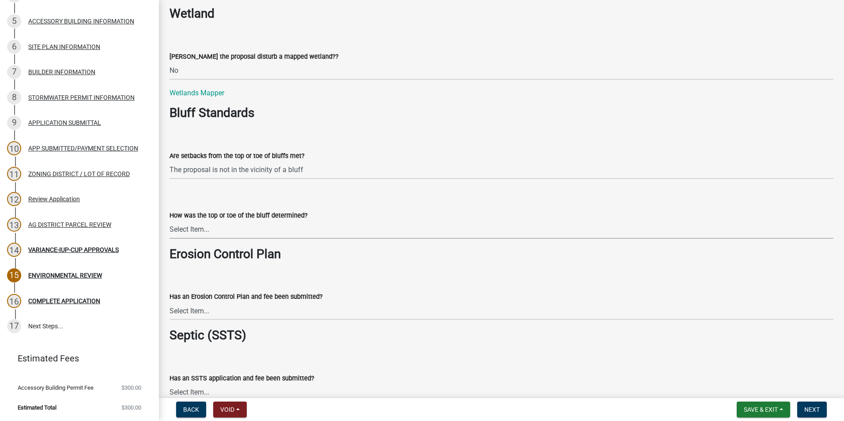
click at [238, 235] on select "Select Item... A break in slope was visually observed A 50' line segment was us…" at bounding box center [502, 230] width 664 height 18
click at [170, 221] on select "Select Item... A break in slope was visually observed A 50' line segment was us…" at bounding box center [502, 230] width 664 height 18
select select "32538aac-6b8c-4188-bd52-8c62054b7e7b"
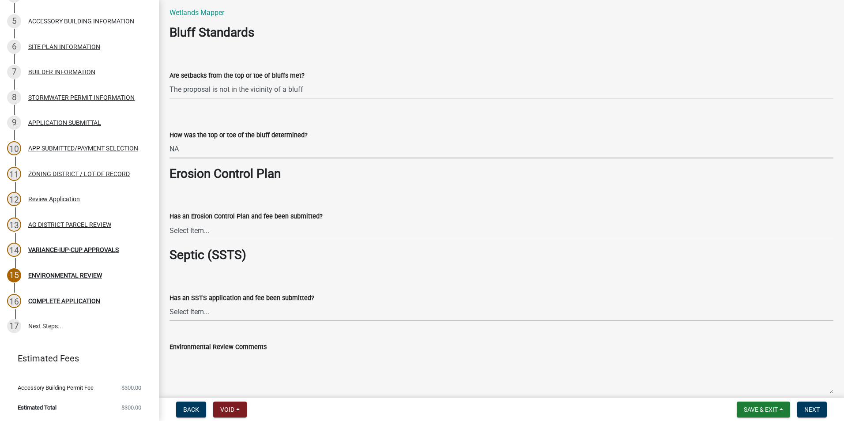
scroll to position [1280, 0]
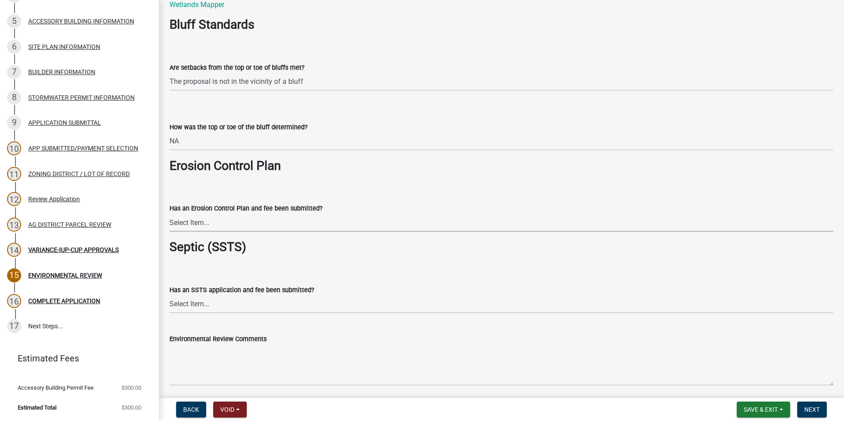
click at [255, 224] on select "Select Item... Yes No Application does not require an Erosion Control Plan" at bounding box center [502, 223] width 664 height 18
click at [170, 214] on select "Select Item... Yes No Application does not require an Erosion Control Plan" at bounding box center [502, 223] width 664 height 18
select select "c0fe89da-e6be-4440-b09b-6bf401eca5d4"
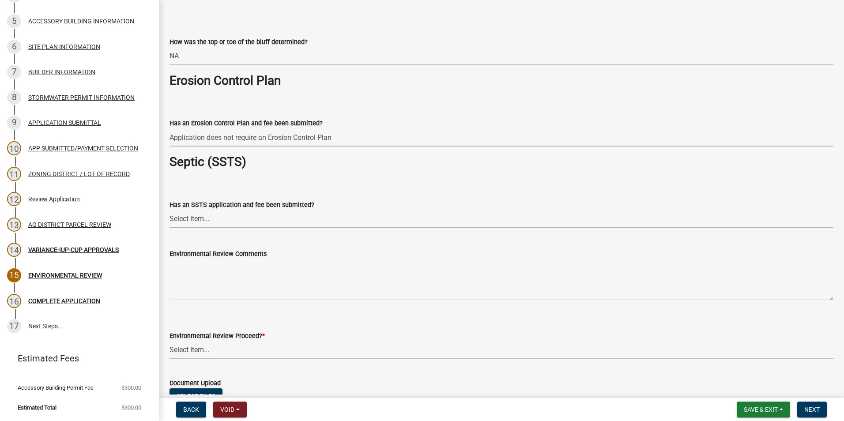
scroll to position [1369, 0]
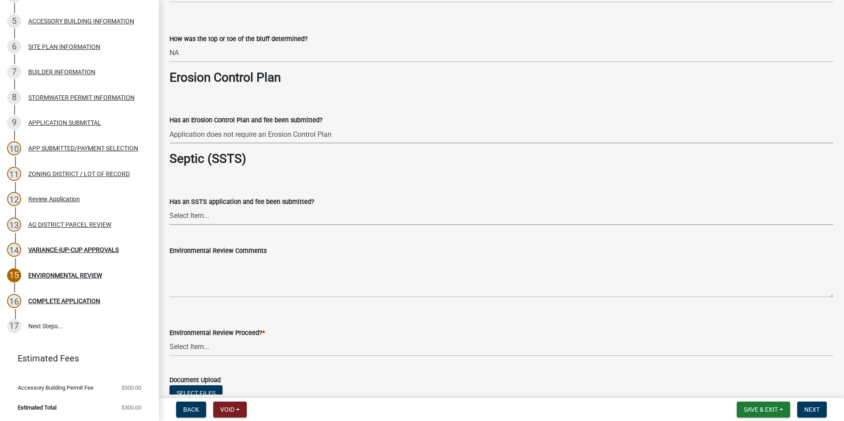
click at [211, 221] on select "Select Item... Yes No This project does not require SSTS" at bounding box center [502, 216] width 664 height 18
click at [170, 207] on select "Select Item... Yes No This project does not require SSTS" at bounding box center [502, 216] width 664 height 18
select select "cc045de0-ead4-414c-a886-12e51f2bc4aa"
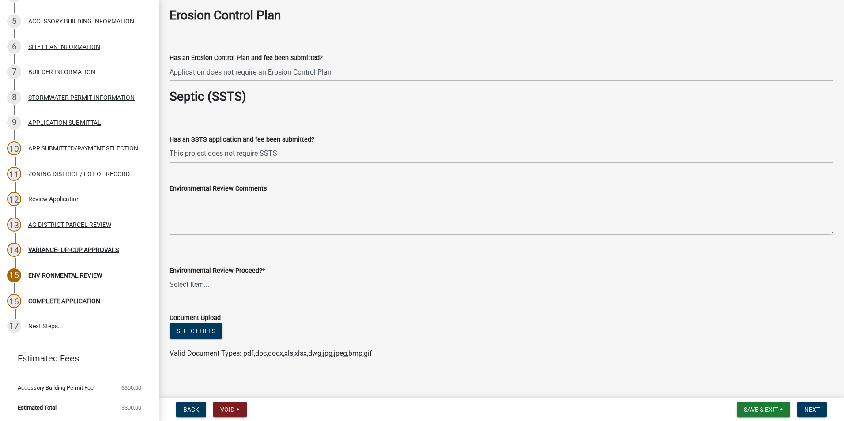
scroll to position [1438, 0]
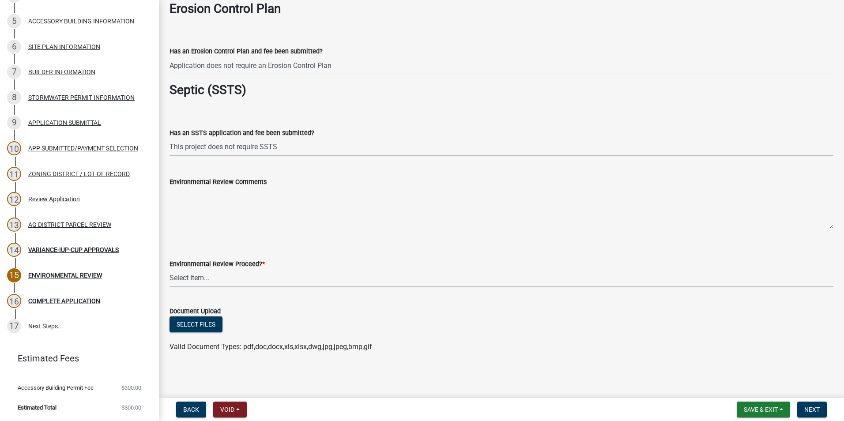
click at [215, 276] on select "Select Item... Proceed with review Deny permit at this time" at bounding box center [502, 278] width 664 height 18
click at [170, 269] on select "Select Item... Proceed with review Deny permit at this time" at bounding box center [502, 278] width 664 height 18
select select "c55ed237-4e75-4d9e-9e6e-534c544ae652"
click at [803, 408] on button "Next" at bounding box center [812, 410] width 30 height 16
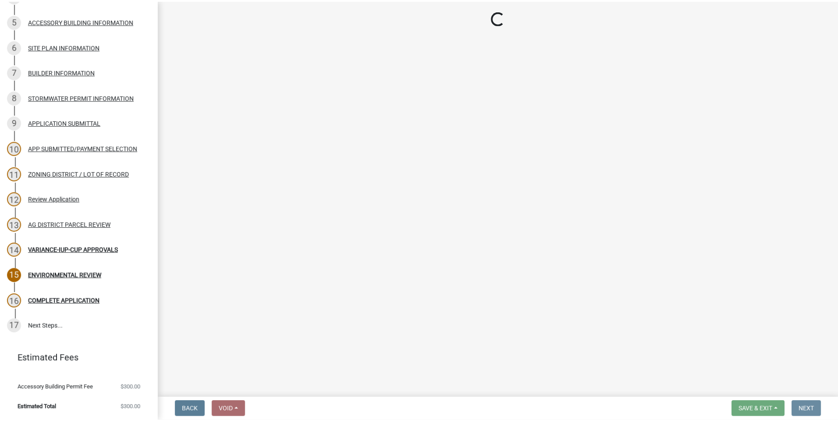
scroll to position [0, 0]
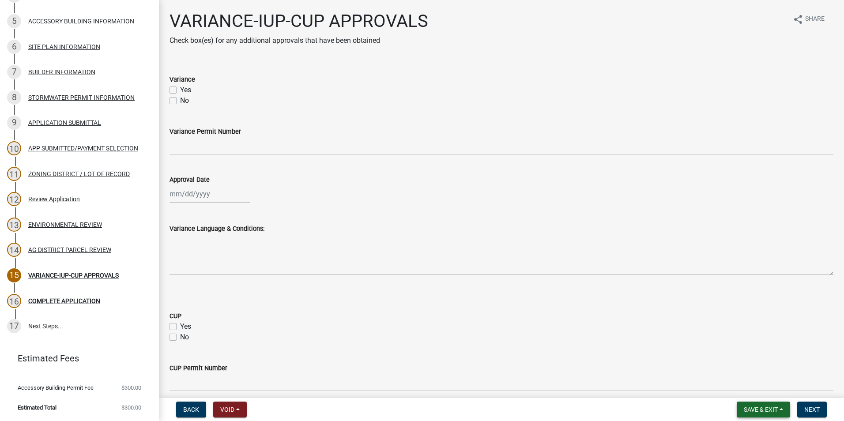
click at [779, 410] on button "Save & Exit" at bounding box center [763, 410] width 53 height 16
click at [759, 384] on button "Save & Exit" at bounding box center [755, 386] width 71 height 21
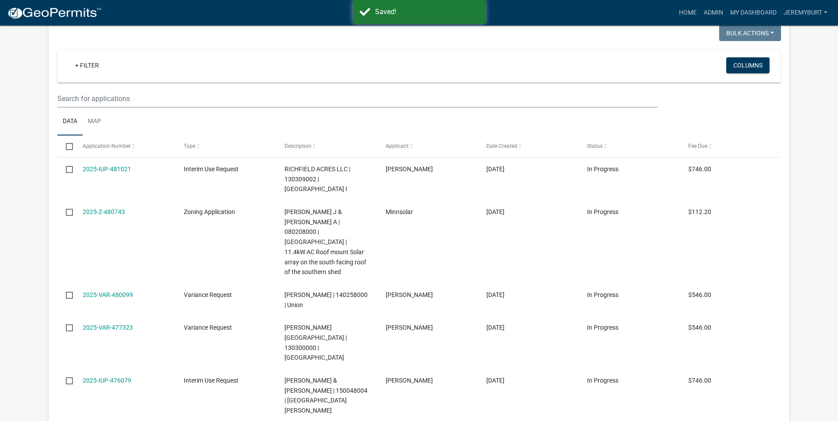
scroll to position [309, 0]
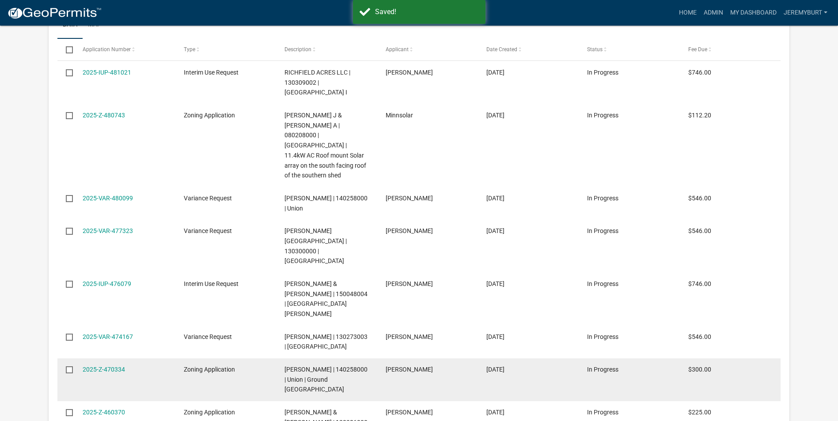
select select "2: 50"
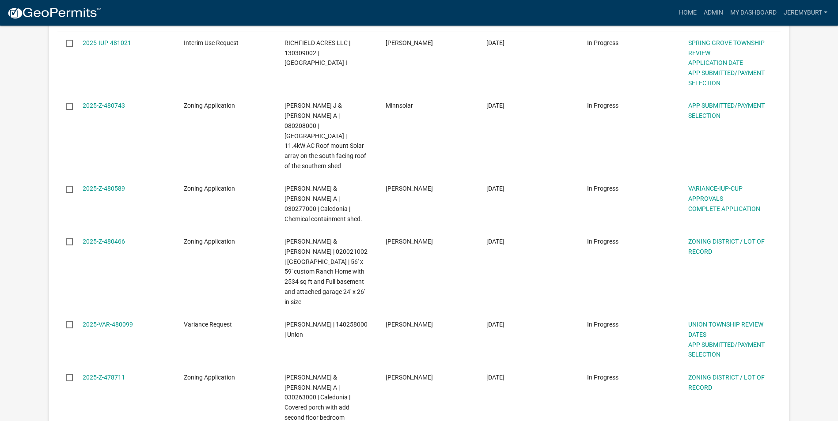
scroll to position [195, 0]
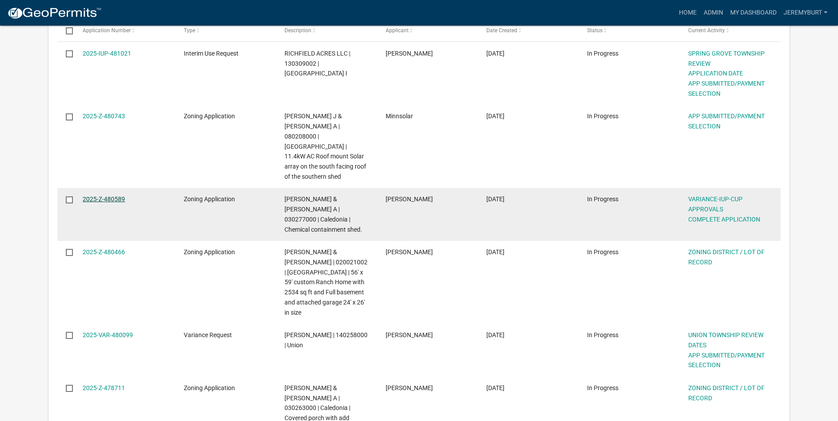
click at [111, 196] on link "2025-Z-480589" at bounding box center [104, 199] width 42 height 7
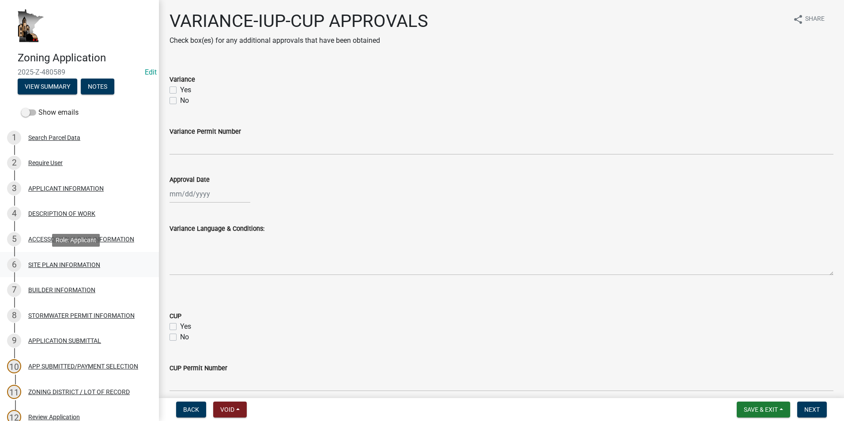
click at [60, 262] on div "SITE PLAN INFORMATION" at bounding box center [64, 265] width 72 height 6
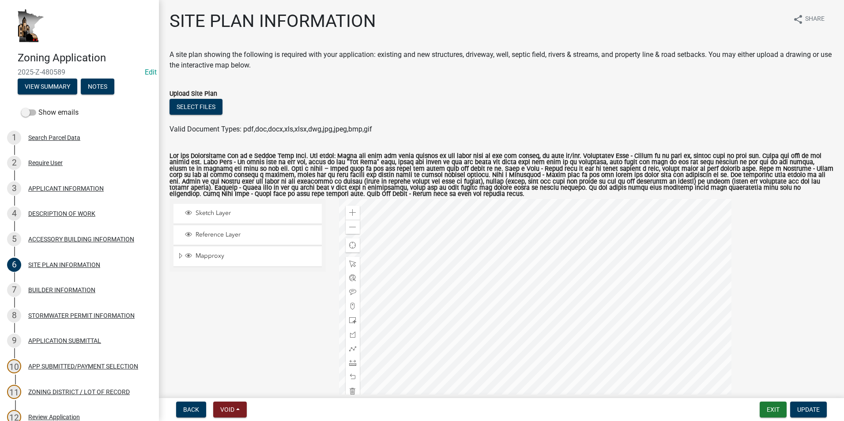
click at [548, 351] on div at bounding box center [535, 309] width 393 height 221
click at [545, 353] on div at bounding box center [535, 309] width 393 height 221
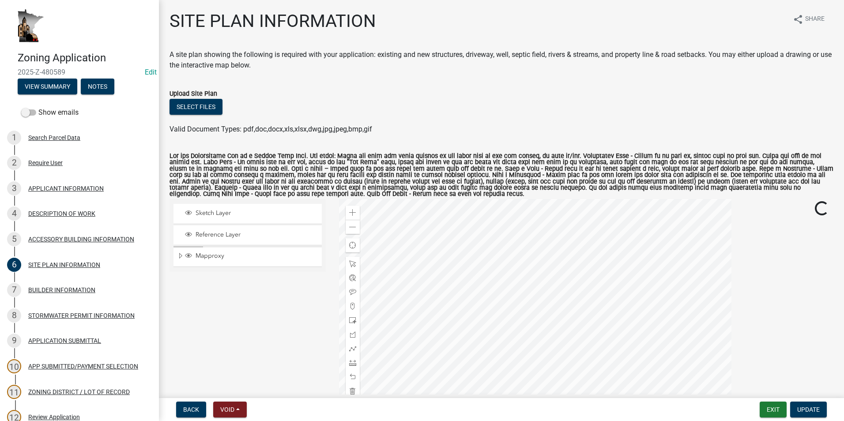
click at [545, 353] on div at bounding box center [535, 309] width 393 height 221
click at [527, 246] on div at bounding box center [535, 309] width 393 height 221
click at [50, 137] on div "Search Parcel Data" at bounding box center [54, 138] width 52 height 6
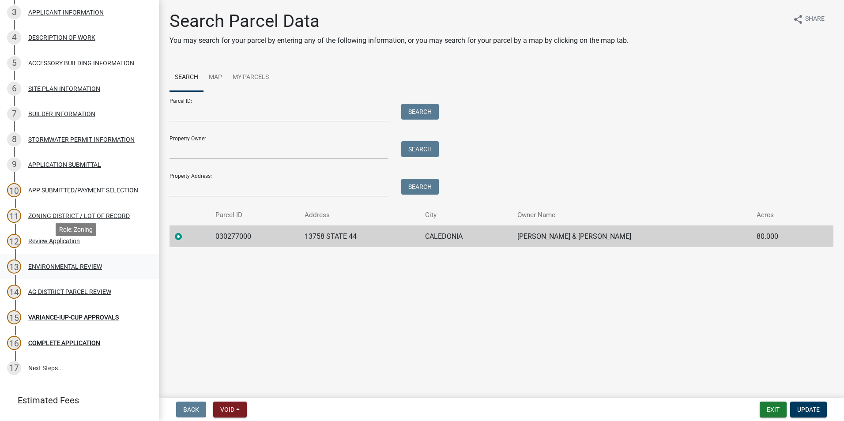
scroll to position [218, 0]
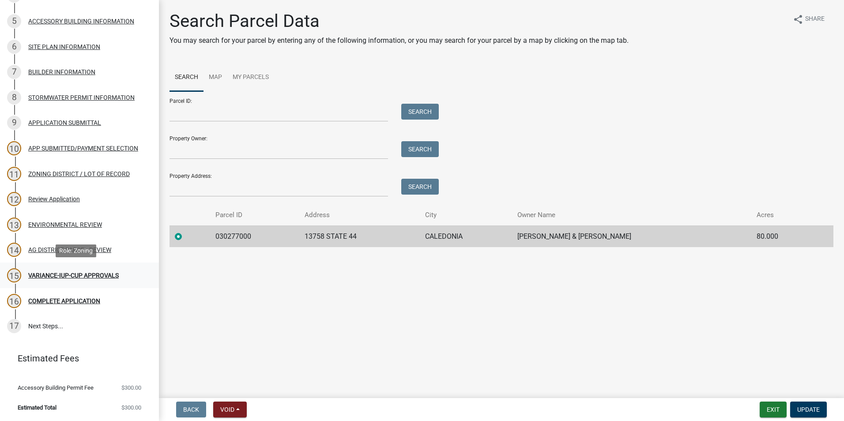
click at [89, 275] on div "VARIANCE-IUP-CUP APPROVALS" at bounding box center [73, 275] width 91 height 6
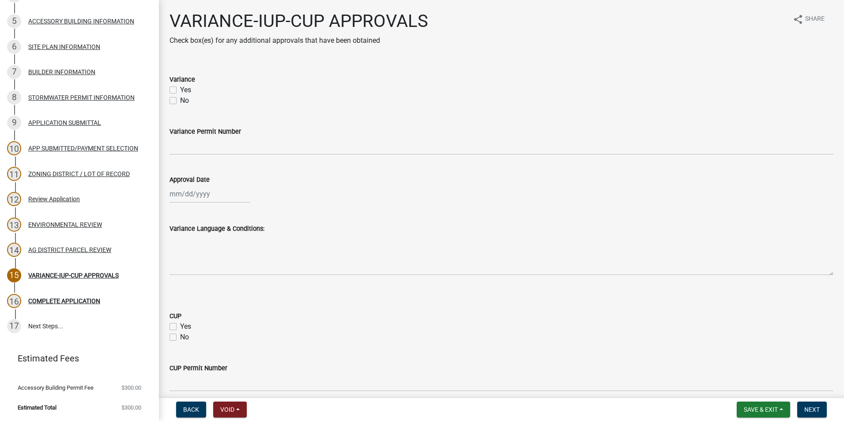
click at [180, 99] on label "No" at bounding box center [184, 100] width 9 height 11
click at [180, 99] on input "No" at bounding box center [183, 98] width 6 height 6
checkbox input "true"
checkbox input "false"
checkbox input "true"
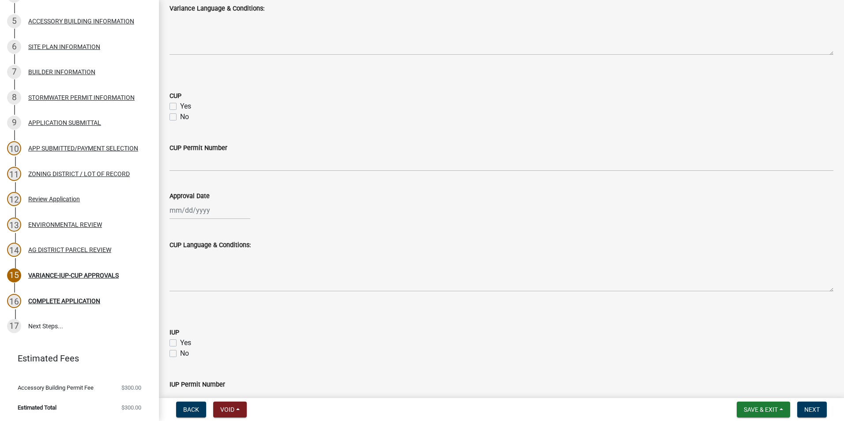
scroll to position [221, 0]
drag, startPoint x: 171, startPoint y: 117, endPoint x: 264, endPoint y: 128, distance: 93.4
click at [180, 117] on label "No" at bounding box center [184, 116] width 9 height 11
click at [180, 117] on input "No" at bounding box center [183, 114] width 6 height 6
checkbox input "true"
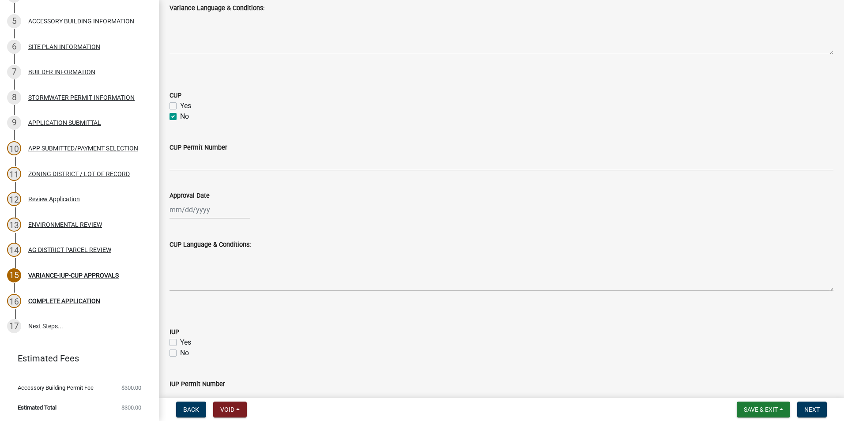
checkbox input "false"
checkbox input "true"
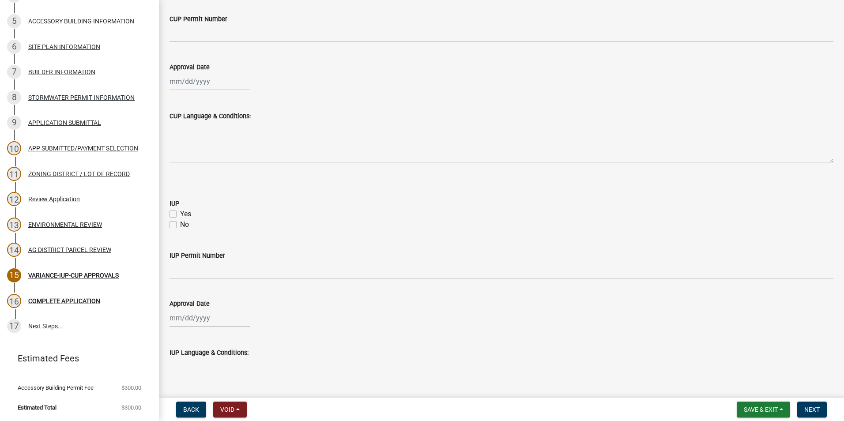
scroll to position [353, 0]
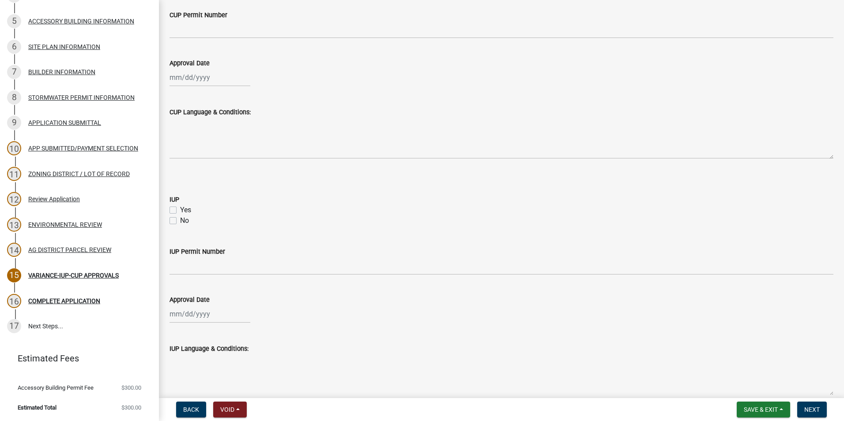
click at [180, 223] on label "No" at bounding box center [184, 220] width 9 height 11
click at [180, 221] on input "No" at bounding box center [183, 218] width 6 height 6
checkbox input "true"
checkbox input "false"
checkbox input "true"
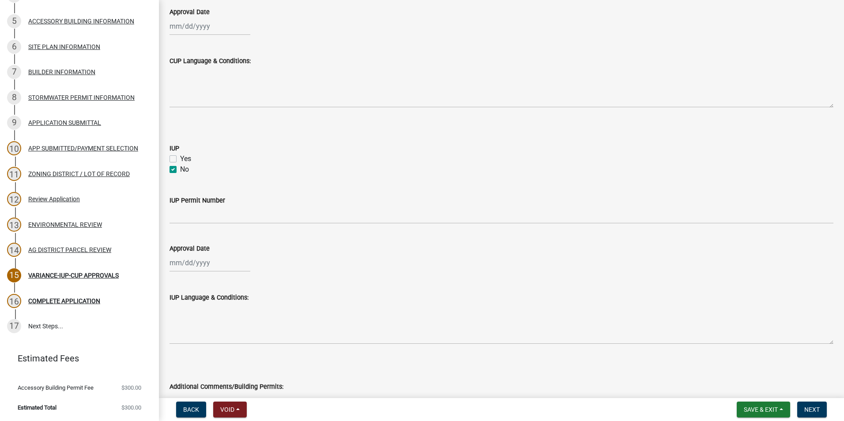
scroll to position [485, 0]
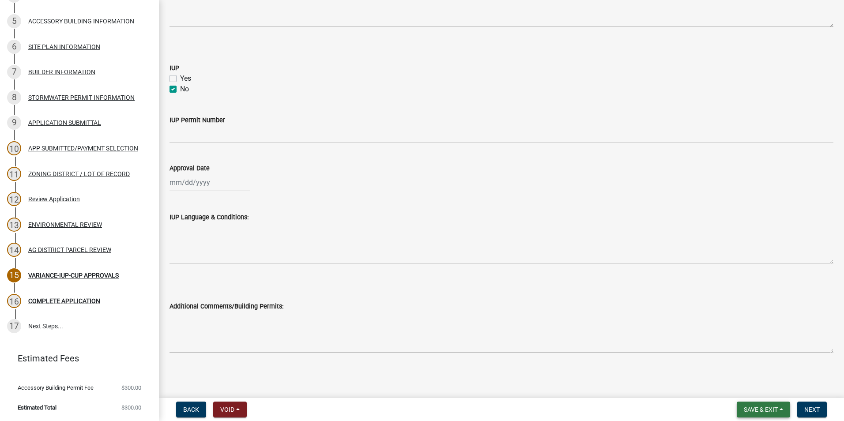
click at [770, 412] on span "Save & Exit" at bounding box center [761, 409] width 34 height 7
click at [743, 369] on button "Save" at bounding box center [755, 365] width 71 height 21
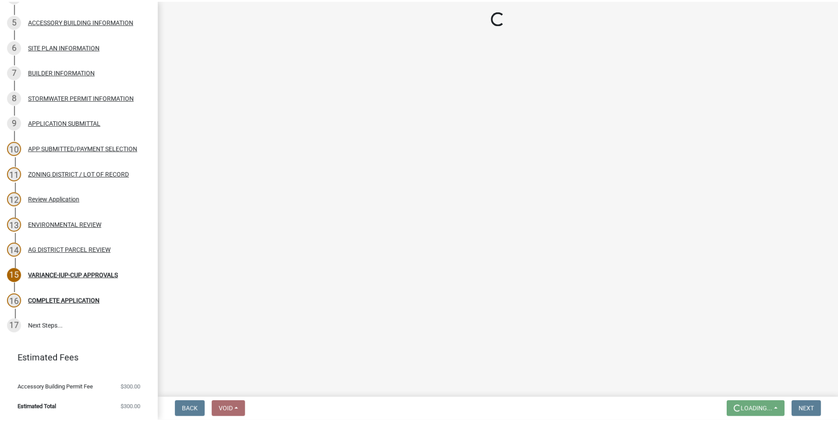
scroll to position [0, 0]
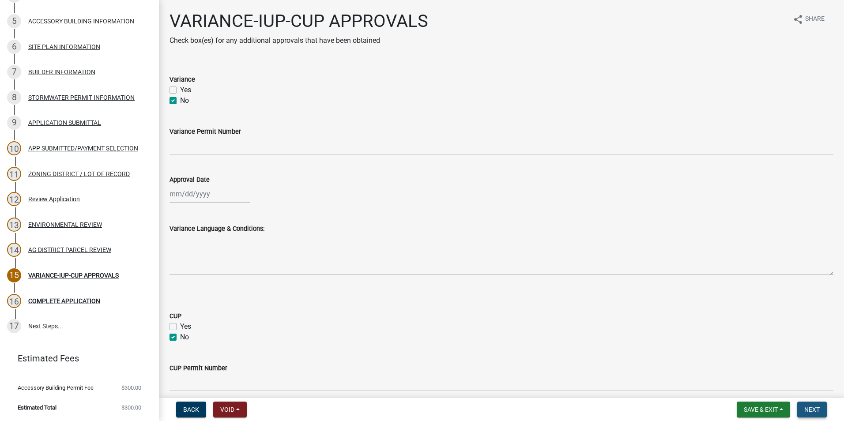
click at [814, 409] on span "Next" at bounding box center [811, 409] width 15 height 7
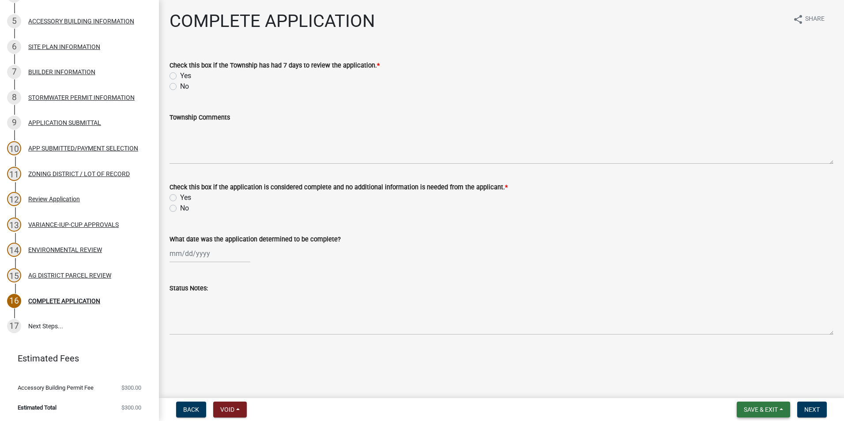
click at [762, 409] on span "Save & Exit" at bounding box center [761, 409] width 34 height 7
click at [755, 386] on button "Save & Exit" at bounding box center [755, 386] width 71 height 21
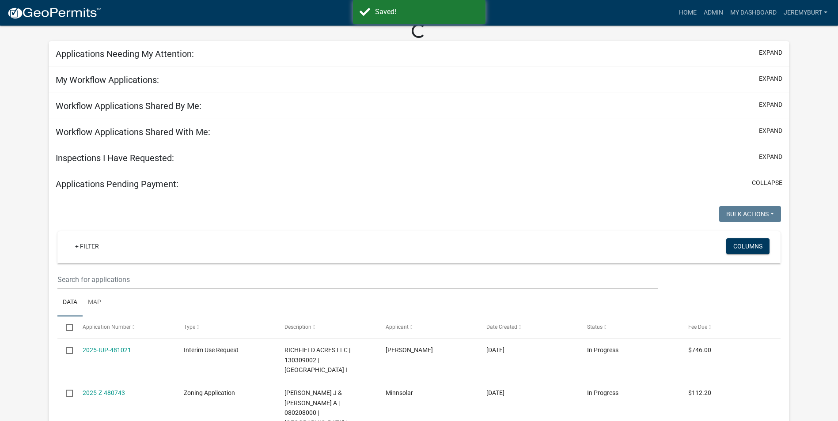
scroll to position [5, 0]
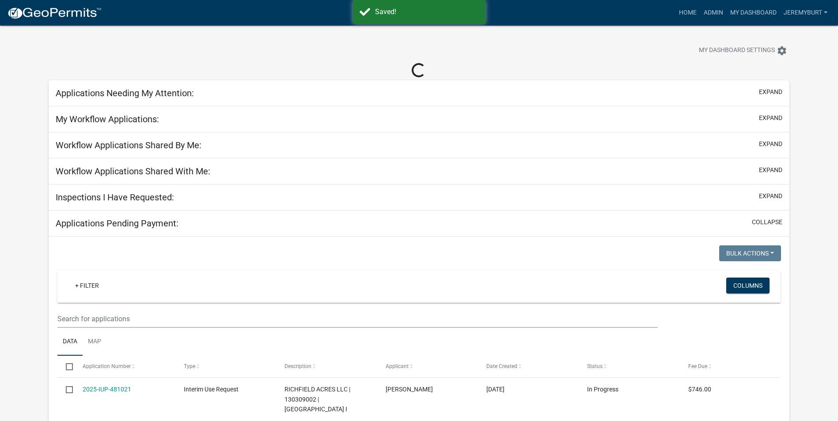
select select "2: 50"
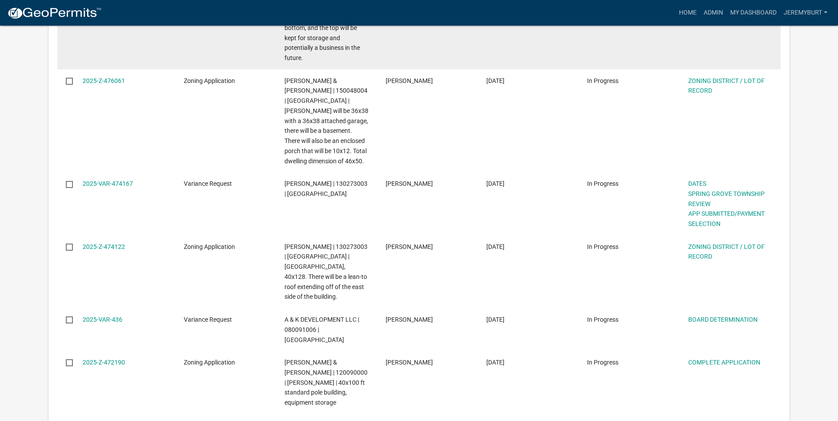
scroll to position [1192, 0]
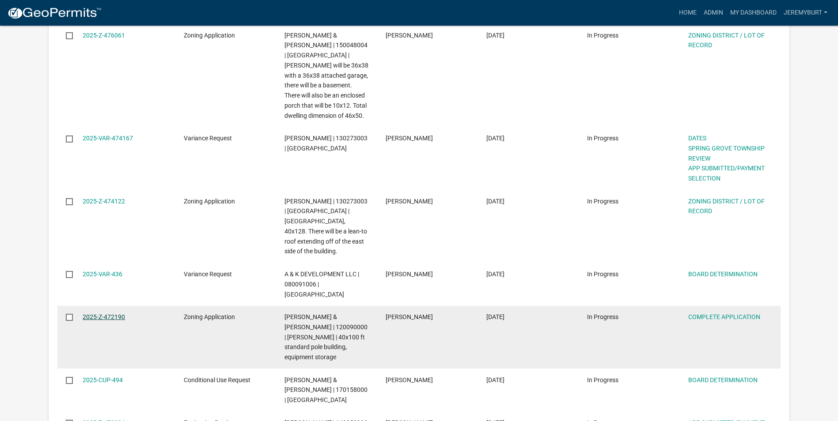
click at [92, 313] on link "2025-Z-472190" at bounding box center [104, 316] width 42 height 7
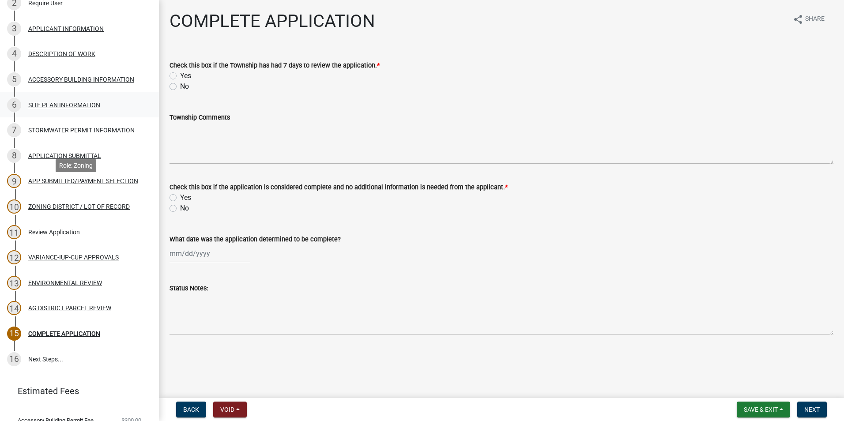
scroll to position [177, 0]
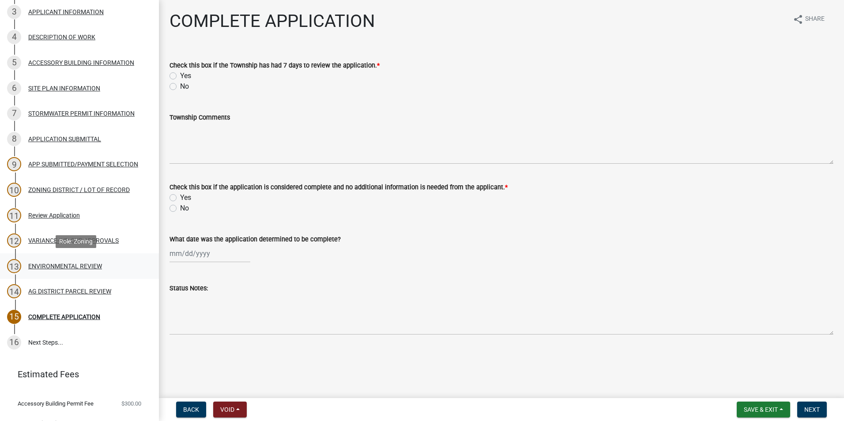
click at [58, 260] on div "13 ENVIRONMENTAL REVIEW" at bounding box center [76, 266] width 138 height 14
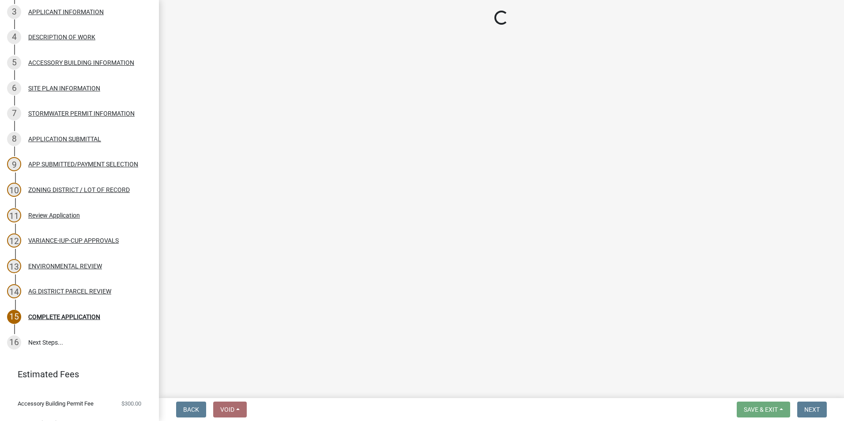
select select "294fbb0f-ef92-492d-a55d-6ae48f2d4023"
select select "5727336e-9a20-4bd2-a6f3-e7484509ff9a"
select select "92cce49e-9eda-4313-95a5-3dd445bd85bb"
select select "32538aac-6b8c-4188-bd52-8c62054b7e7b"
select select "c0fe89da-e6be-4440-b09b-6bf401eca5d4"
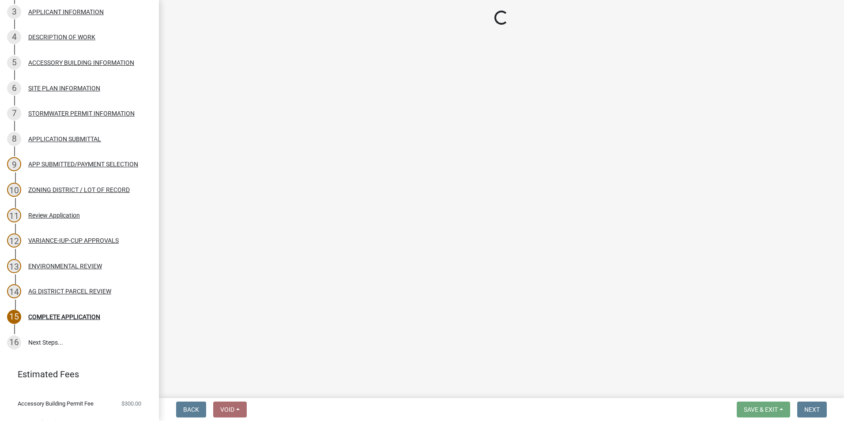
select select "cc045de0-ead4-414c-a886-12e51f2bc4aa"
select select "c55ed237-4e75-4d9e-9e6e-534c544ae652"
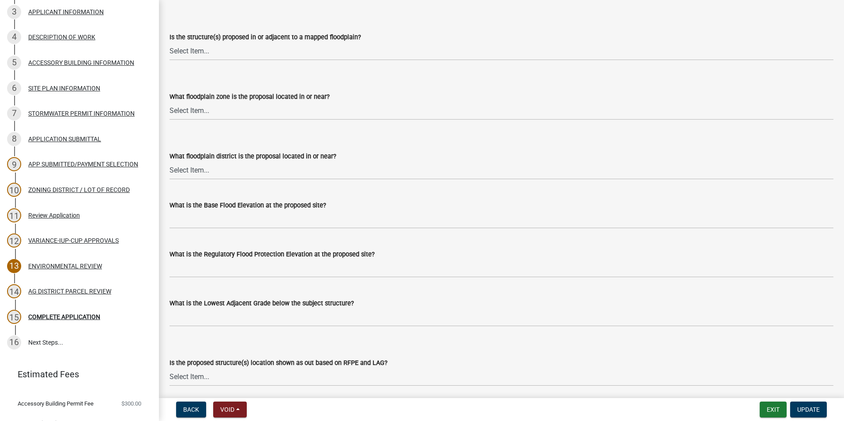
scroll to position [0, 0]
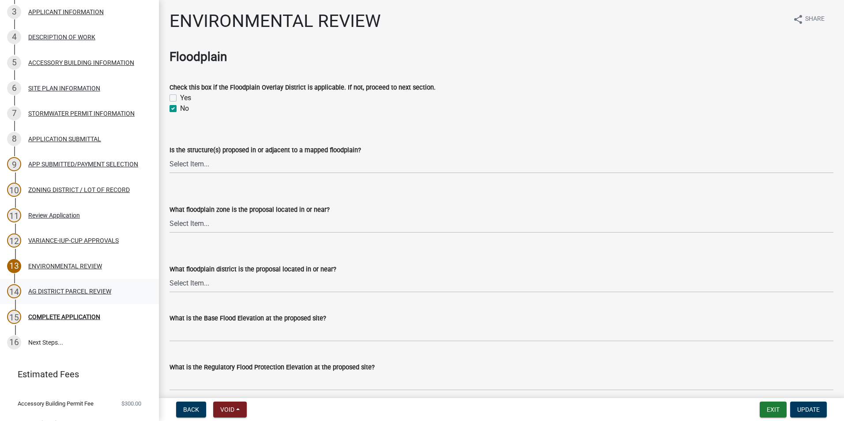
click at [61, 290] on div "AG DISTRICT PARCEL REVIEW" at bounding box center [69, 291] width 83 height 6
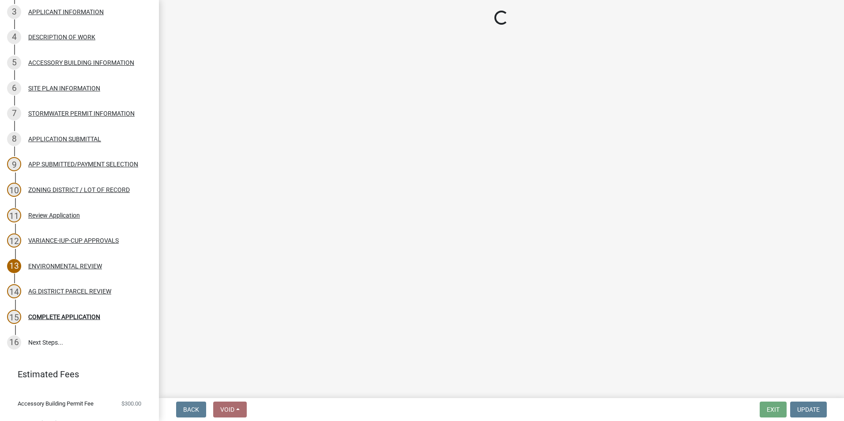
select select "fe23c68f-3976-40fb-92de-7ec6f88d0010"
select select "c27f3562-6487-48b9-bb79-d53cdb3b0a36"
select select "e720d887-05b7-48e7-b675-04570e4c9f75"
select select "3e342f75-9fb1-4b8c-bbeb-47cfa96347ca"
select select "c756e23e-ff22-4e58-8178-2621bc441b49"
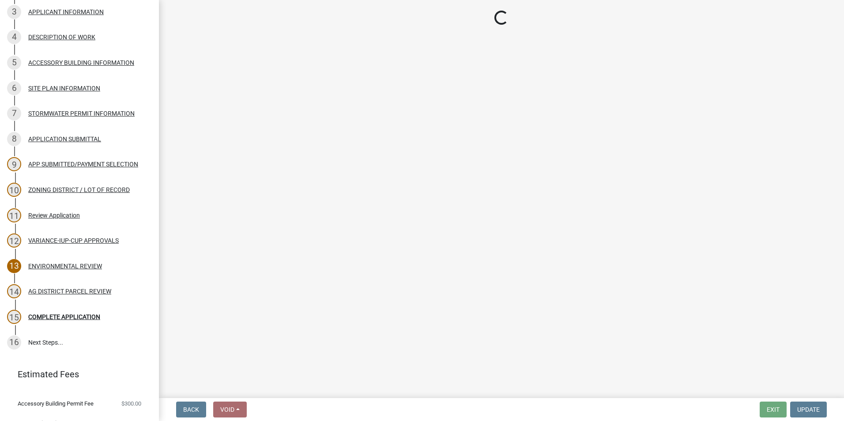
select select "93514e09-9993-4aea-b530-60a9708c3e74"
select select "a045efff-9645-47c6-b046-89cf1e905dd6"
select select "aa1ca06f-8d34-4542-998d-1b6ccdc96445"
select select "f47993c2-143f-42b0-843f-88b20baa7a0f"
select select "010a36e8-78ab-47dd-88f8-ccc0edf139b8"
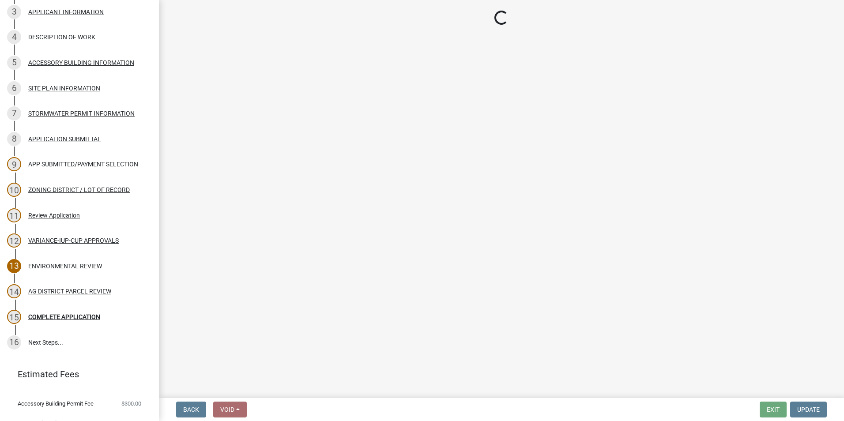
select select "617636dc-6122-45c9-991a-bd8b90cb2b24"
select select "2afcbc7a-ba70-4308-bdab-ed49491d43d0"
select select "2040f1b6-20ab-401b-9b6f-6f3fd46d4e8e"
select select "6e389f70-961b-4b78-9c47-c422b69289d9"
select select "1e0d970e-6746-4216-b065-d6933a69b3fa"
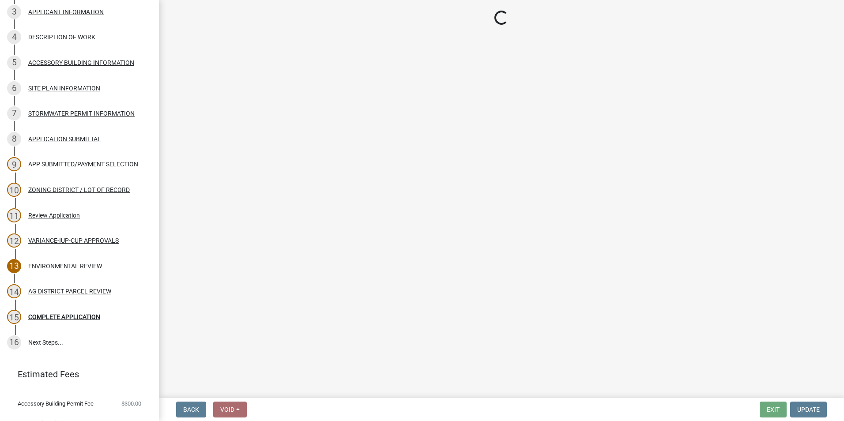
select select "44b75d30-e230-4ce0-8c0f-1ddadfe5cfb2"
select select "6d223645-95f1-4b70-a074-2c09099ea196"
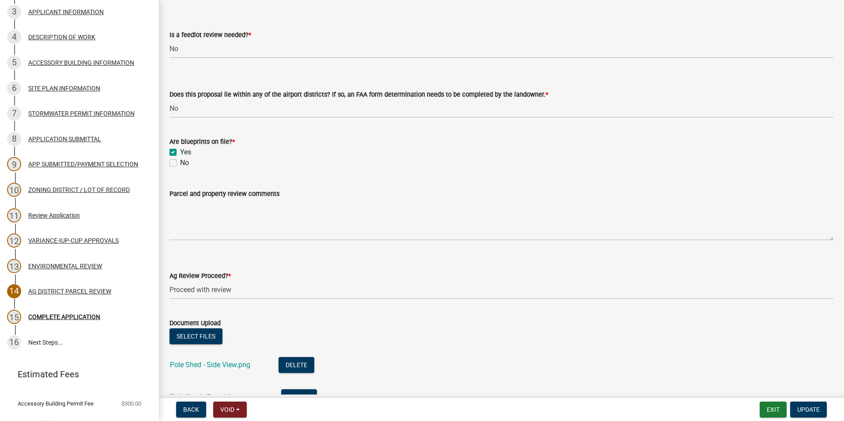
scroll to position [1545, 0]
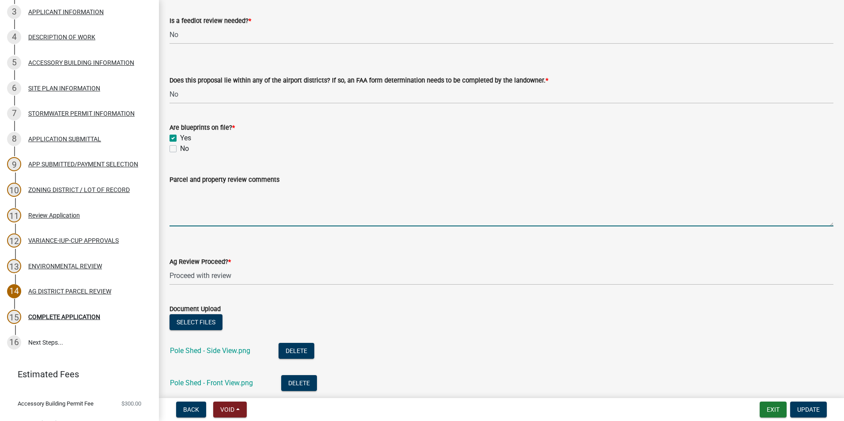
click at [226, 221] on textarea "Parcel and property review comments" at bounding box center [502, 206] width 664 height 42
type textarea "Unsure of septic and well locations, will need to verify."
click at [804, 406] on span "Update" at bounding box center [808, 409] width 23 height 7
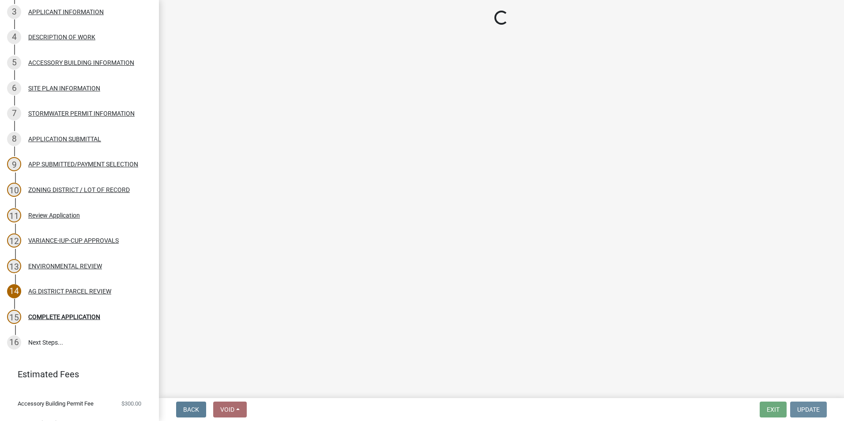
scroll to position [0, 0]
